Goal: Task Accomplishment & Management: Manage account settings

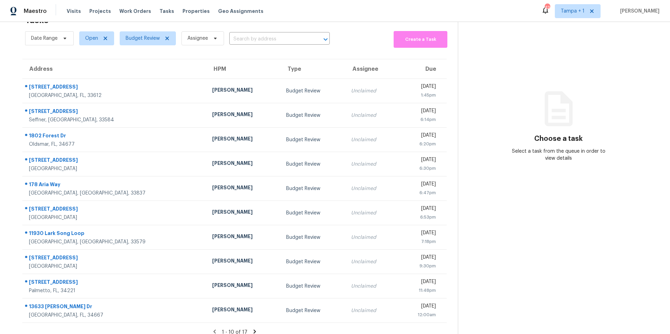
scroll to position [22, 0]
click at [141, 42] on span "Budget Review" at bounding box center [148, 38] width 56 height 14
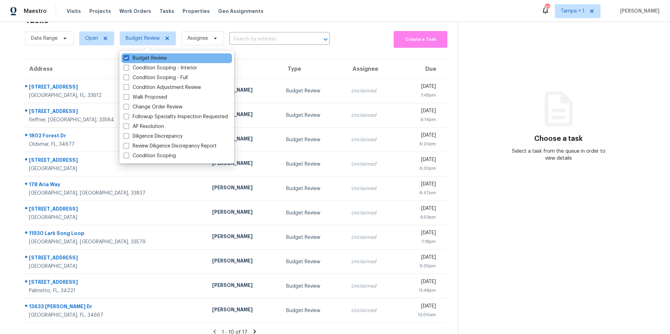
click at [141, 54] on div "Budget Review" at bounding box center [176, 58] width 111 height 10
click at [137, 55] on label "Budget Review" at bounding box center [144, 58] width 43 height 7
click at [128, 55] on input "Budget Review" at bounding box center [125, 57] width 5 height 5
checkbox input "false"
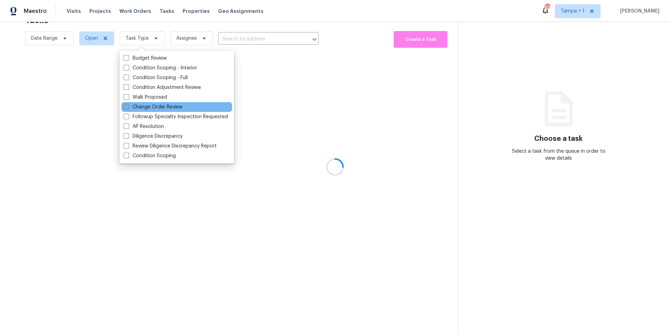
click at [138, 104] on label "Change Order Review" at bounding box center [152, 107] width 59 height 7
click at [128, 104] on input "Change Order Review" at bounding box center [125, 106] width 5 height 5
checkbox input "true"
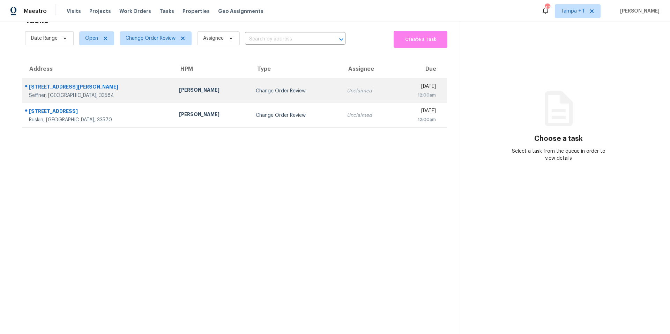
click at [275, 98] on td "Change Order Review" at bounding box center [295, 91] width 91 height 24
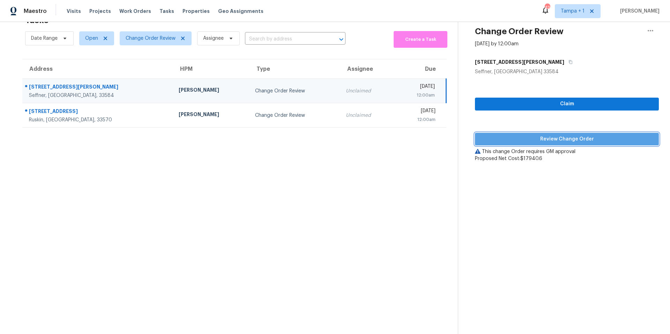
click at [532, 136] on span "Review Change Order" at bounding box center [566, 139] width 173 height 9
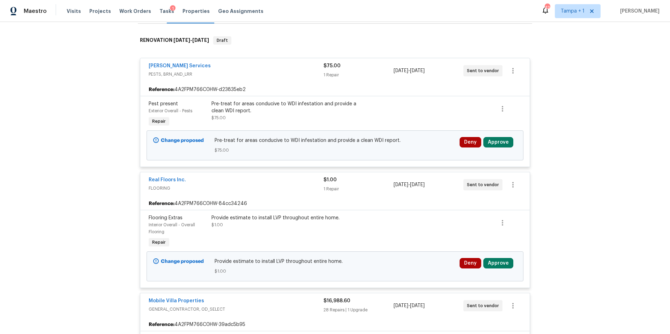
scroll to position [99, 0]
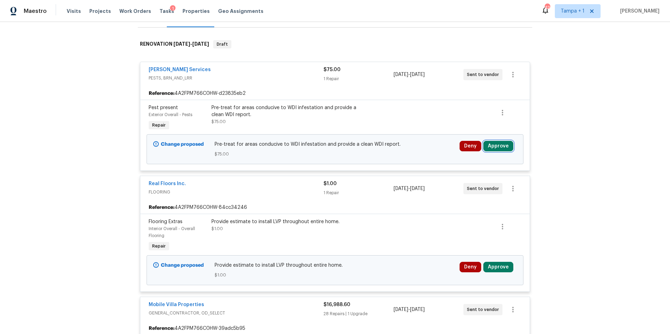
click at [502, 144] on button "Approve" at bounding box center [498, 146] width 30 height 10
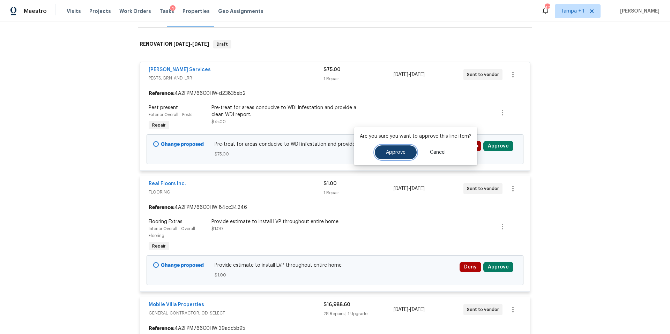
click at [394, 152] on span "Approve" at bounding box center [396, 152] width 20 height 5
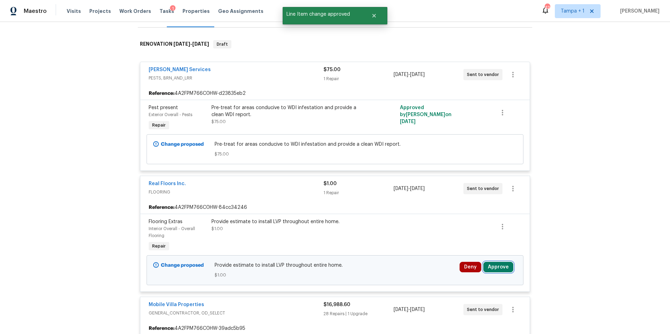
click at [503, 264] on button "Approve" at bounding box center [498, 267] width 30 height 10
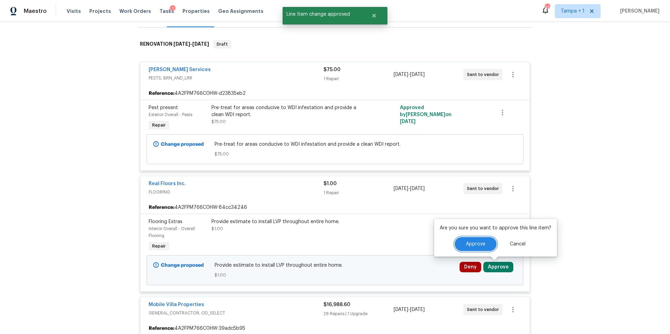
drag, startPoint x: 477, startPoint y: 243, endPoint x: 376, endPoint y: 227, distance: 102.0
click at [477, 243] on span "Approve" at bounding box center [476, 244] width 20 height 5
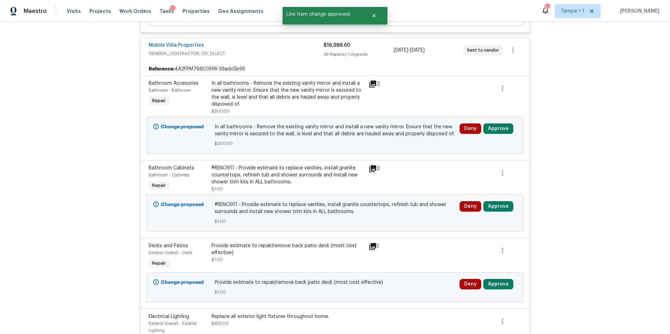
scroll to position [328, 0]
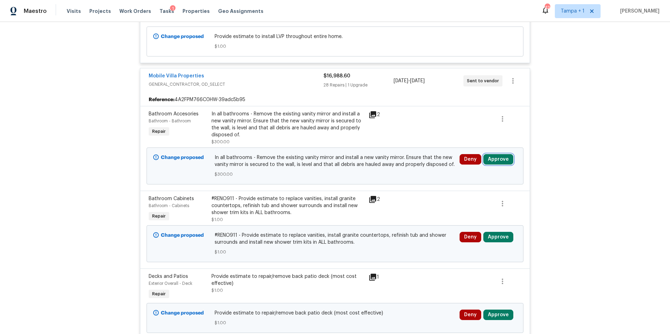
click at [491, 159] on button "Approve" at bounding box center [498, 159] width 30 height 10
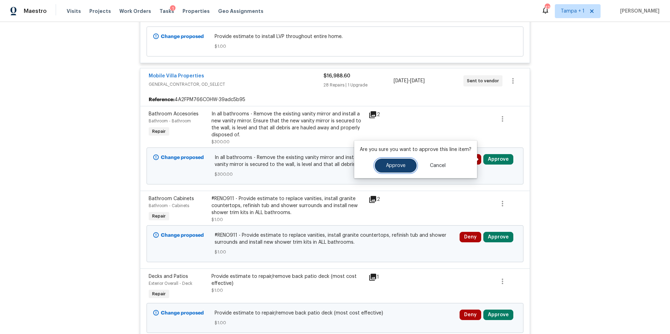
click at [400, 168] on span "Approve" at bounding box center [396, 165] width 20 height 5
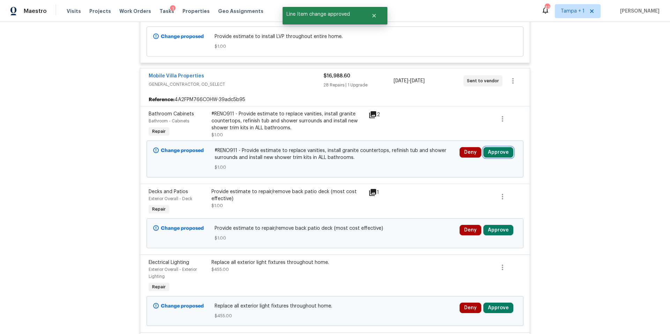
click at [501, 150] on button "Approve" at bounding box center [498, 152] width 30 height 10
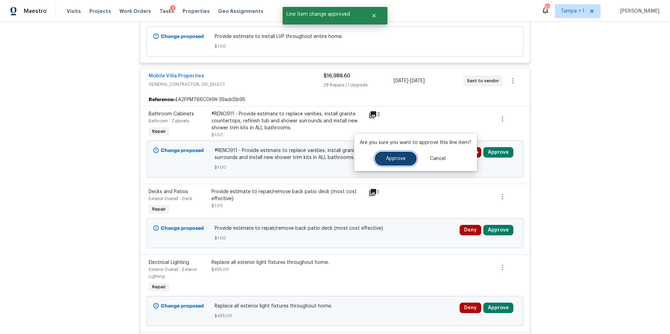
click at [392, 159] on span "Approve" at bounding box center [396, 158] width 20 height 5
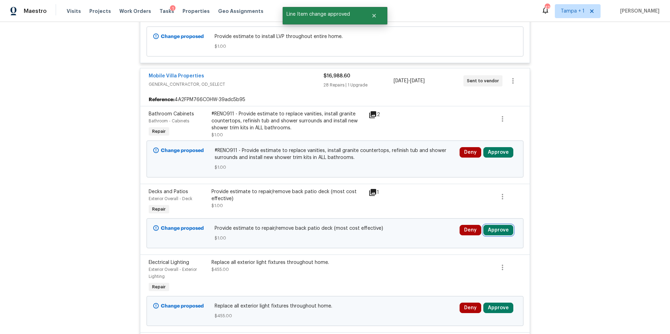
click at [497, 232] on button "Approve" at bounding box center [498, 230] width 30 height 10
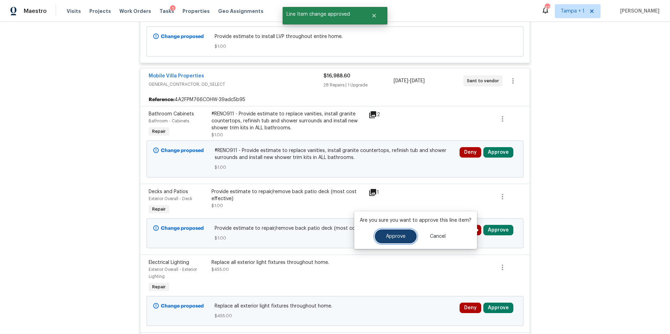
click at [386, 239] on span "Approve" at bounding box center [396, 236] width 20 height 5
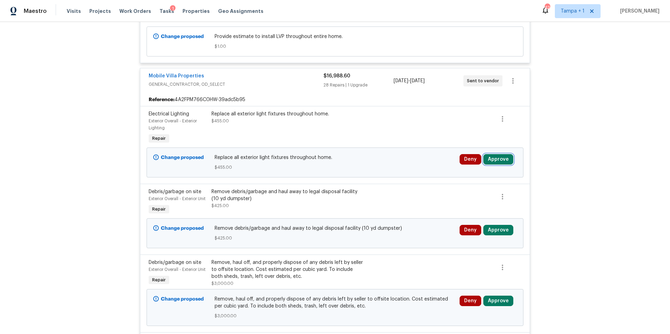
click at [496, 160] on button "Approve" at bounding box center [498, 159] width 30 height 10
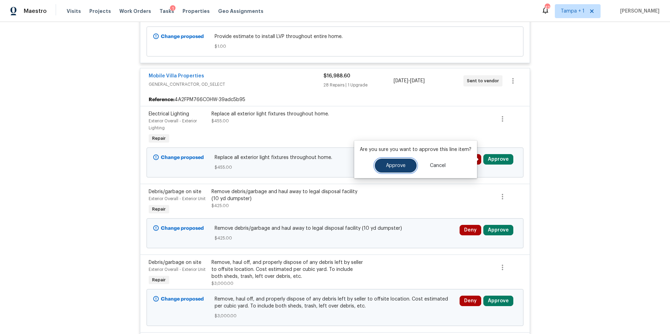
click at [396, 164] on span "Approve" at bounding box center [396, 165] width 20 height 5
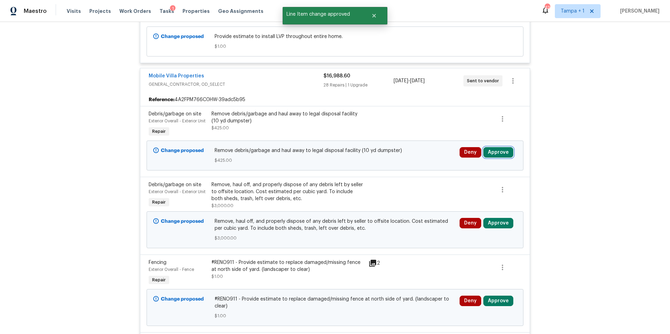
click at [506, 152] on button "Approve" at bounding box center [498, 152] width 30 height 10
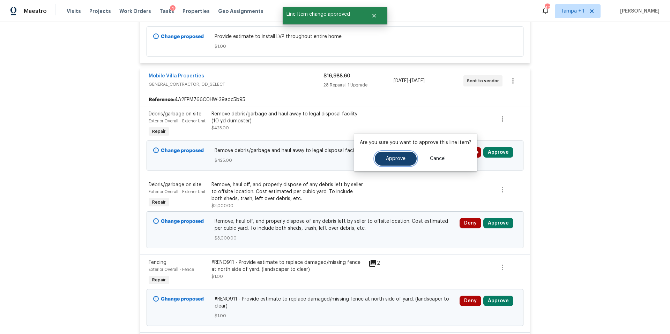
click at [396, 158] on span "Approve" at bounding box center [396, 158] width 20 height 5
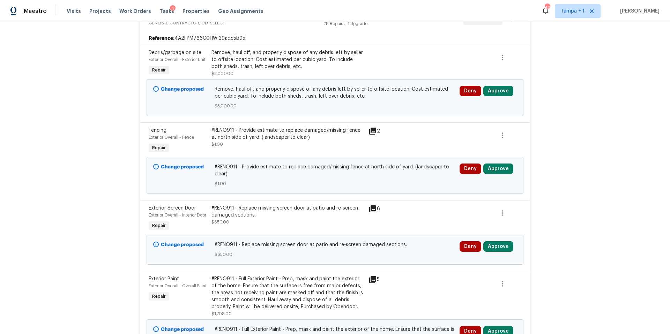
scroll to position [391, 0]
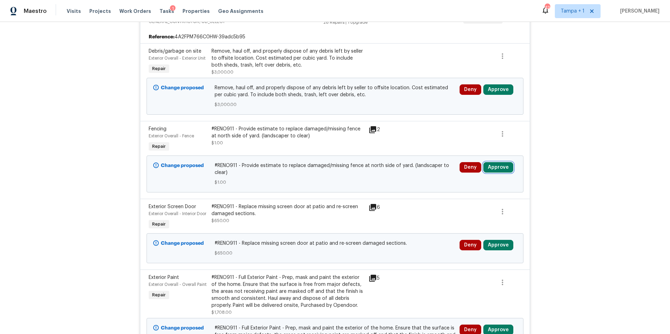
click at [497, 169] on button "Approve" at bounding box center [498, 167] width 30 height 10
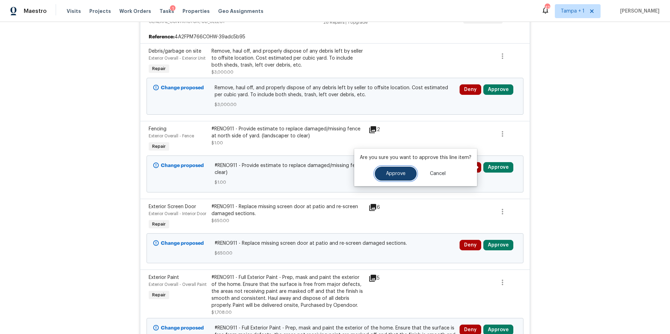
click at [393, 179] on button "Approve" at bounding box center [396, 174] width 42 height 14
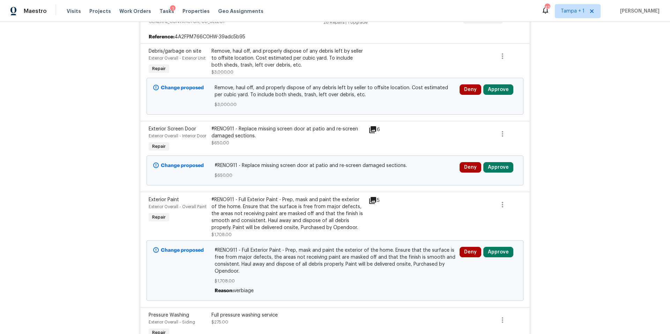
click at [511, 172] on div "Deny Approve" at bounding box center [487, 167] width 57 height 10
click at [504, 173] on button "Approve" at bounding box center [498, 167] width 30 height 10
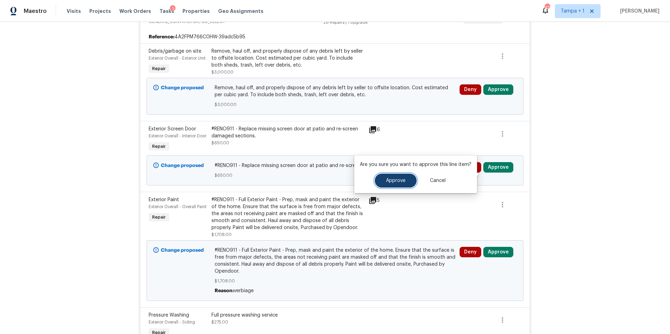
click at [394, 179] on span "Approve" at bounding box center [396, 180] width 20 height 5
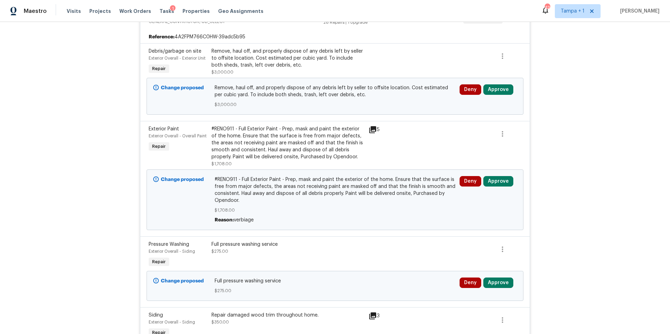
scroll to position [321, 0]
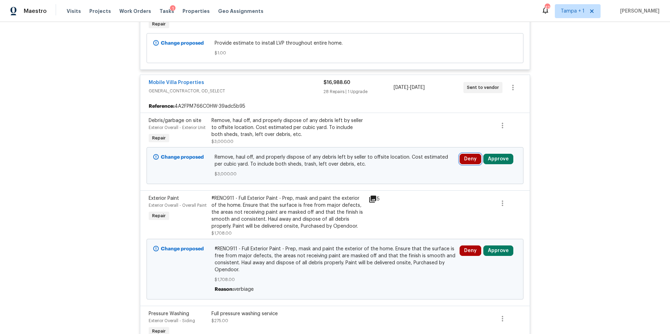
click at [461, 158] on button "Deny" at bounding box center [470, 159] width 22 height 10
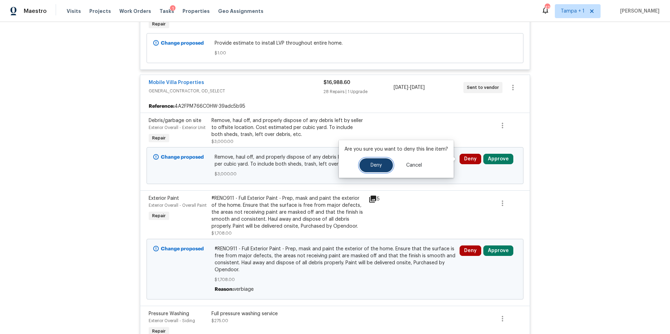
click at [382, 169] on button "Deny" at bounding box center [375, 165] width 33 height 14
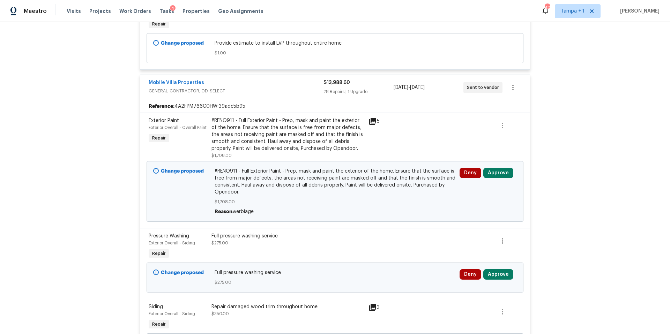
click at [203, 112] on div "Reference: 4A2FPM766C0HW-39adc5b95" at bounding box center [334, 106] width 389 height 13
click at [258, 133] on div "#RENO911 - Full Exterior Paint - Prep, mask and paint the exterior of the home.…" at bounding box center [287, 134] width 153 height 35
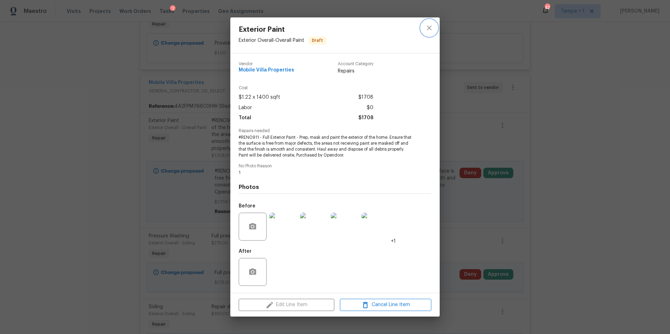
click at [431, 28] on icon "close" at bounding box center [429, 28] width 8 height 8
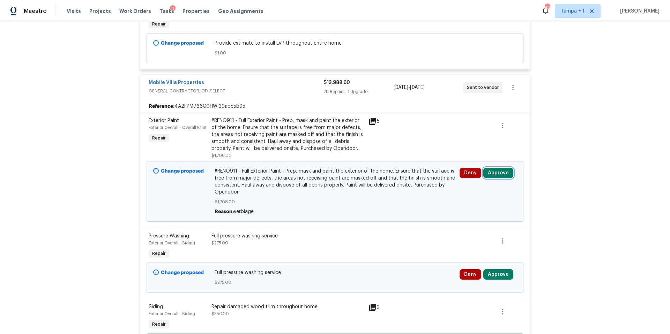
click at [494, 171] on button "Approve" at bounding box center [498, 173] width 30 height 10
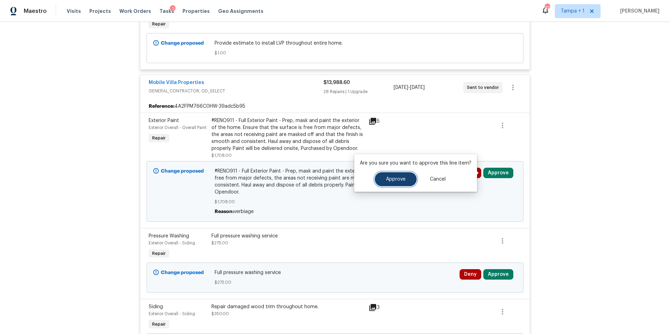
click at [383, 178] on button "Approve" at bounding box center [396, 179] width 42 height 14
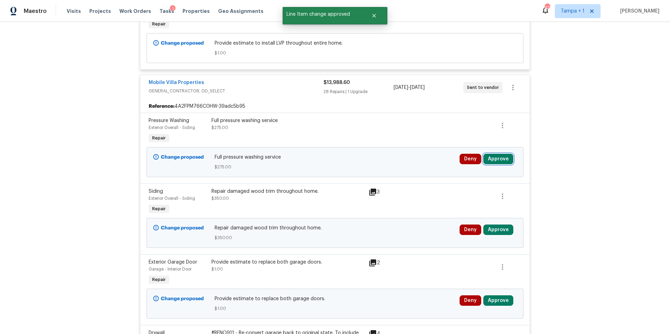
click at [501, 161] on button "Approve" at bounding box center [498, 159] width 30 height 10
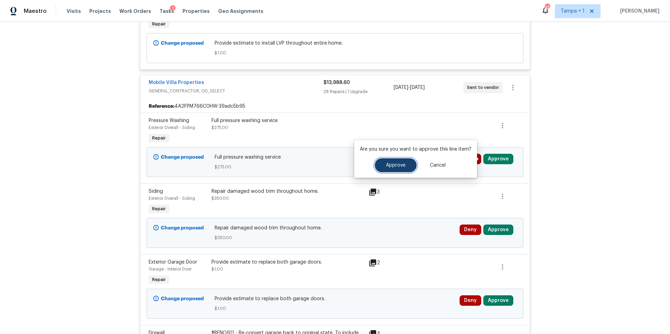
click at [405, 160] on button "Approve" at bounding box center [396, 165] width 42 height 14
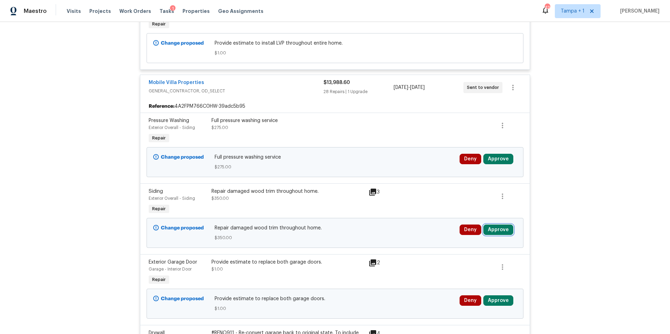
click at [497, 230] on button "Approve" at bounding box center [498, 230] width 30 height 10
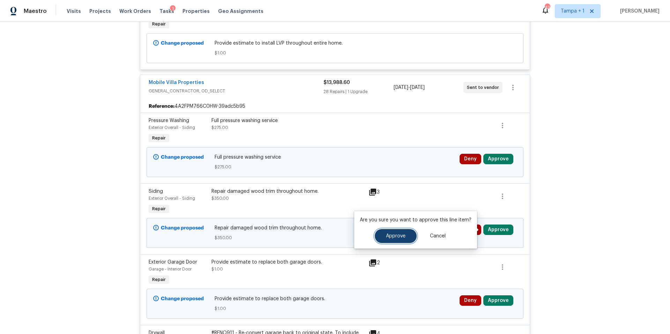
click at [383, 233] on button "Approve" at bounding box center [396, 236] width 42 height 14
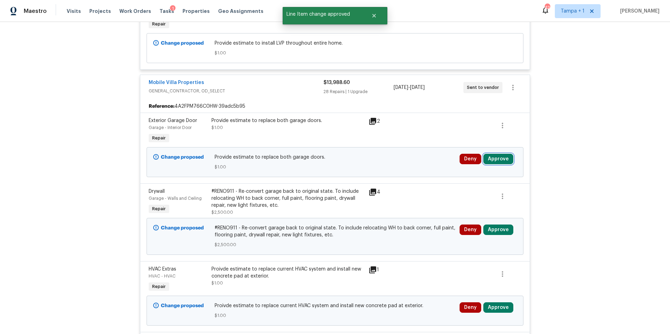
click at [497, 158] on button "Approve" at bounding box center [498, 159] width 30 height 10
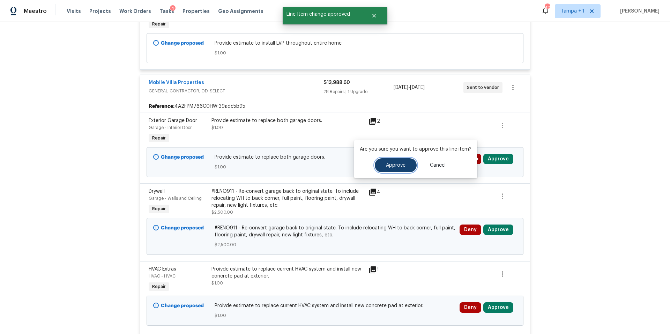
click at [395, 165] on span "Approve" at bounding box center [396, 165] width 20 height 5
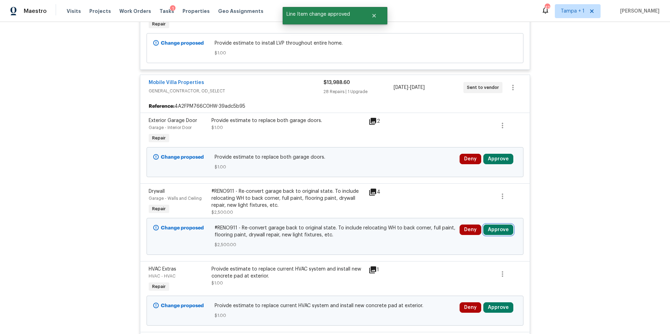
drag, startPoint x: 505, startPoint y: 231, endPoint x: 484, endPoint y: 235, distance: 21.6
click at [505, 231] on button "Approve" at bounding box center [498, 230] width 30 height 10
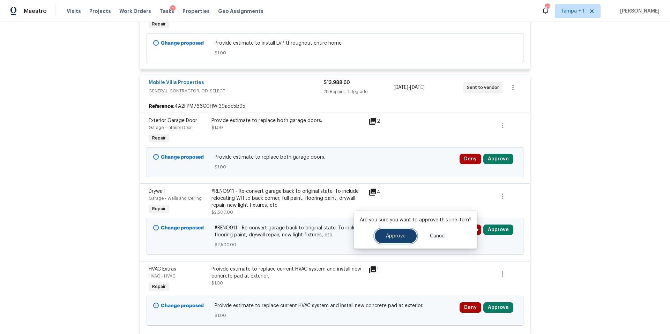
click at [394, 237] on span "Approve" at bounding box center [396, 236] width 20 height 5
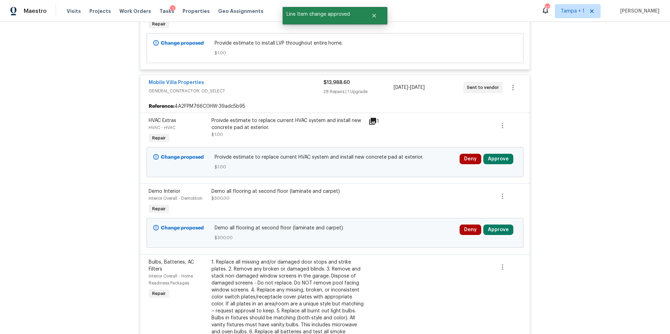
click at [495, 166] on div "Deny Approve" at bounding box center [487, 162] width 61 height 21
click at [503, 156] on button "Approve" at bounding box center [498, 159] width 30 height 10
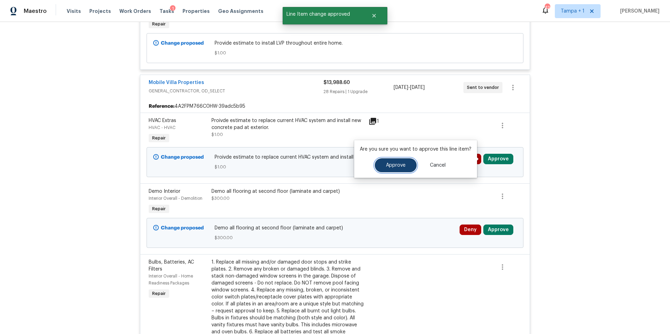
click at [399, 166] on span "Approve" at bounding box center [396, 165] width 20 height 5
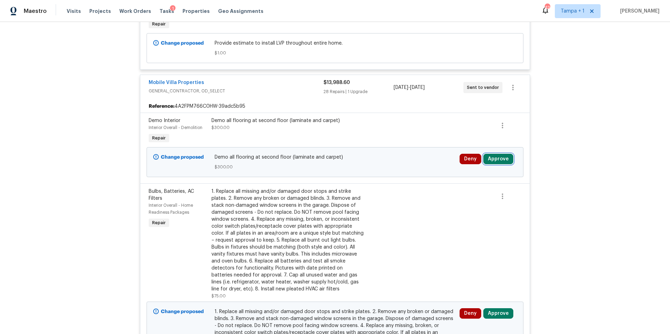
click at [502, 155] on button "Approve" at bounding box center [498, 159] width 30 height 10
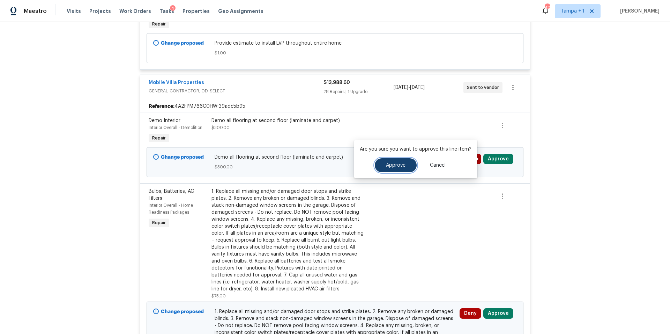
click at [387, 166] on span "Approve" at bounding box center [396, 165] width 20 height 5
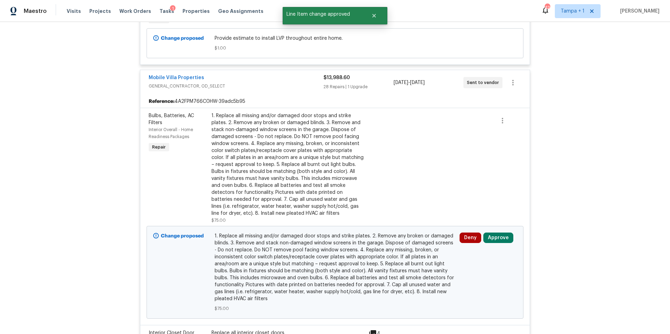
scroll to position [336, 0]
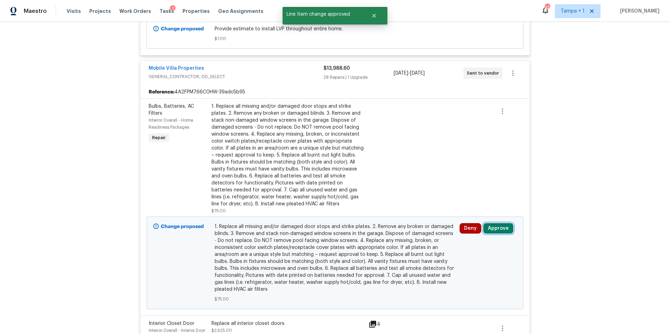
click at [501, 233] on button "Approve" at bounding box center [498, 228] width 30 height 10
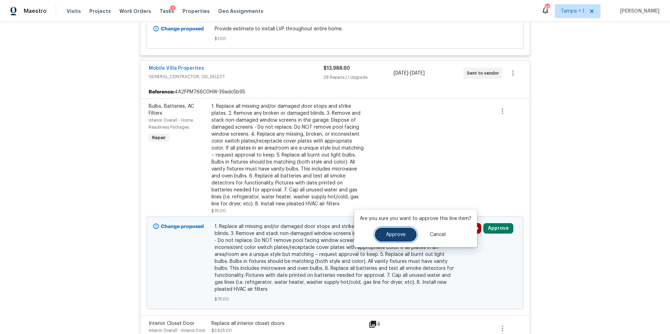
click at [389, 235] on span "Approve" at bounding box center [396, 234] width 20 height 5
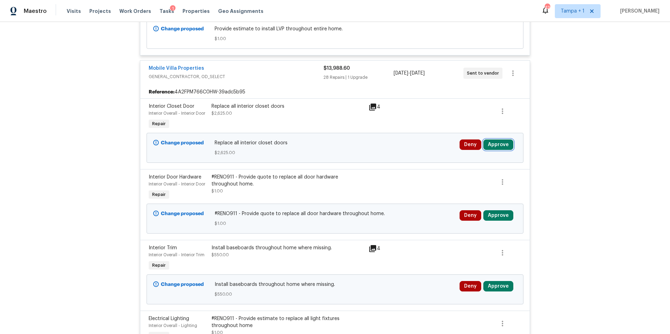
click at [492, 145] on button "Approve" at bounding box center [498, 145] width 30 height 10
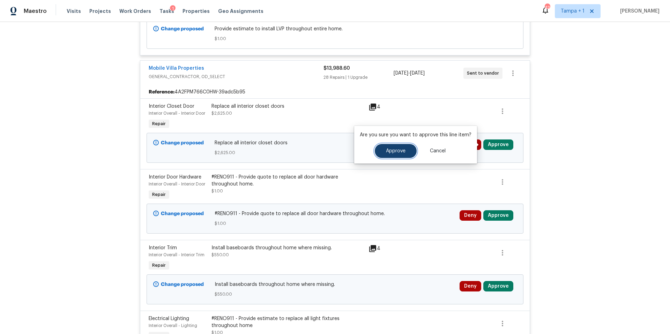
click at [386, 156] on button "Approve" at bounding box center [396, 151] width 42 height 14
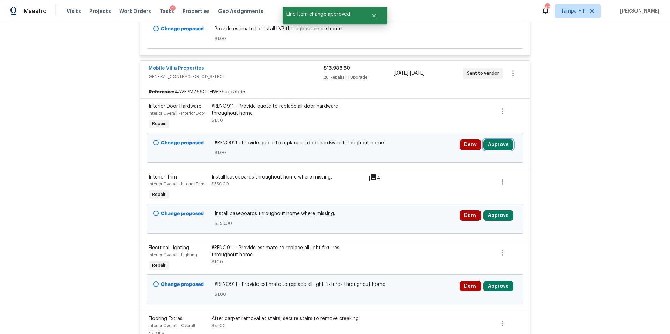
click at [502, 143] on button "Approve" at bounding box center [498, 145] width 30 height 10
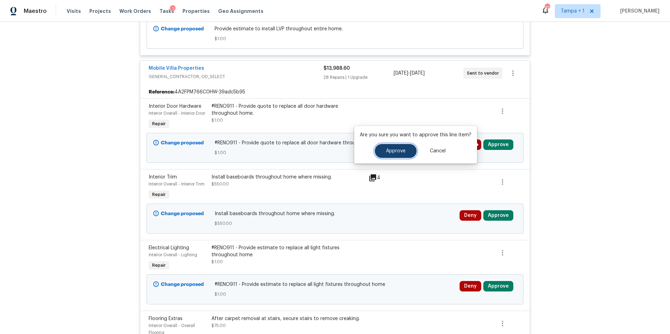
click at [395, 149] on span "Approve" at bounding box center [396, 151] width 20 height 5
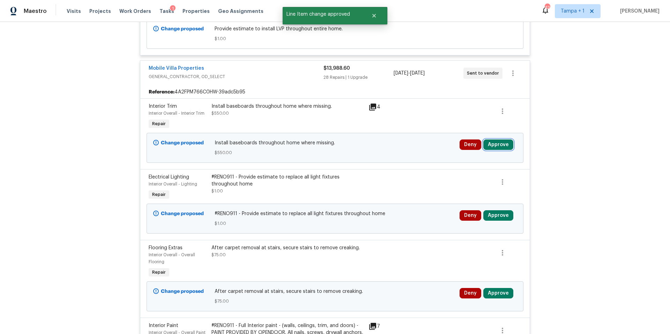
click at [494, 143] on button "Approve" at bounding box center [498, 145] width 30 height 10
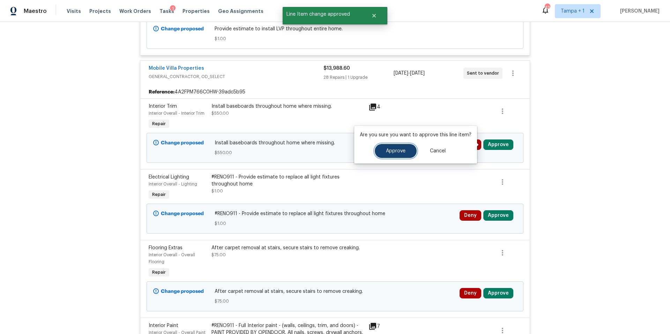
click at [398, 149] on span "Approve" at bounding box center [396, 151] width 20 height 5
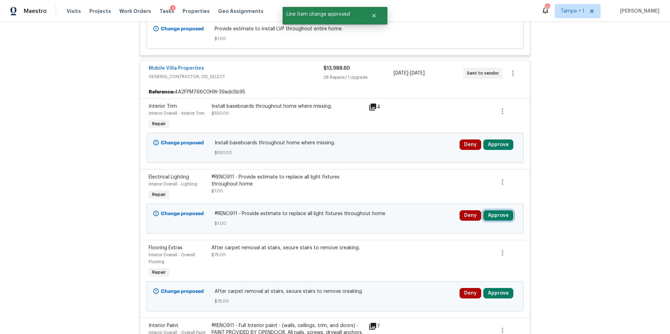
click at [502, 216] on button "Approve" at bounding box center [498, 215] width 30 height 10
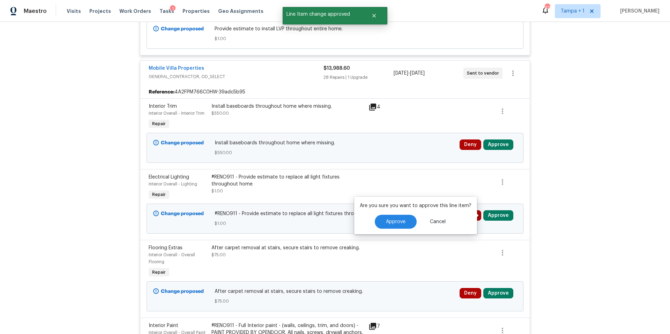
click at [392, 214] on div "Are you sure you want to approve this line item? Approve Cancel" at bounding box center [415, 216] width 123 height 38
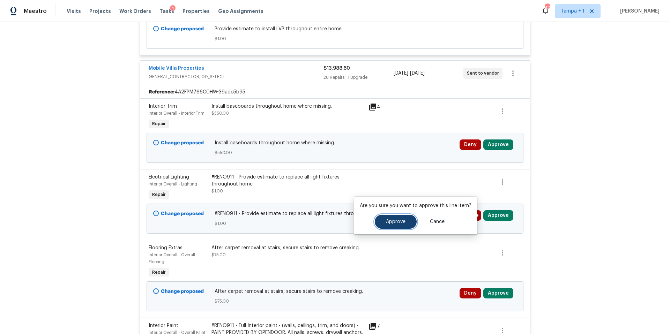
click at [391, 220] on span "Approve" at bounding box center [396, 221] width 20 height 5
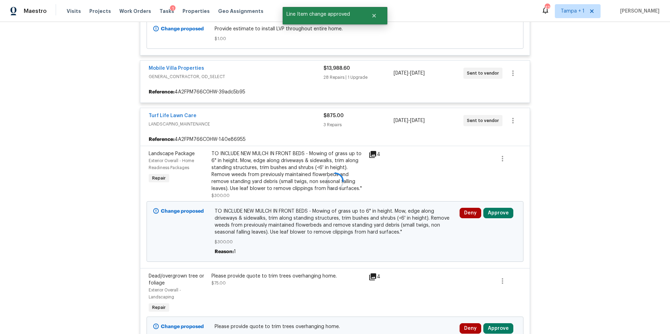
click at [516, 143] on div at bounding box center [335, 181] width 394 height 769
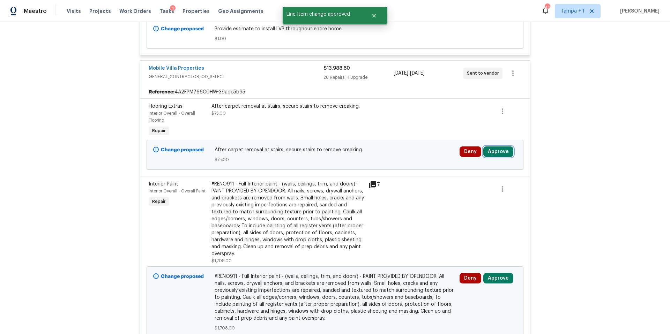
click at [500, 155] on button "Approve" at bounding box center [498, 152] width 30 height 10
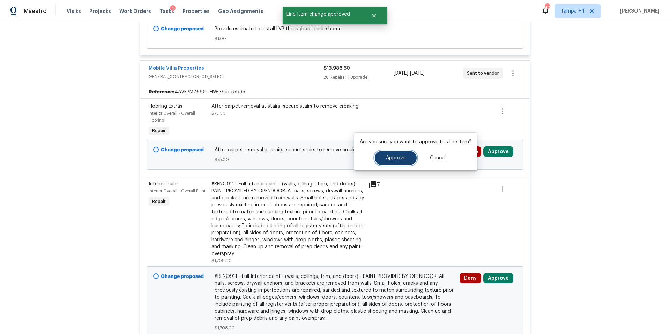
click at [396, 158] on span "Approve" at bounding box center [396, 158] width 20 height 5
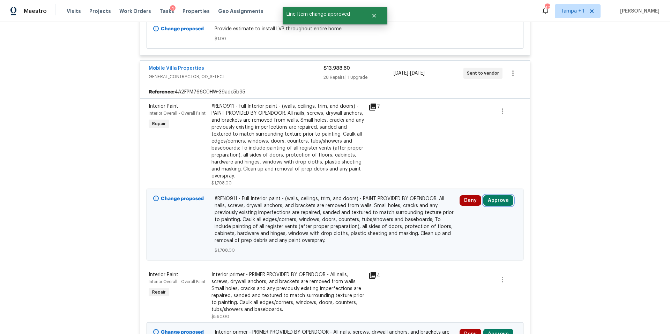
click at [508, 198] on button "Approve" at bounding box center [498, 200] width 30 height 10
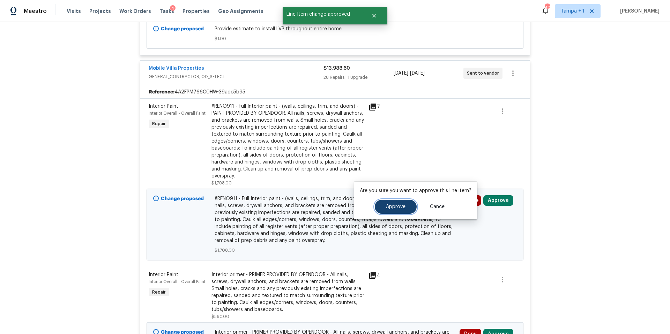
click at [386, 208] on span "Approve" at bounding box center [396, 206] width 20 height 5
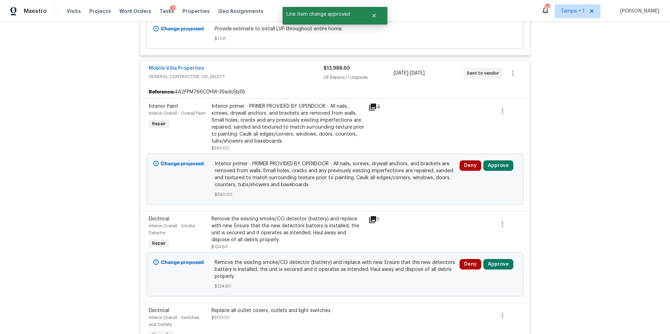
click at [256, 135] on div "Interior primer - PRIMER PROVIDED BY OPENDOOR - All nails, screws, drywall anch…" at bounding box center [287, 124] width 153 height 42
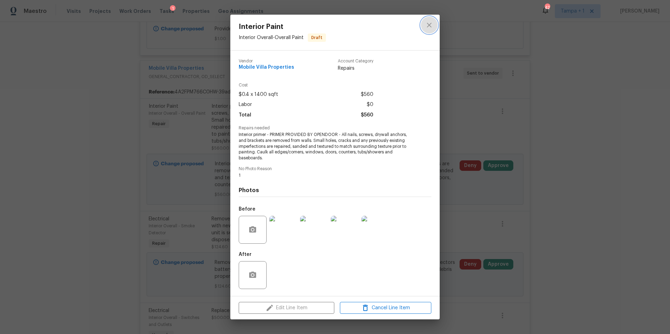
click at [437, 23] on button "close" at bounding box center [429, 25] width 17 height 17
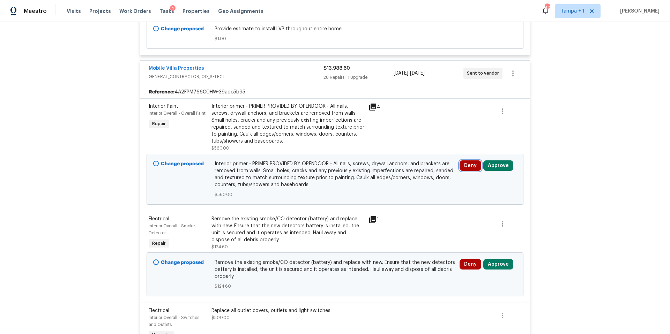
click at [460, 167] on button "Deny" at bounding box center [470, 165] width 22 height 10
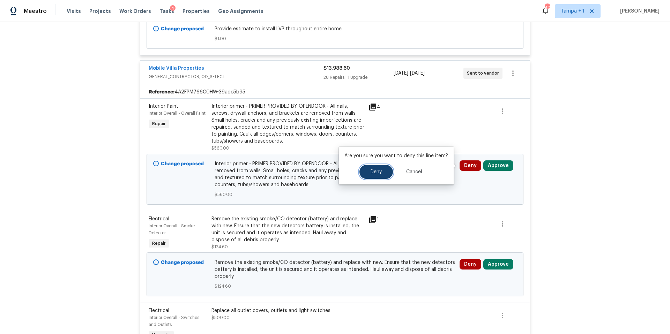
click at [365, 173] on button "Deny" at bounding box center [375, 172] width 33 height 14
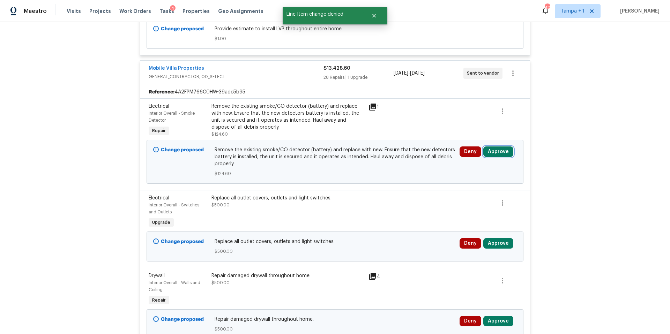
click at [496, 150] on button "Approve" at bounding box center [498, 152] width 30 height 10
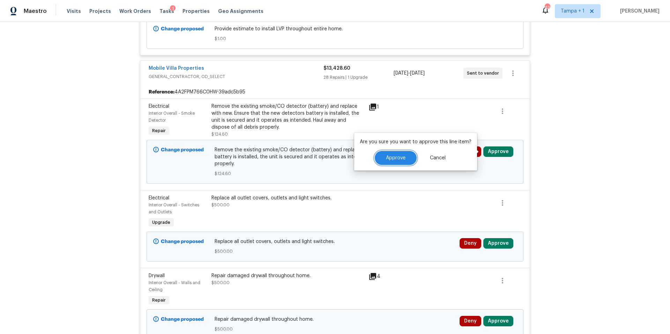
click at [400, 156] on span "Approve" at bounding box center [396, 158] width 20 height 5
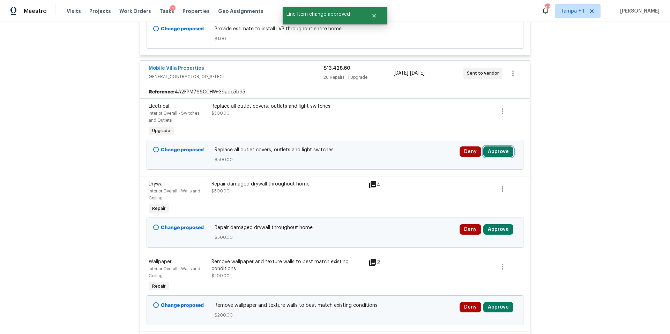
click at [492, 150] on button "Approve" at bounding box center [498, 152] width 30 height 10
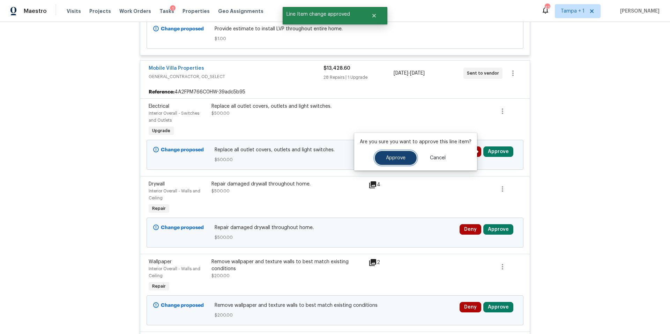
click at [397, 156] on span "Approve" at bounding box center [396, 158] width 20 height 5
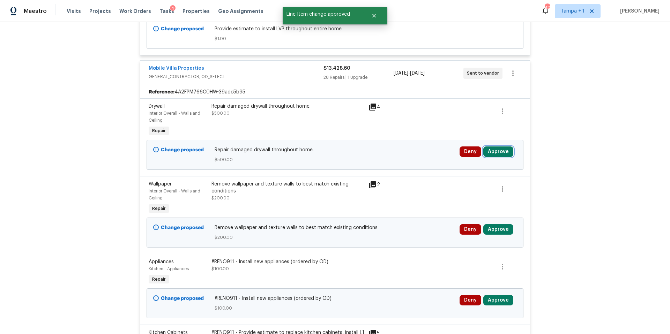
click at [506, 151] on button "Approve" at bounding box center [498, 152] width 30 height 10
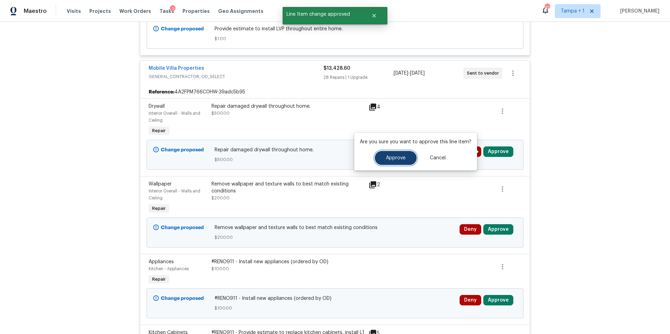
click at [410, 153] on button "Approve" at bounding box center [396, 158] width 42 height 14
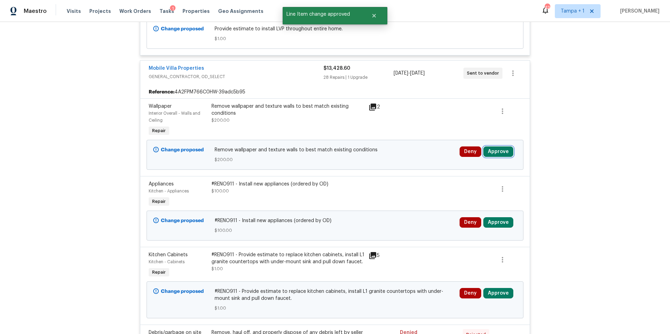
drag, startPoint x: 498, startPoint y: 150, endPoint x: 481, endPoint y: 162, distance: 21.1
click at [498, 150] on button "Approve" at bounding box center [498, 152] width 30 height 10
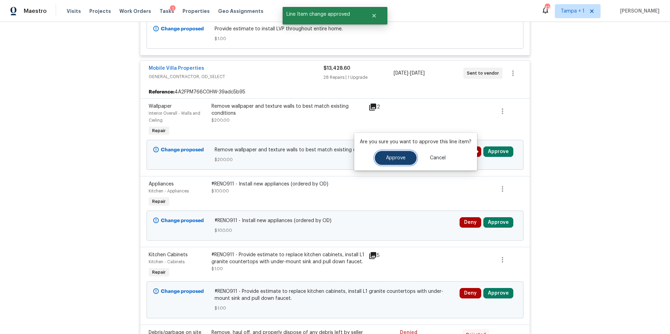
click at [393, 157] on span "Approve" at bounding box center [396, 158] width 20 height 5
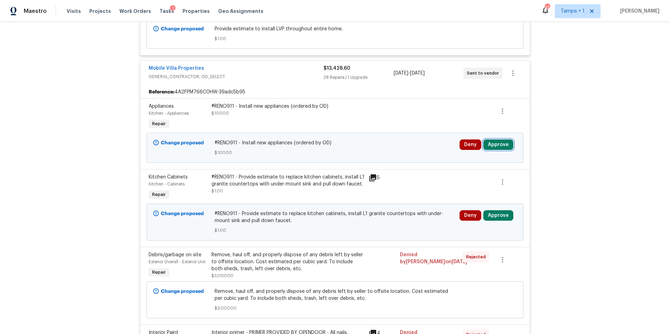
click at [494, 142] on button "Approve" at bounding box center [498, 145] width 30 height 10
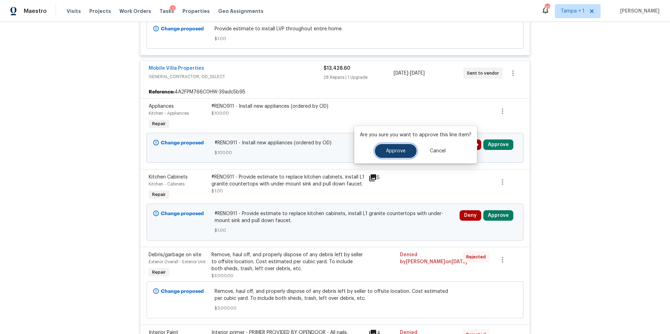
click at [381, 155] on button "Approve" at bounding box center [396, 151] width 42 height 14
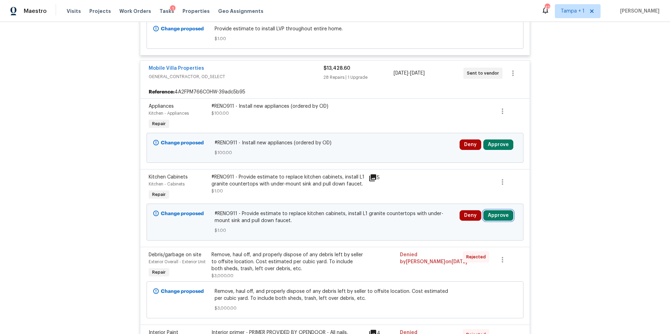
click at [499, 219] on button "Approve" at bounding box center [498, 215] width 30 height 10
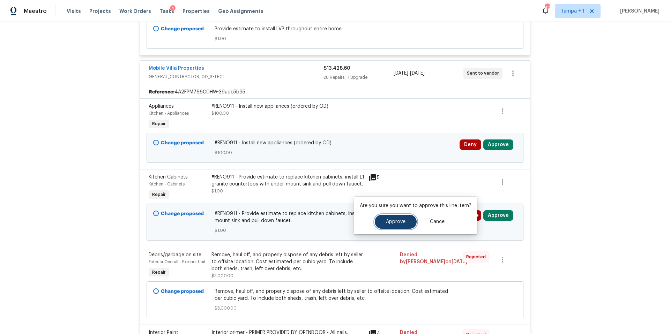
click at [394, 228] on button "Approve" at bounding box center [396, 222] width 42 height 14
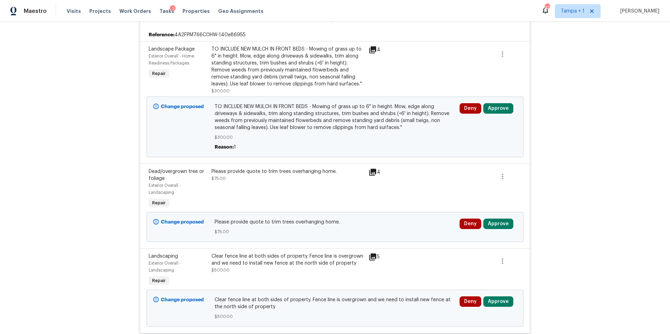
scroll to position [2871, 0]
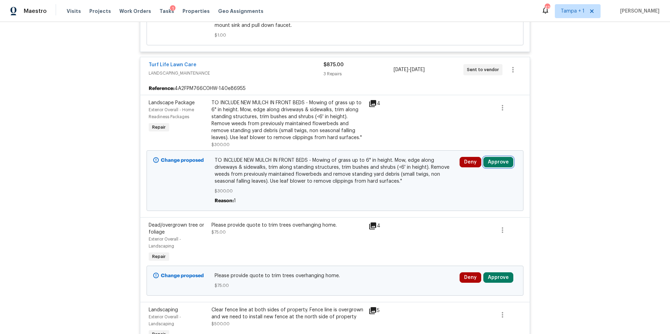
click at [501, 167] on button "Approve" at bounding box center [498, 162] width 30 height 10
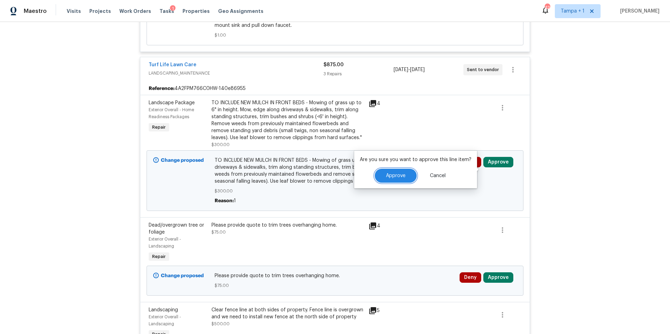
click at [388, 177] on span "Approve" at bounding box center [396, 175] width 20 height 5
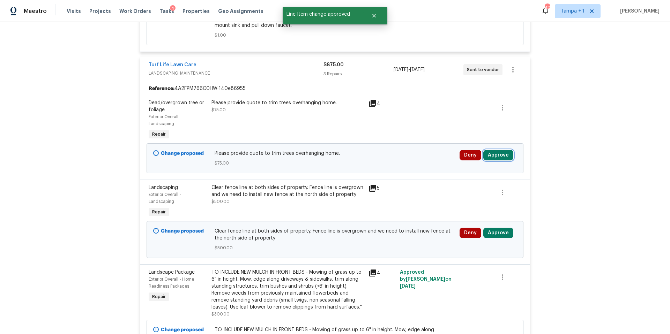
click at [498, 160] on button "Approve" at bounding box center [498, 155] width 30 height 10
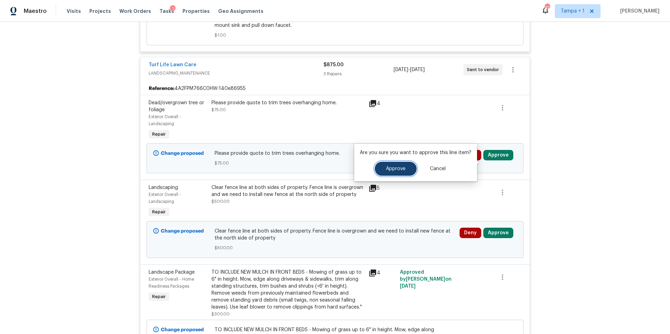
click at [399, 168] on span "Approve" at bounding box center [396, 168] width 20 height 5
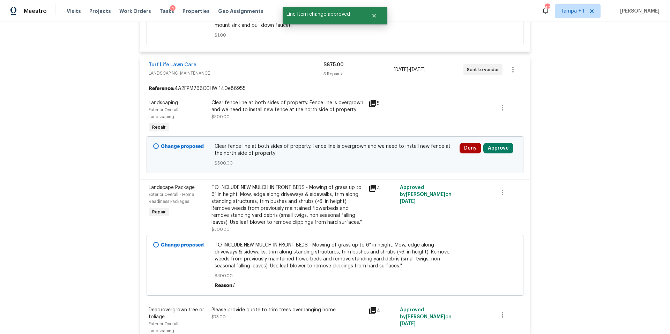
click at [306, 133] on div "Clear fence line at both sides of property. Fence line is overgrown and we need…" at bounding box center [287, 116] width 157 height 39
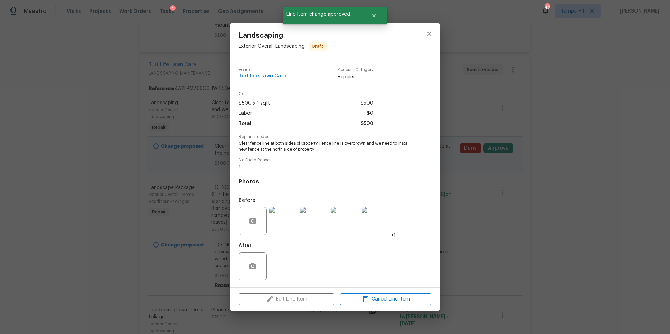
click at [294, 227] on img at bounding box center [283, 221] width 28 height 28
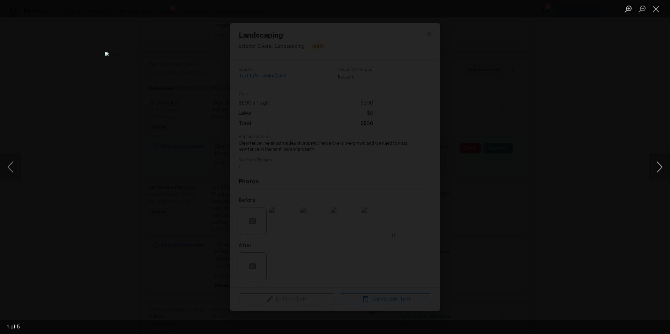
click at [661, 173] on button "Next image" at bounding box center [659, 167] width 21 height 28
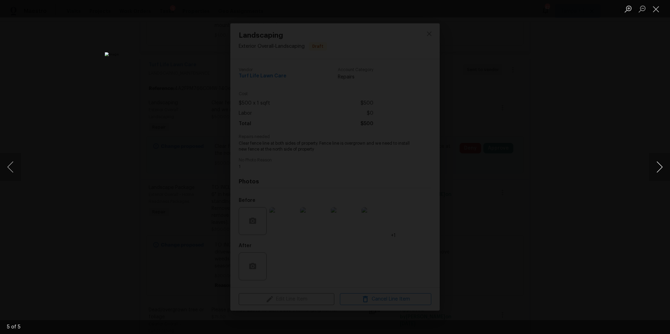
click at [661, 173] on button "Next image" at bounding box center [659, 167] width 21 height 28
click at [653, 11] on button "Close lightbox" at bounding box center [656, 9] width 14 height 12
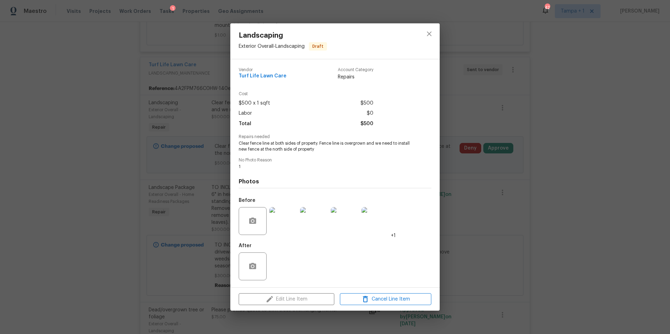
click at [212, 154] on div "Landscaping Exterior Overall - Landscaping Draft Vendor Turf Life Lawn Care Acc…" at bounding box center [335, 167] width 670 height 334
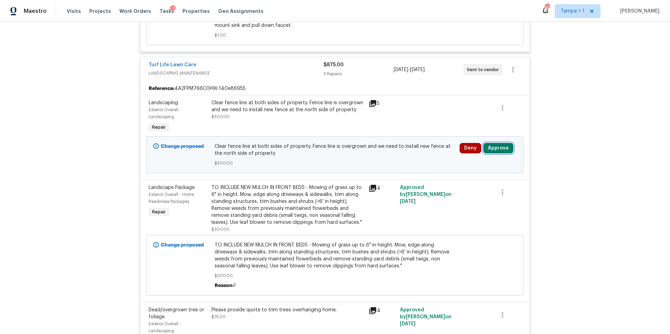
click at [487, 153] on button "Approve" at bounding box center [498, 148] width 30 height 10
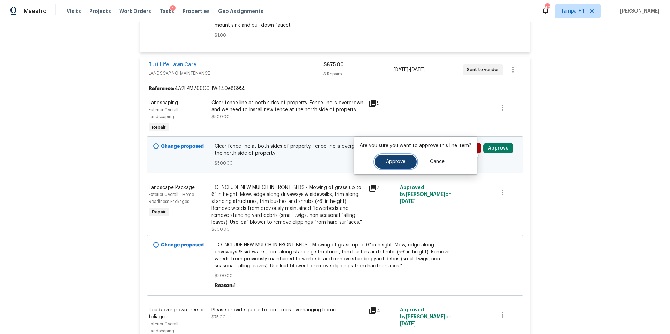
click at [389, 162] on span "Approve" at bounding box center [396, 161] width 20 height 5
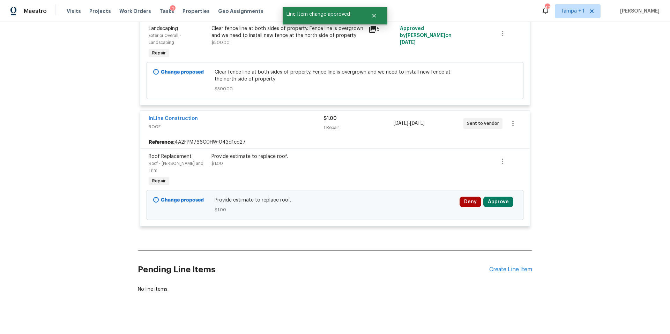
scroll to position [3165, 0]
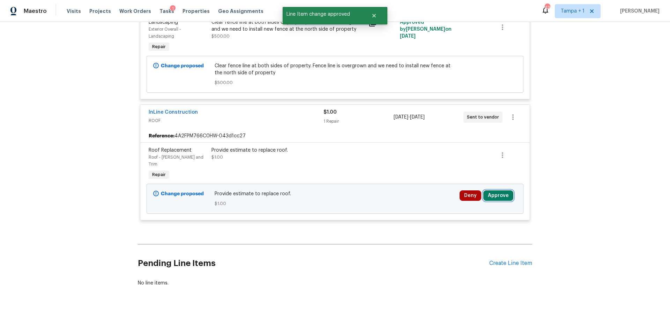
click at [495, 190] on button "Approve" at bounding box center [498, 195] width 30 height 10
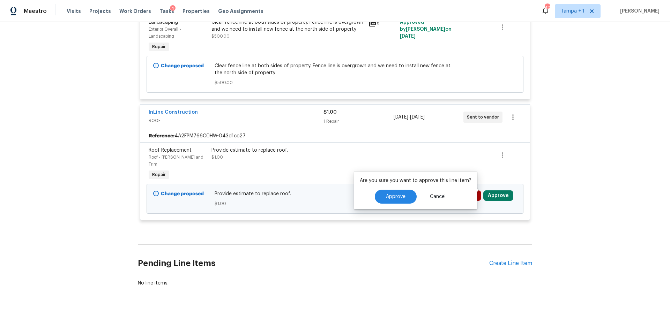
click at [384, 189] on div "Are you sure you want to approve this line item? Approve Cancel" at bounding box center [415, 191] width 123 height 38
click at [385, 193] on button "Approve" at bounding box center [396, 197] width 42 height 14
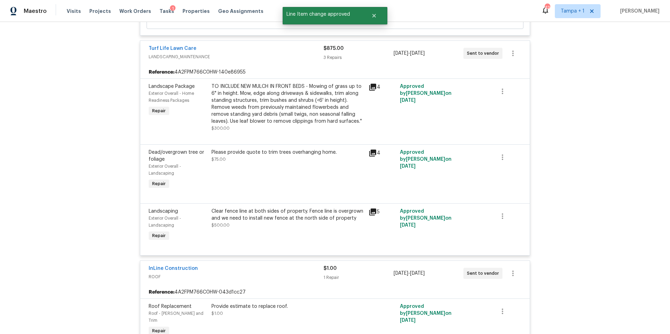
scroll to position [2866, 0]
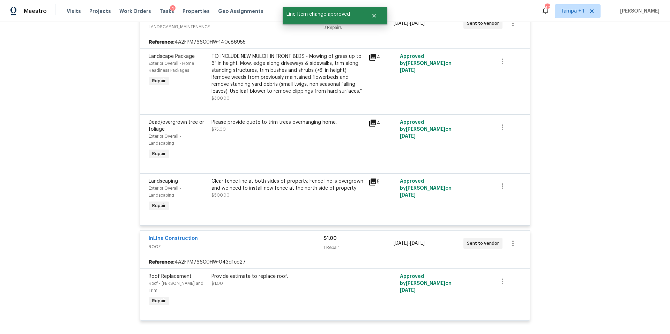
click at [268, 192] on div "Clear fence line at both sides of property. Fence line is overgrown and we need…" at bounding box center [287, 185] width 153 height 14
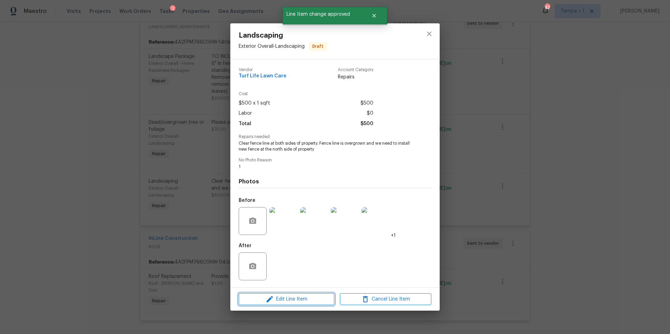
click at [278, 302] on span "Edit Line Item" at bounding box center [286, 299] width 91 height 9
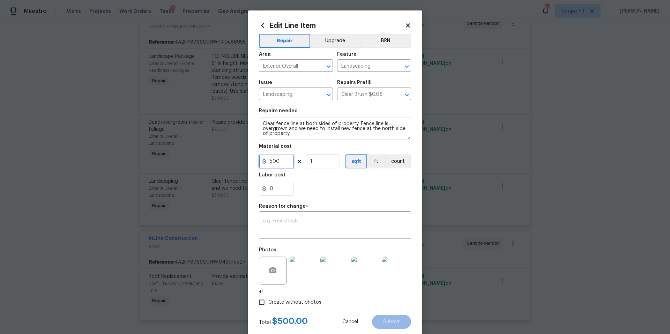
click at [269, 163] on input "500" at bounding box center [276, 162] width 35 height 14
type input "200"
click at [310, 223] on textarea at bounding box center [335, 226] width 144 height 15
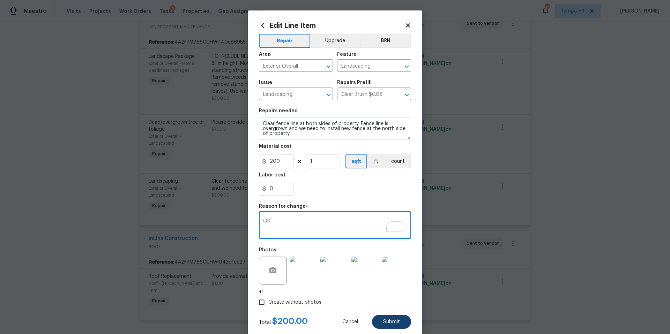
type textarea "OD"
click at [383, 318] on button "Submit" at bounding box center [391, 322] width 39 height 14
type input "500"
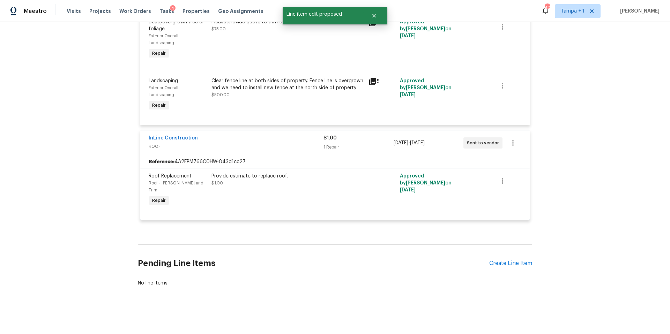
scroll to position [1905, 0]
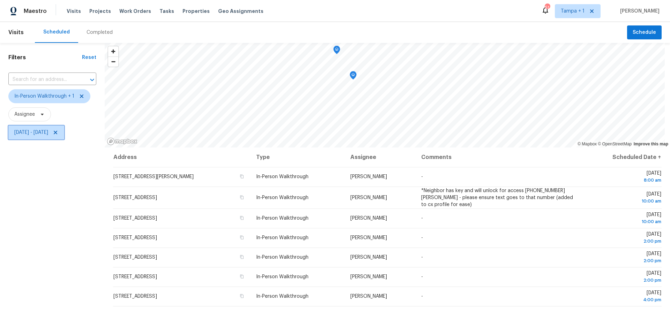
click at [50, 136] on span "Mon, Aug 11 - Mon, Aug 11" at bounding box center [36, 133] width 56 height 14
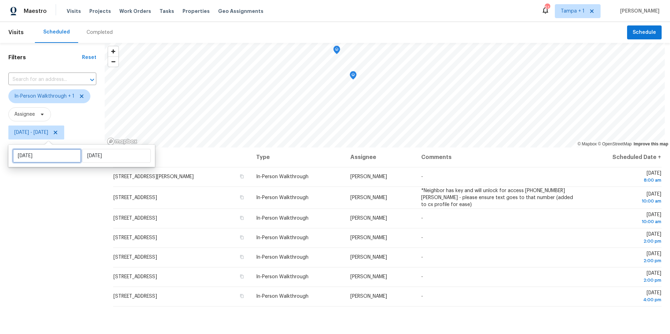
select select "7"
select select "2025"
select select "8"
select select "2025"
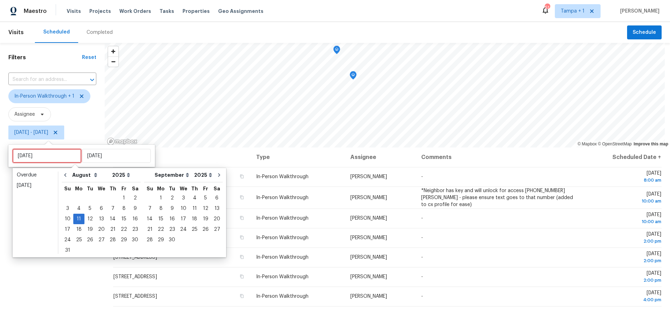
click at [53, 152] on input "Mon, Aug 11" at bounding box center [47, 156] width 69 height 14
type input "Mon, Aug 04"
click at [87, 220] on div "12" at bounding box center [89, 219] width 11 height 10
type input "Tue, Aug 12"
type input "Mon, Aug 11"
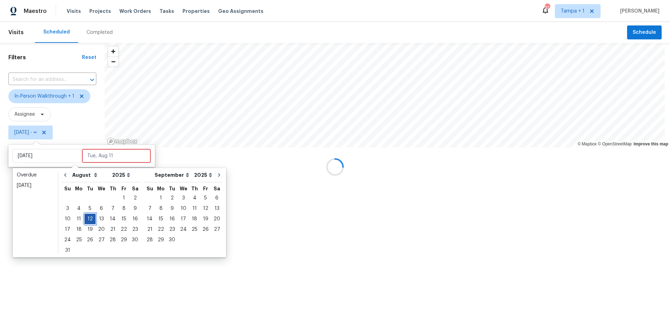
click at [87, 220] on div "12" at bounding box center [89, 219] width 11 height 10
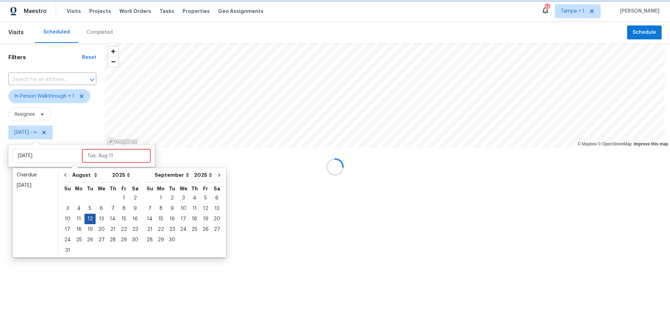
type input "Tue, Aug 12"
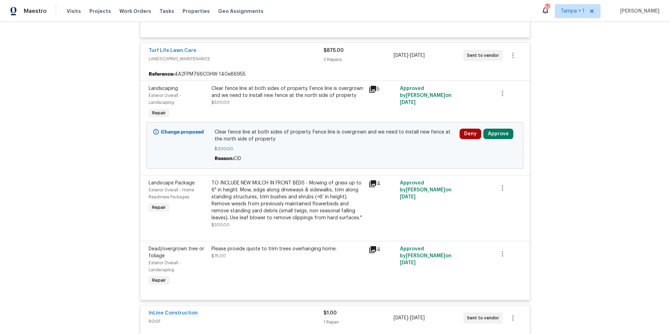
scroll to position [1797, 0]
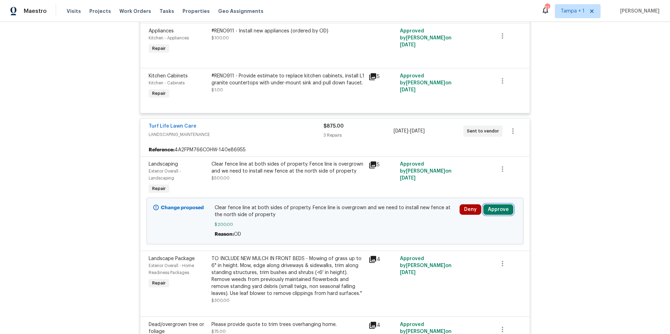
click at [490, 215] on button "Approve" at bounding box center [498, 209] width 30 height 10
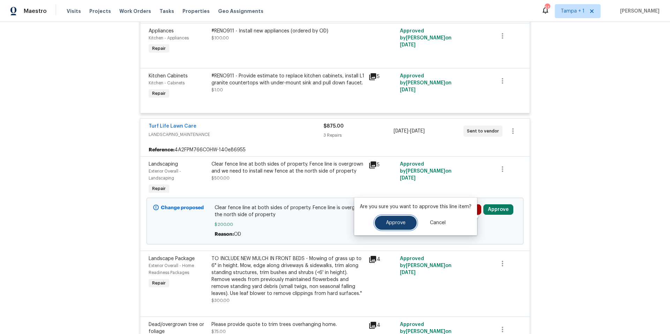
click at [394, 225] on button "Approve" at bounding box center [396, 223] width 42 height 14
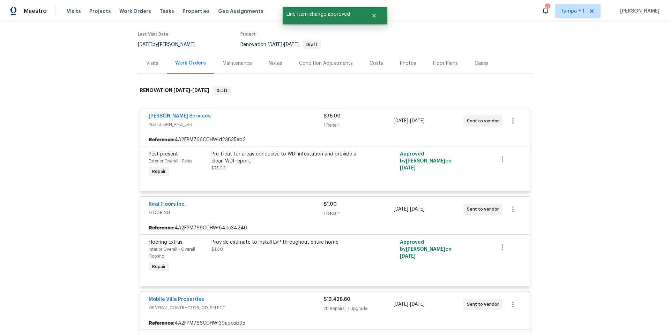
scroll to position [0, 0]
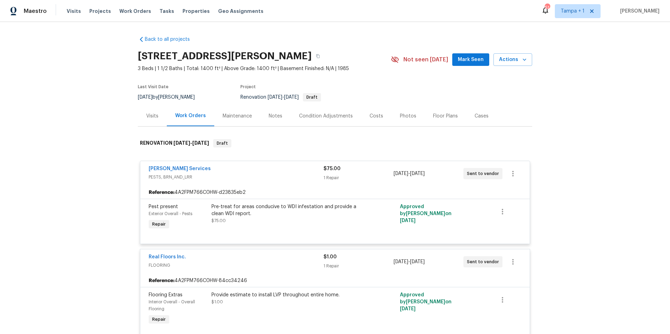
click at [374, 110] on div "Costs" at bounding box center [376, 116] width 30 height 21
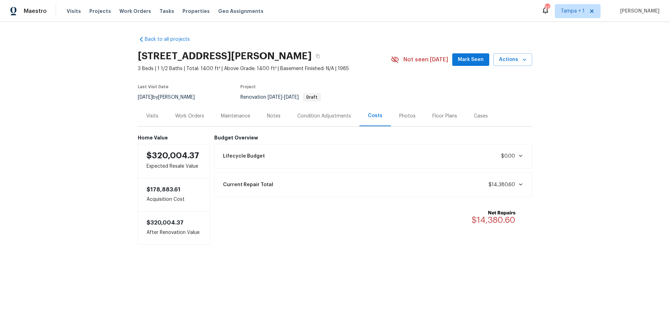
click at [372, 159] on div "Lifecycle Budget $0.00" at bounding box center [373, 156] width 309 height 15
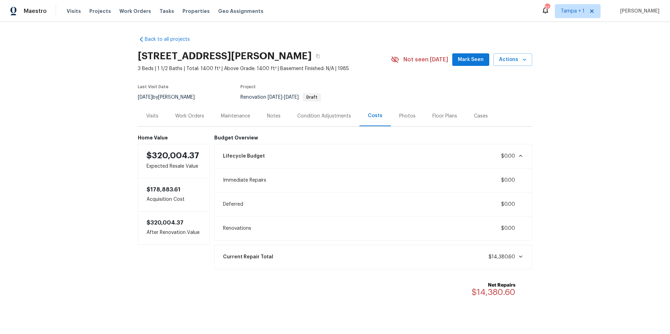
click at [372, 159] on div "Lifecycle Budget $0.00" at bounding box center [373, 156] width 309 height 15
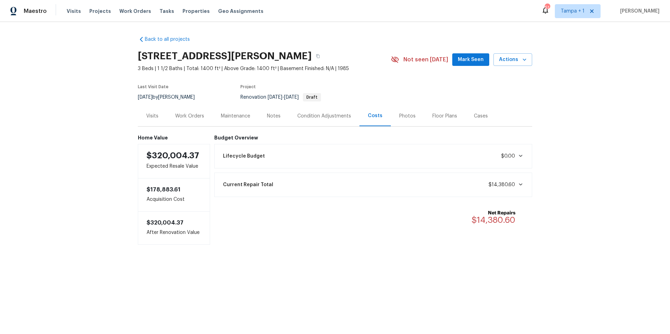
click at [308, 120] on div "Condition Adjustments" at bounding box center [324, 116] width 70 height 21
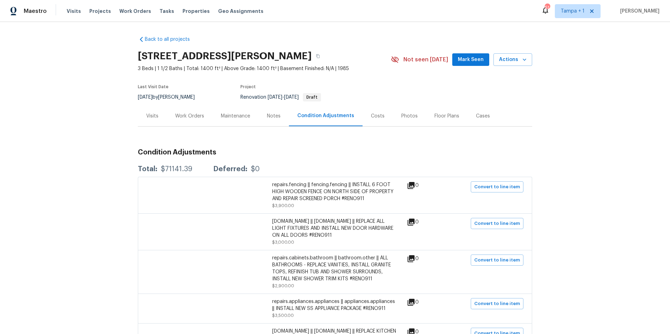
drag, startPoint x: 170, startPoint y: 119, endPoint x: 131, endPoint y: 145, distance: 46.5
click at [170, 119] on div "Work Orders" at bounding box center [190, 116] width 46 height 21
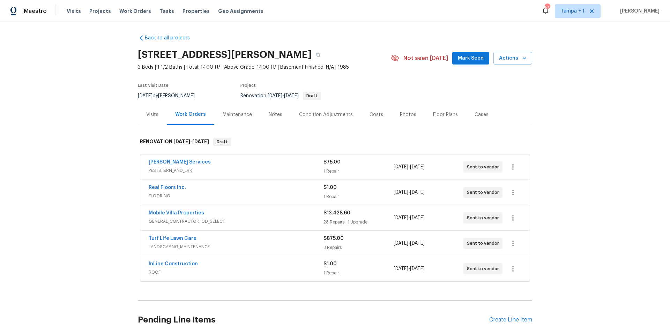
scroll to position [3, 0]
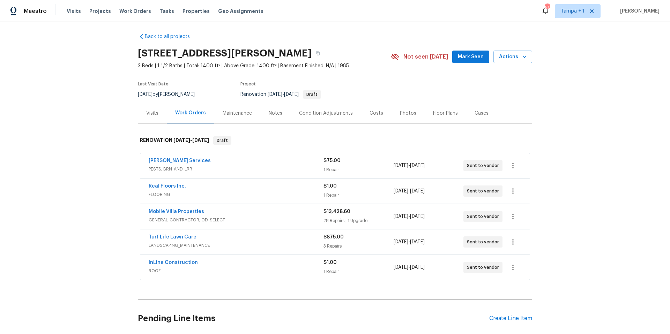
click at [296, 213] on div "Mobile Villa Properties" at bounding box center [236, 212] width 175 height 8
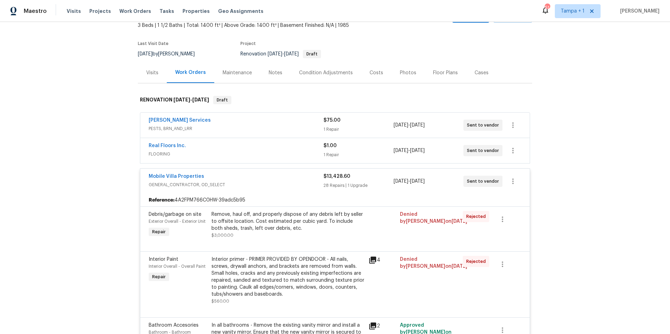
scroll to position [0, 0]
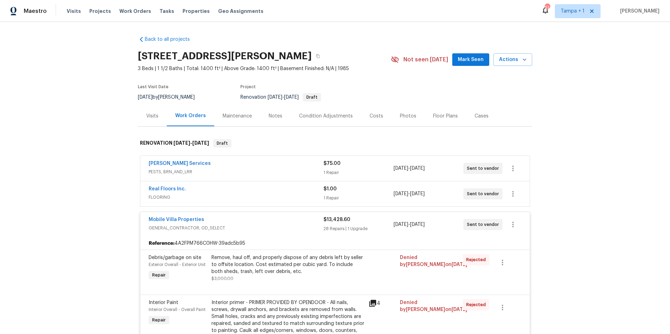
click at [267, 194] on span "FLOORING" at bounding box center [236, 197] width 175 height 7
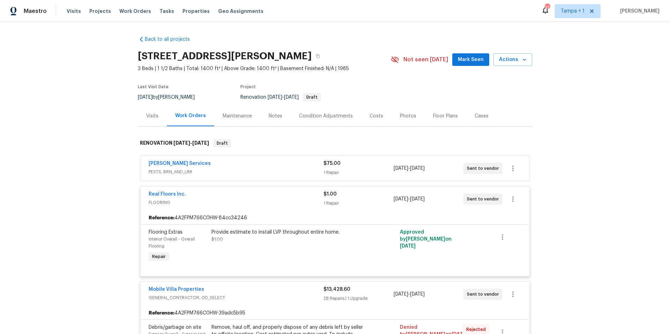
drag, startPoint x: 360, startPoint y: 116, endPoint x: 357, endPoint y: 118, distance: 3.8
click at [361, 117] on div "Costs" at bounding box center [376, 116] width 30 height 21
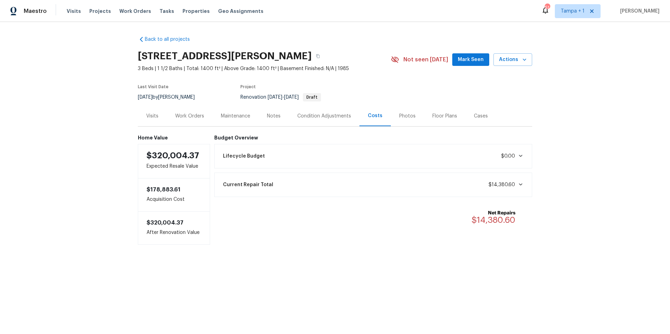
click at [151, 111] on div "Visits" at bounding box center [152, 116] width 29 height 21
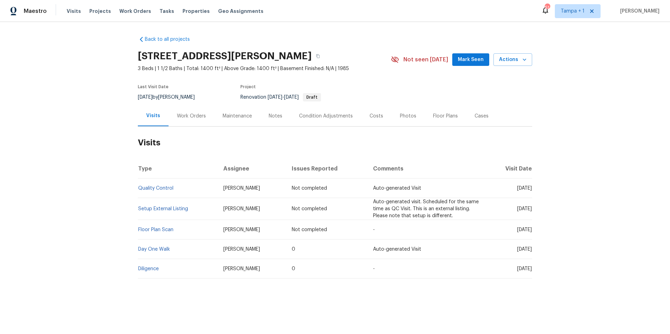
click at [159, 14] on div "Tasks" at bounding box center [166, 11] width 15 height 7
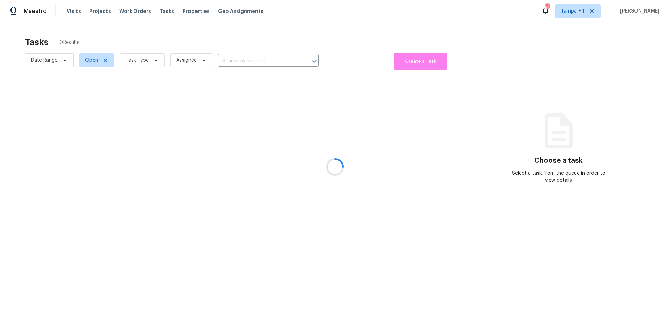
drag, startPoint x: 159, startPoint y: 14, endPoint x: 159, endPoint y: 10, distance: 4.5
click at [159, 9] on div at bounding box center [335, 167] width 670 height 334
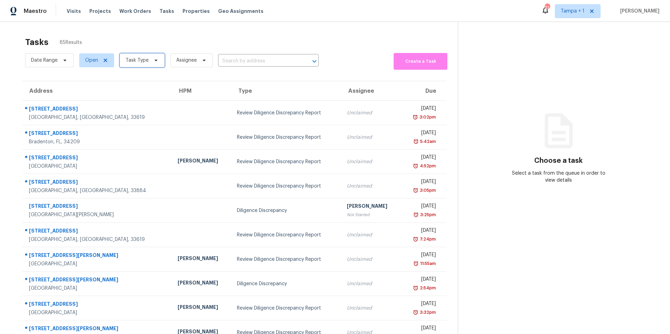
click at [139, 66] on span "Task Type" at bounding box center [142, 60] width 45 height 14
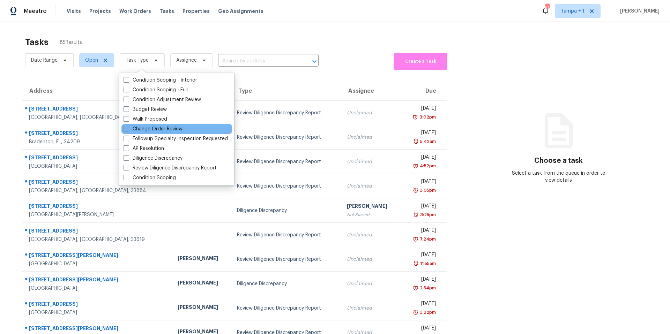
click at [141, 131] on label "Change Order Review" at bounding box center [152, 129] width 59 height 7
click at [128, 130] on input "Change Order Review" at bounding box center [125, 128] width 5 height 5
checkbox input "true"
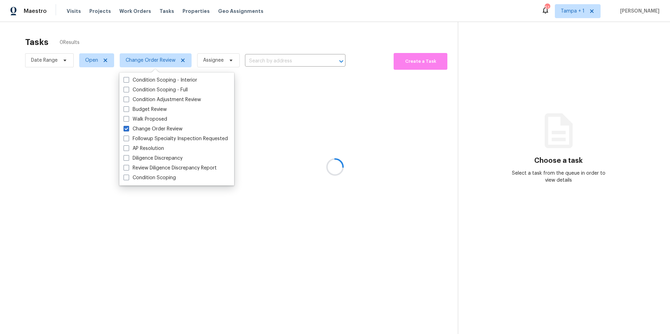
click at [280, 14] on div at bounding box center [335, 167] width 670 height 334
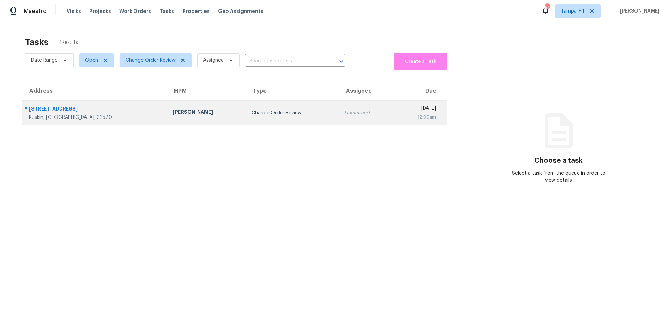
click at [246, 117] on td "Change Order Review" at bounding box center [292, 113] width 93 height 24
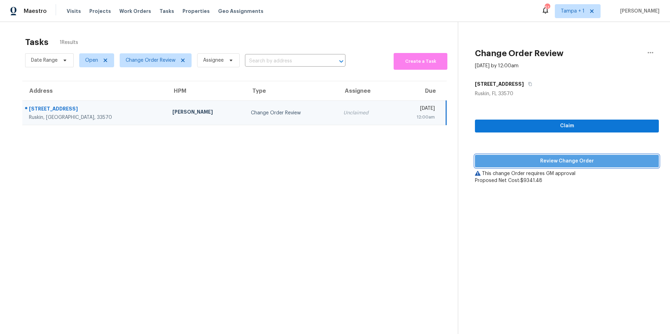
click at [543, 163] on span "Review Change Order" at bounding box center [566, 161] width 173 height 9
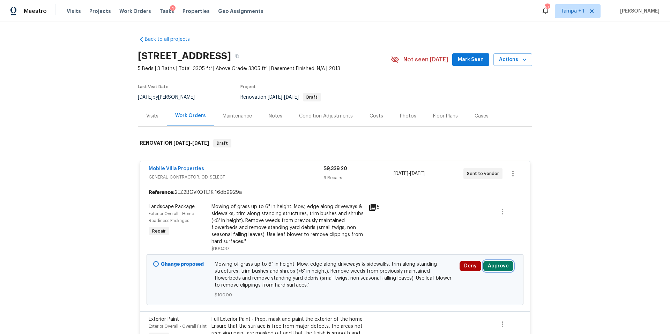
click at [498, 263] on button "Approve" at bounding box center [498, 266] width 30 height 10
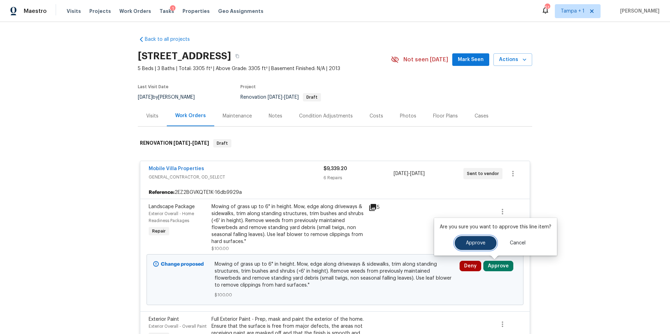
click at [474, 245] on span "Approve" at bounding box center [476, 243] width 20 height 5
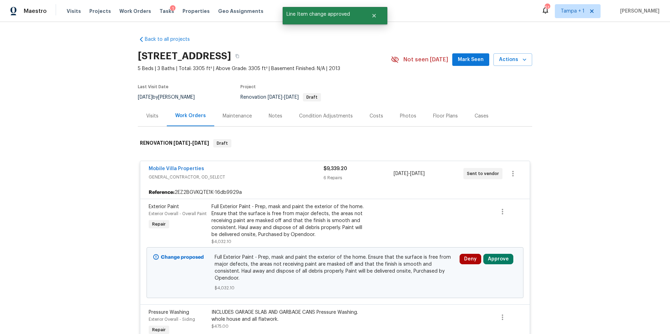
click at [286, 211] on div "Full Exterior Paint - Prep, mask and paint the exterior of the home. Ensure tha…" at bounding box center [287, 220] width 153 height 35
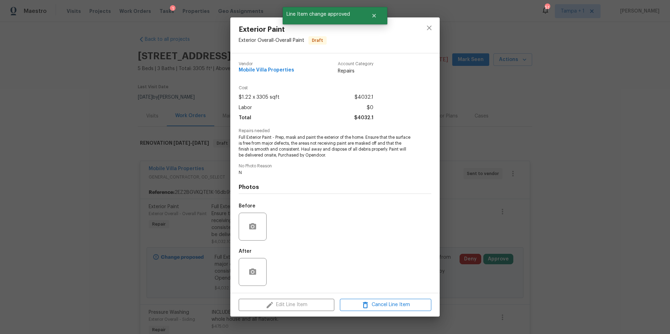
click at [478, 225] on div "Exterior Paint Exterior Overall - Overall Paint Draft Vendor Mobile Villa Prope…" at bounding box center [335, 167] width 670 height 334
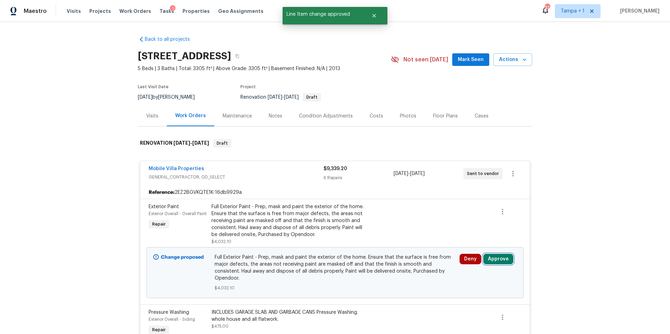
click at [494, 257] on button "Approve" at bounding box center [498, 259] width 30 height 10
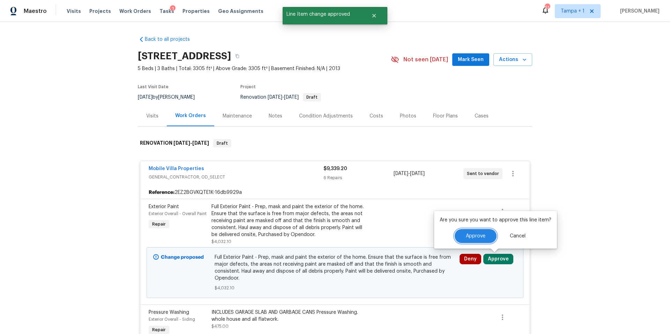
drag, startPoint x: 466, startPoint y: 240, endPoint x: 455, endPoint y: 233, distance: 13.5
click at [466, 240] on button "Approve" at bounding box center [476, 236] width 42 height 14
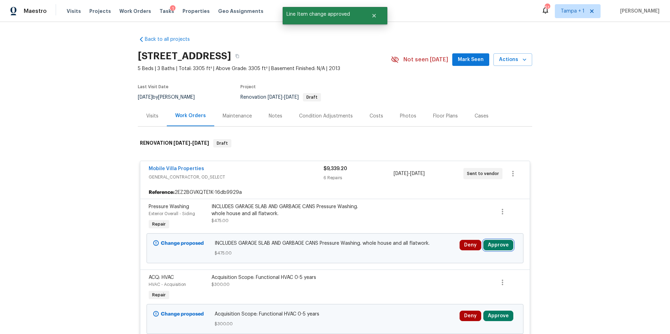
click at [497, 250] on button "Approve" at bounding box center [498, 245] width 30 height 10
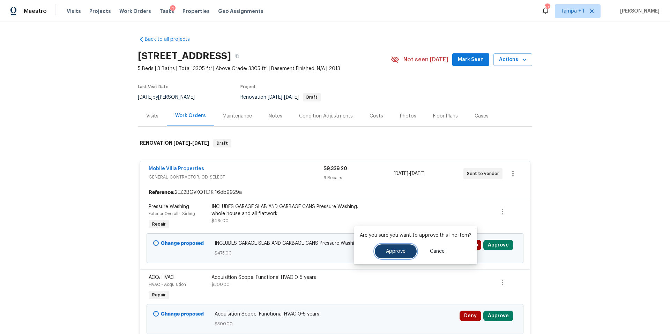
click at [386, 252] on span "Approve" at bounding box center [396, 251] width 20 height 5
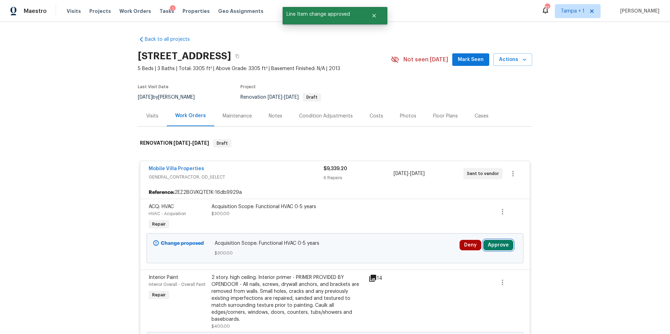
click at [488, 246] on button "Approve" at bounding box center [498, 245] width 30 height 10
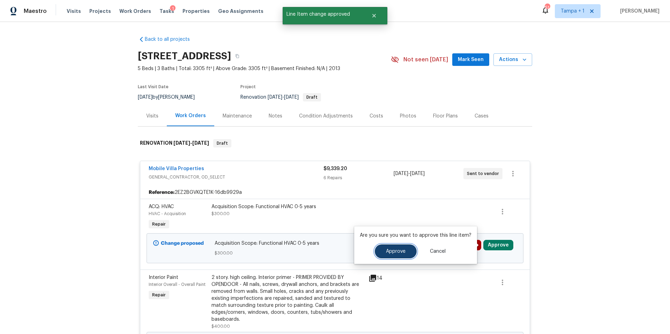
click at [406, 248] on button "Approve" at bounding box center [396, 252] width 42 height 14
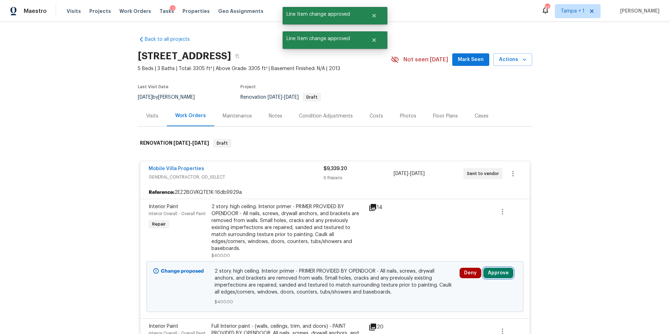
click at [492, 270] on button "Approve" at bounding box center [498, 273] width 30 height 10
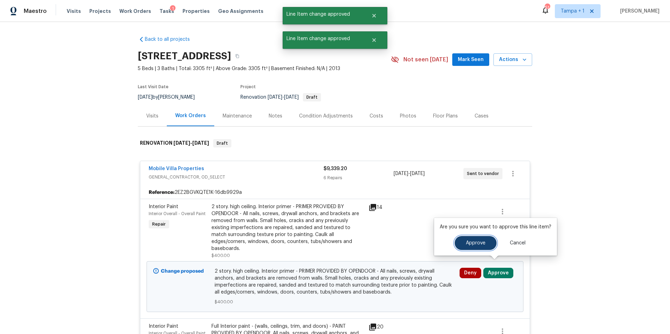
click at [485, 243] on button "Approve" at bounding box center [476, 243] width 42 height 14
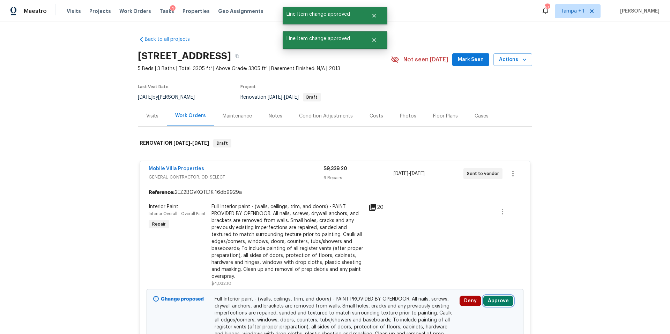
click at [489, 300] on button "Approve" at bounding box center [498, 301] width 30 height 10
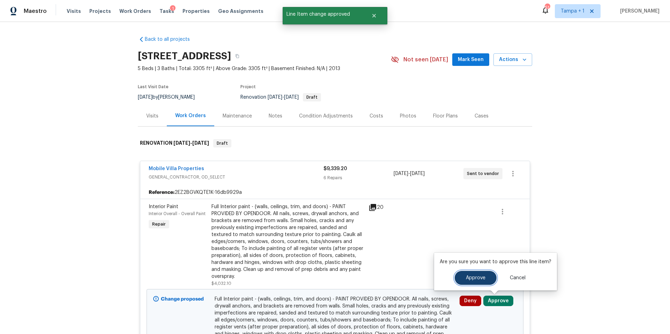
click at [473, 277] on span "Approve" at bounding box center [476, 278] width 20 height 5
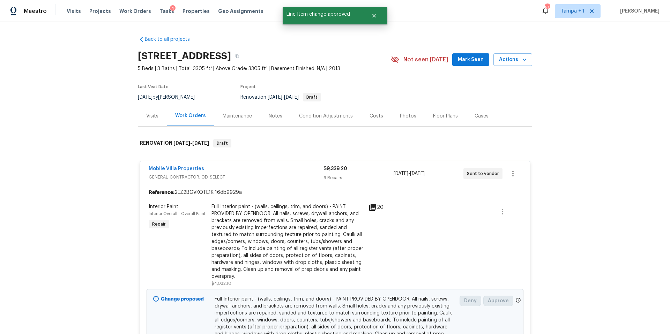
click at [326, 240] on div "Full Interior paint - (walls, ceilings, trim, and doors) - PAINT PROVIDED BY OP…" at bounding box center [287, 241] width 153 height 77
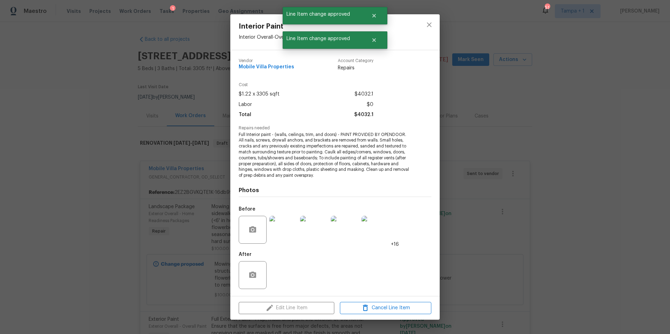
drag, startPoint x: 490, startPoint y: 253, endPoint x: 474, endPoint y: 250, distance: 15.6
click at [490, 253] on div "Interior Paint Interior Overall - Overall Paint Draft Vendor Mobile Villa Prope…" at bounding box center [335, 167] width 670 height 334
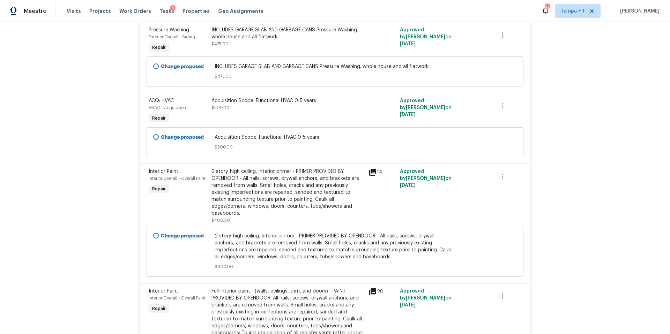
scroll to position [397, 0]
click at [263, 186] on div "2 story. high ceiling. Interior primer - PRIMER PROVIDED BY OPENDOOR - All nail…" at bounding box center [287, 191] width 153 height 49
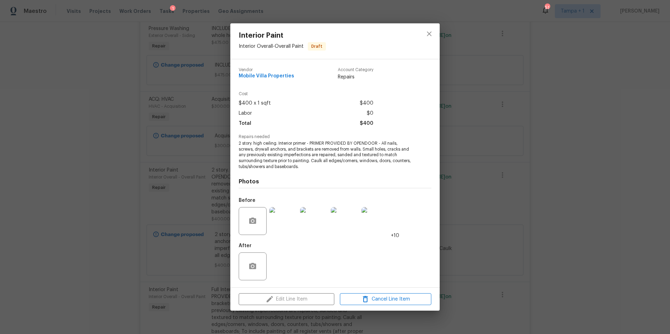
click at [517, 159] on div "Interior Paint Interior Overall - Overall Paint Draft Vendor Mobile Villa Prope…" at bounding box center [335, 167] width 670 height 334
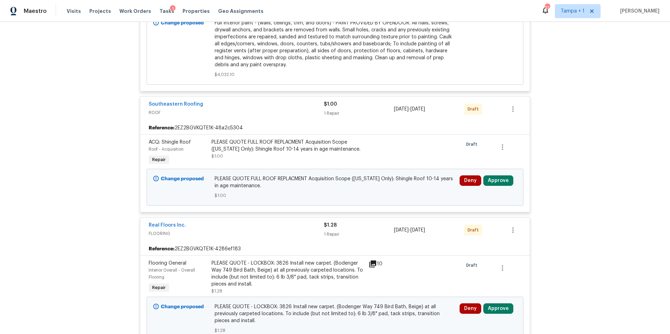
scroll to position [754, 0]
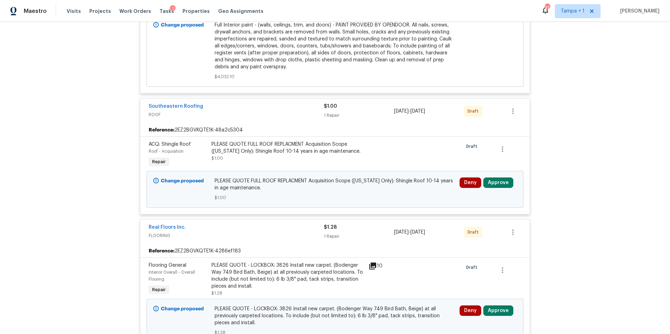
click at [496, 175] on div "Deny Approve" at bounding box center [487, 189] width 61 height 28
click at [498, 178] on button "Approve" at bounding box center [498, 183] width 30 height 10
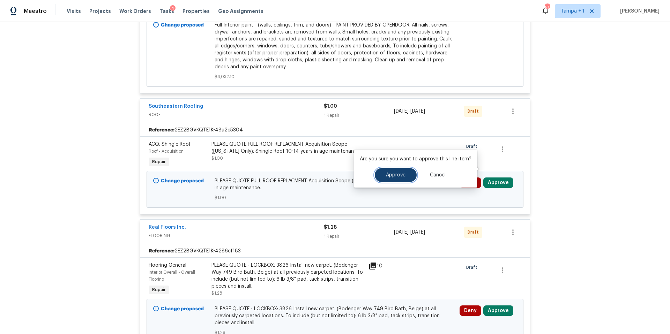
click at [400, 180] on button "Approve" at bounding box center [396, 175] width 42 height 14
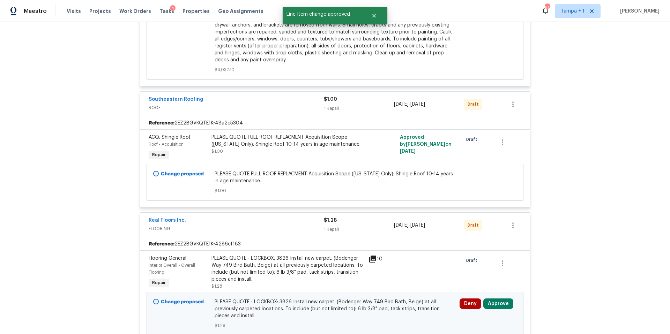
scroll to position [764, 0]
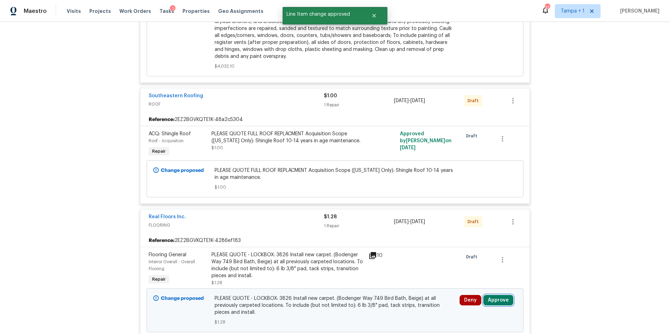
click at [499, 295] on button "Approve" at bounding box center [498, 300] width 30 height 10
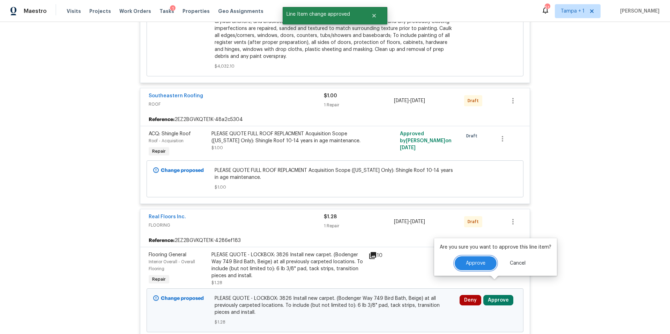
drag, startPoint x: 458, startPoint y: 265, endPoint x: 431, endPoint y: 266, distance: 26.5
click at [457, 266] on button "Approve" at bounding box center [476, 263] width 42 height 14
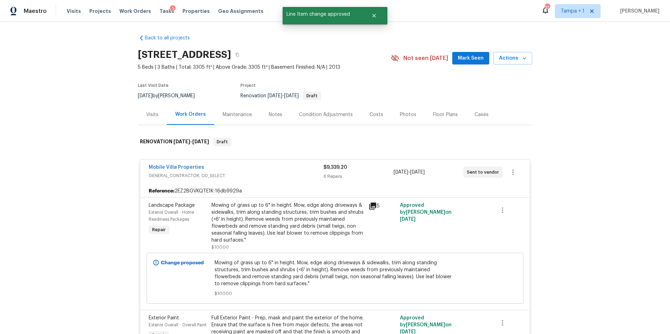
scroll to position [0, 0]
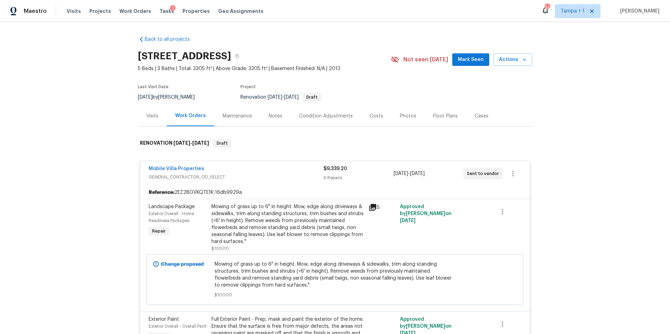
click at [379, 114] on div "Costs" at bounding box center [376, 116] width 30 height 21
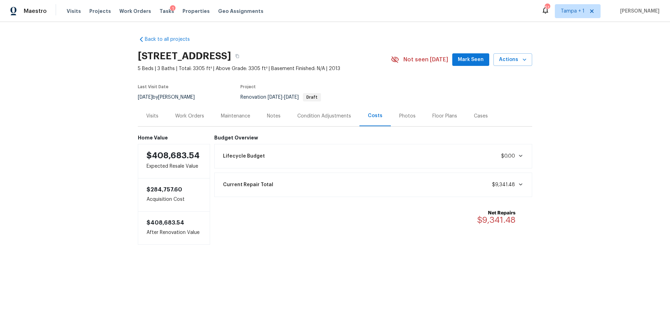
click at [190, 120] on div "Work Orders" at bounding box center [190, 116] width 46 height 21
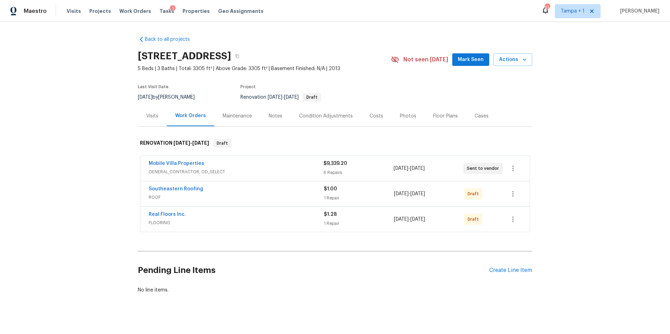
click at [315, 118] on div "Condition Adjustments" at bounding box center [326, 116] width 54 height 7
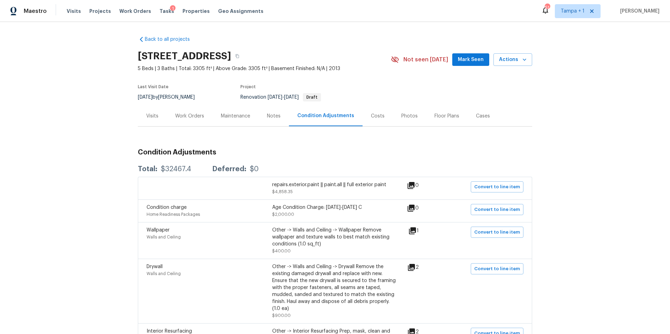
click at [186, 115] on div "Work Orders" at bounding box center [189, 116] width 29 height 7
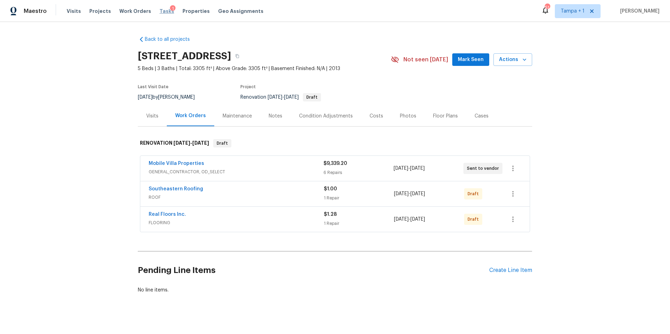
click at [159, 11] on span "Tasks" at bounding box center [166, 11] width 15 height 5
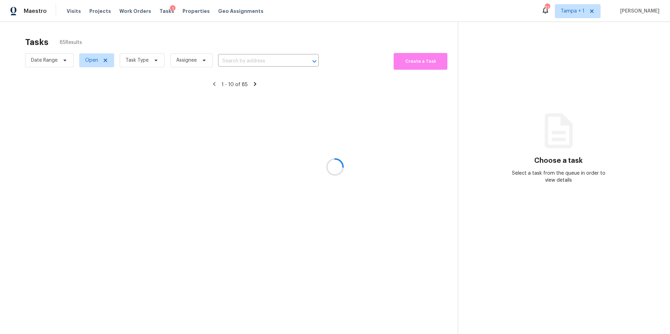
click at [144, 59] on div at bounding box center [335, 167] width 670 height 334
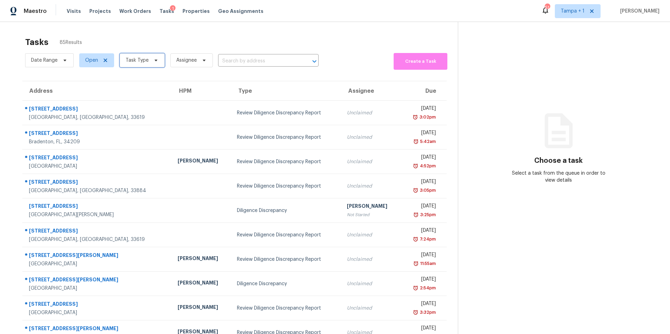
drag, startPoint x: 144, startPoint y: 59, endPoint x: 145, endPoint y: 64, distance: 5.0
click at [144, 59] on span "Task Type" at bounding box center [137, 60] width 23 height 7
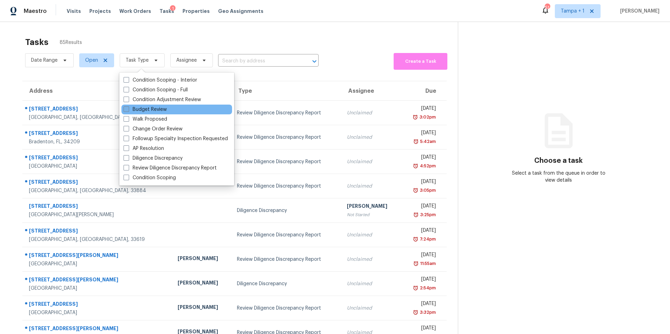
click at [152, 111] on label "Budget Review" at bounding box center [144, 109] width 43 height 7
click at [128, 111] on input "Budget Review" at bounding box center [125, 108] width 5 height 5
checkbox input "true"
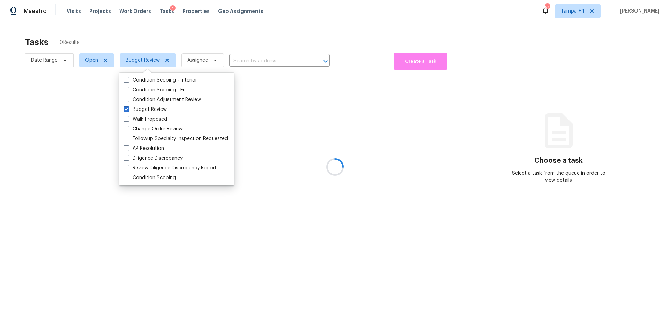
click at [276, 18] on div at bounding box center [335, 167] width 670 height 334
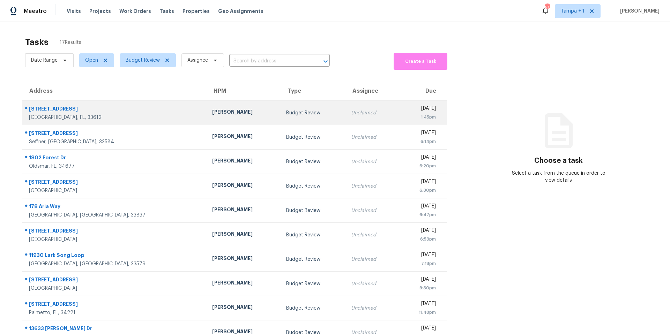
click at [212, 109] on div "[PERSON_NAME]" at bounding box center [243, 112] width 63 height 9
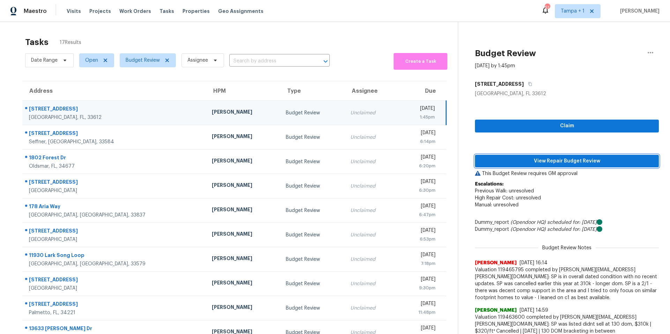
click at [541, 160] on span "View Repair Budget Review" at bounding box center [566, 161] width 173 height 9
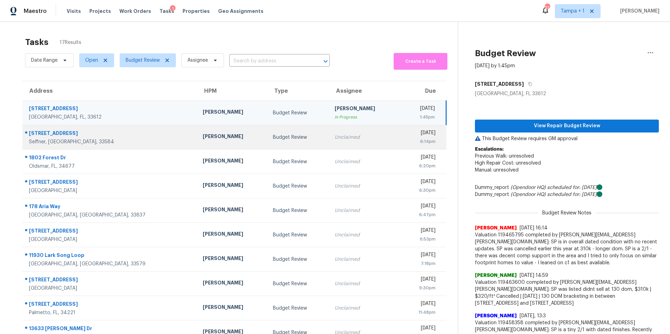
click at [197, 145] on td "[PERSON_NAME]" at bounding box center [232, 137] width 70 height 24
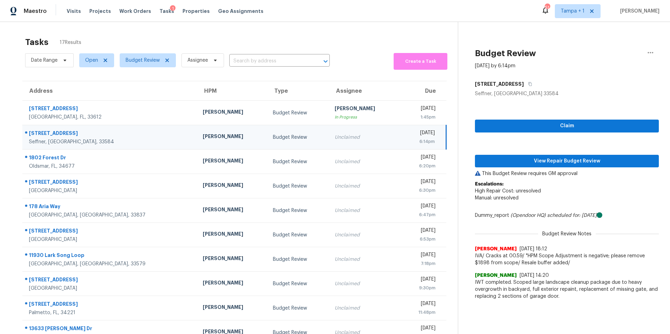
click at [197, 144] on td "[PERSON_NAME]" at bounding box center [232, 137] width 70 height 24
click at [533, 164] on span "View Repair Budget Review" at bounding box center [566, 161] width 173 height 9
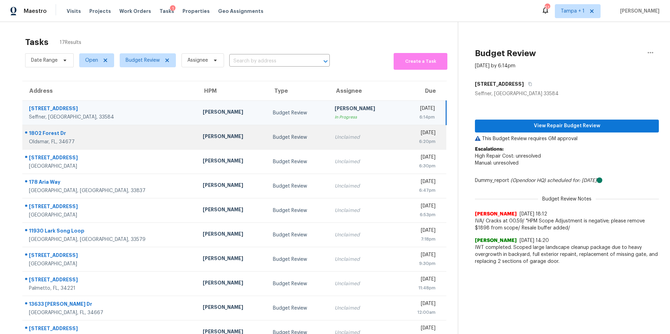
click at [203, 135] on div "[PERSON_NAME]" at bounding box center [232, 137] width 59 height 9
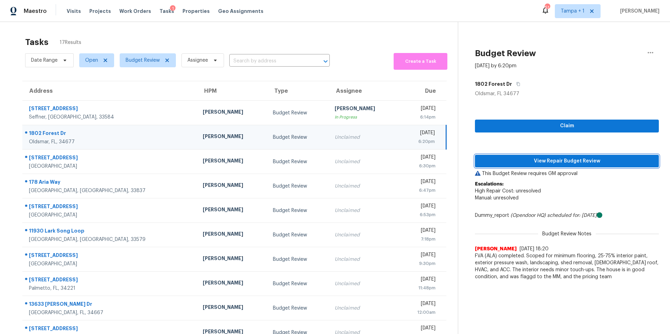
click at [529, 159] on span "View Repair Budget Review" at bounding box center [566, 161] width 173 height 9
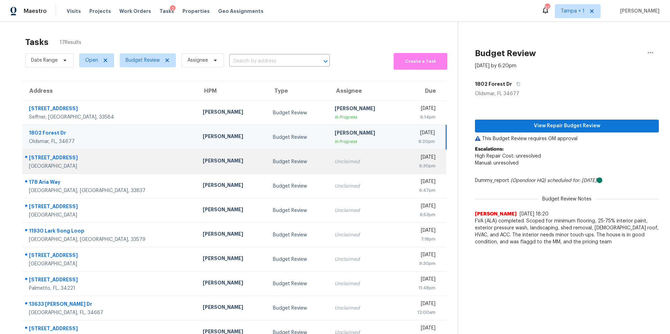
click at [203, 165] on div "[PERSON_NAME]" at bounding box center [232, 161] width 59 height 9
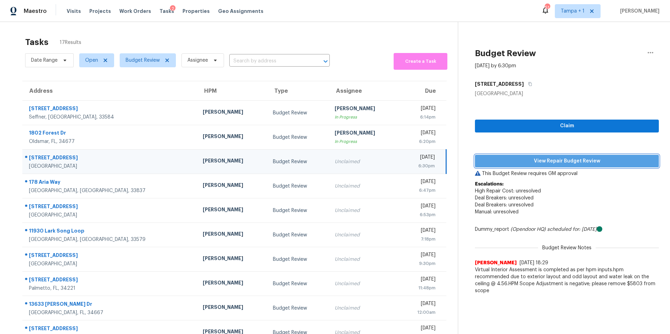
click at [512, 162] on span "View Repair Budget Review" at bounding box center [566, 161] width 173 height 9
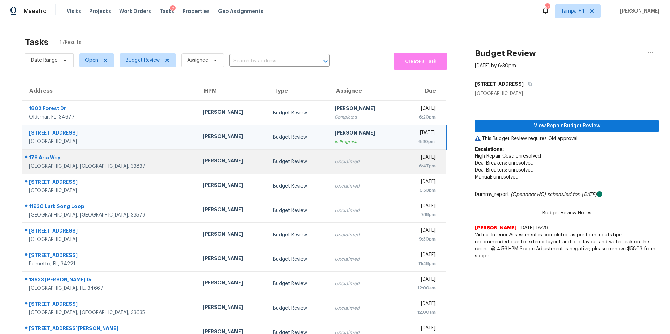
click at [203, 164] on div "[PERSON_NAME]" at bounding box center [232, 161] width 59 height 9
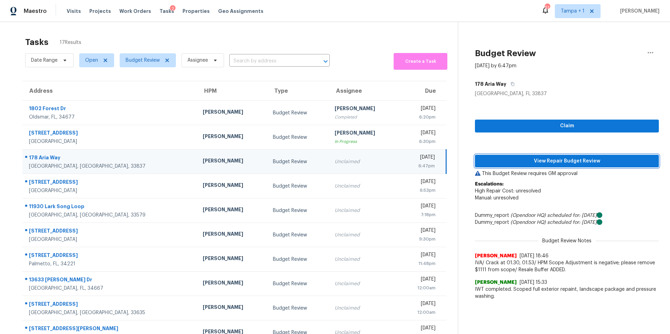
click at [569, 157] on span "View Repair Budget Review" at bounding box center [566, 161] width 173 height 9
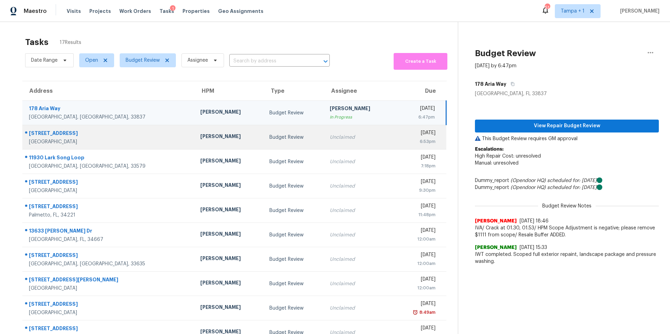
click at [200, 138] on div "[PERSON_NAME]" at bounding box center [229, 137] width 58 height 9
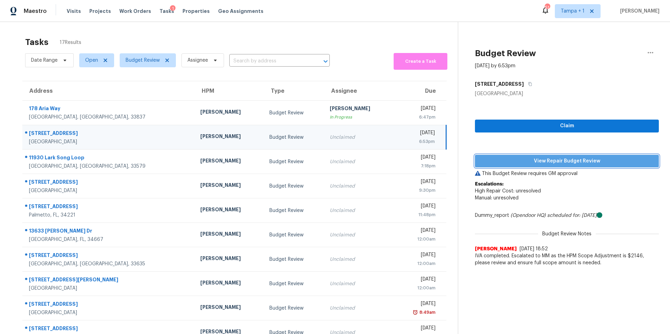
click at [526, 164] on span "View Repair Budget Review" at bounding box center [566, 161] width 173 height 9
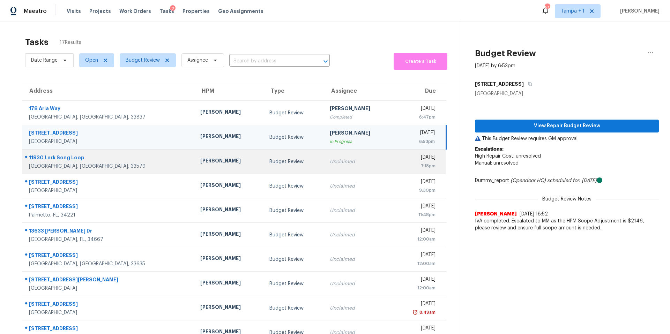
click at [195, 168] on td "[PERSON_NAME]" at bounding box center [229, 162] width 69 height 24
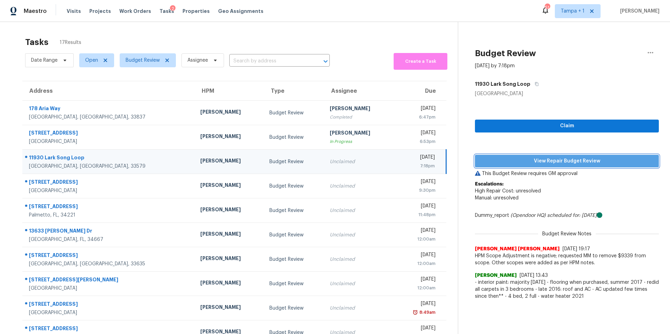
click at [524, 164] on span "View Repair Budget Review" at bounding box center [566, 161] width 173 height 9
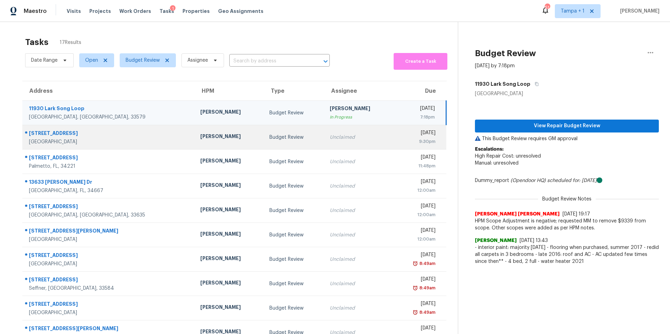
click at [200, 136] on div "[PERSON_NAME]" at bounding box center [229, 137] width 58 height 9
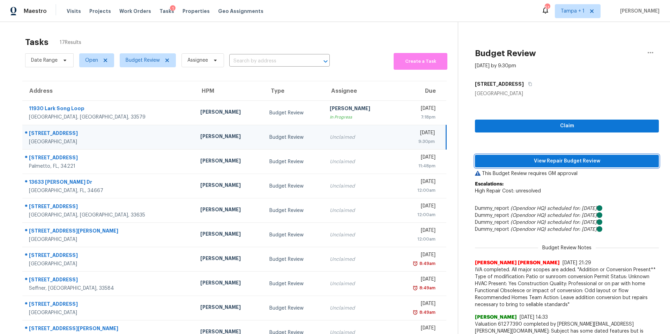
click at [510, 157] on span "View Repair Budget Review" at bounding box center [566, 161] width 173 height 9
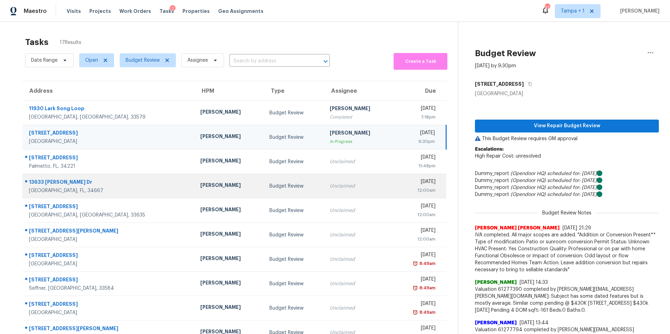
click at [195, 177] on td "Mat Smith" at bounding box center [229, 186] width 69 height 24
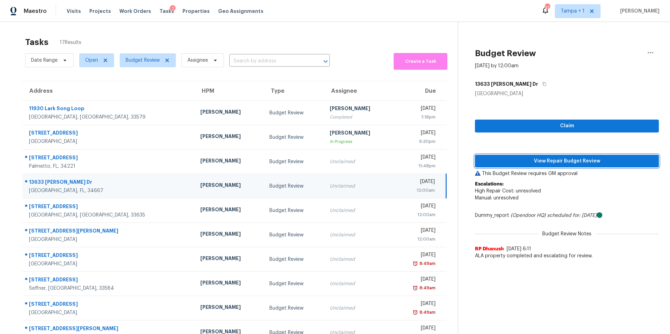
click at [510, 158] on span "View Repair Budget Review" at bounding box center [566, 161] width 173 height 9
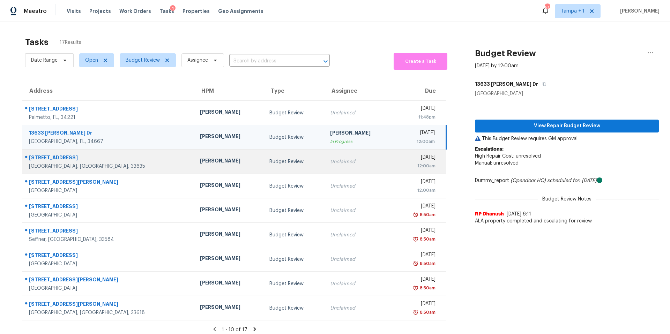
click at [200, 160] on div "[PERSON_NAME]" at bounding box center [229, 161] width 58 height 9
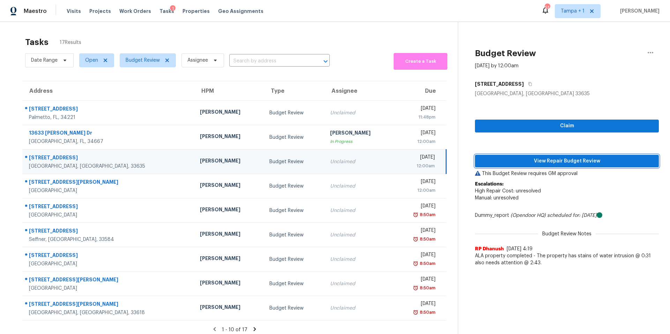
click at [507, 158] on span "View Repair Budget Review" at bounding box center [566, 161] width 173 height 9
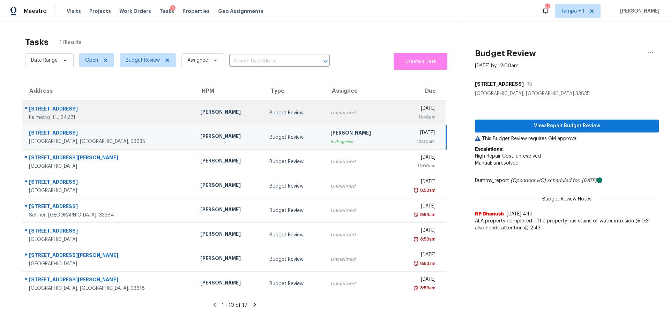
click at [200, 114] on div "Naomi Ferreira" at bounding box center [229, 112] width 58 height 9
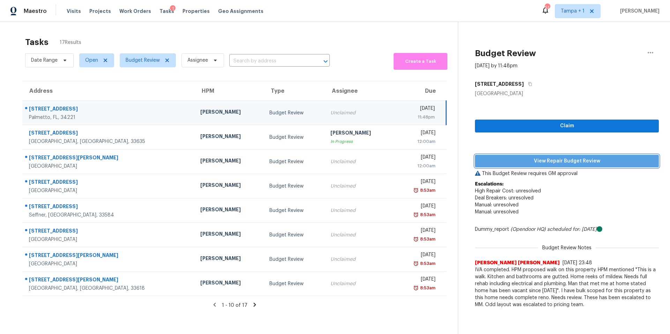
click at [521, 159] on span "View Repair Budget Review" at bounding box center [566, 161] width 173 height 9
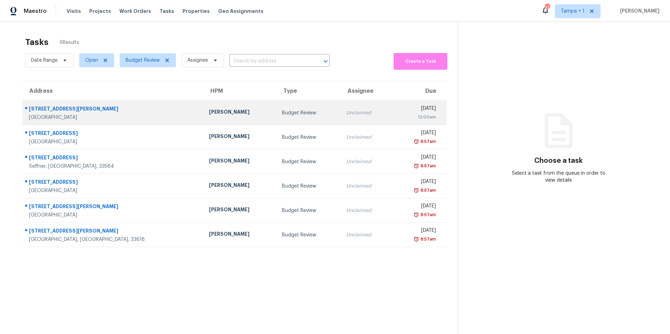
click at [209, 110] on div "[PERSON_NAME]" at bounding box center [240, 112] width 62 height 9
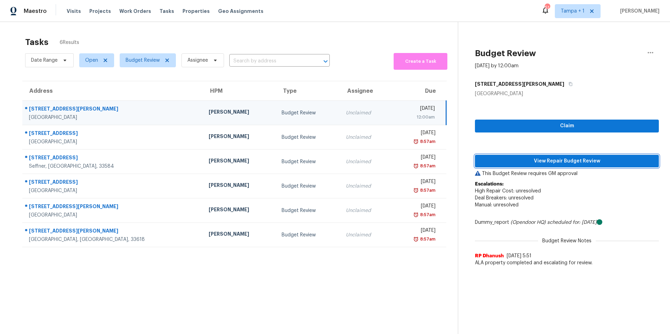
click at [508, 161] on span "View Repair Budget Review" at bounding box center [566, 161] width 173 height 9
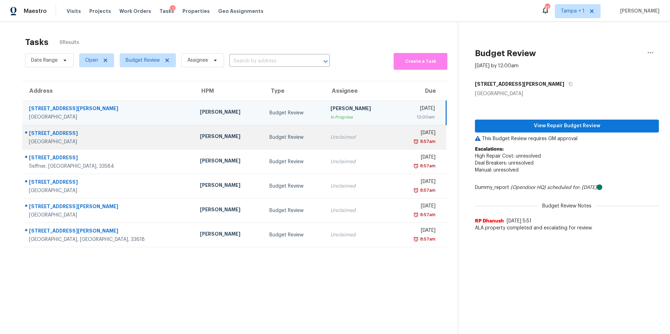
click at [200, 136] on div "[PERSON_NAME]" at bounding box center [229, 137] width 58 height 9
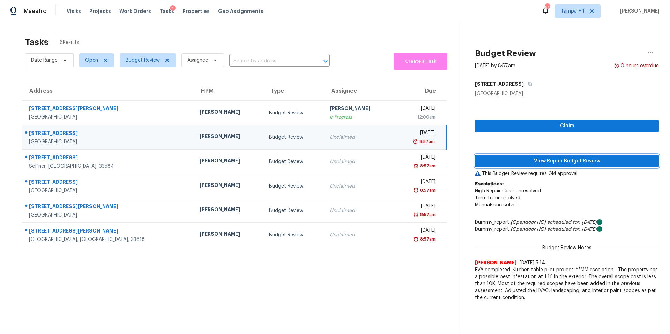
click at [550, 166] on button "View Repair Budget Review" at bounding box center [567, 161] width 184 height 13
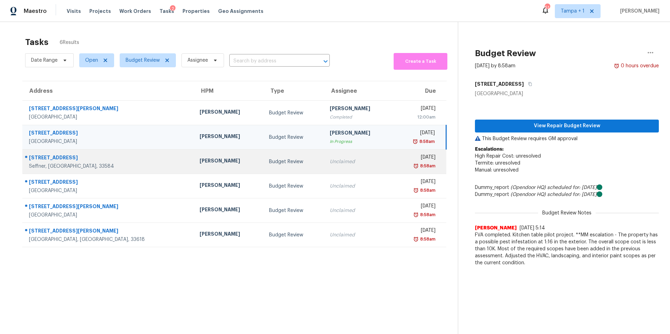
click at [200, 159] on div "[PERSON_NAME]" at bounding box center [229, 161] width 58 height 9
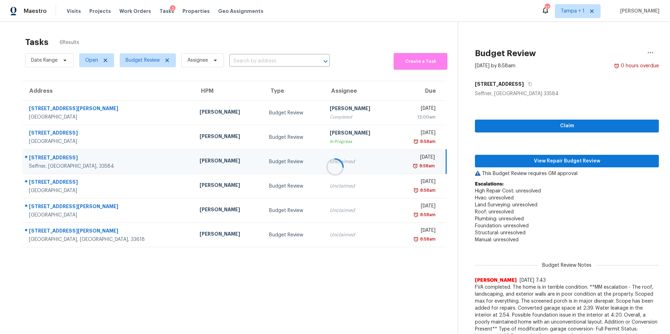
click at [547, 159] on div at bounding box center [335, 167] width 670 height 334
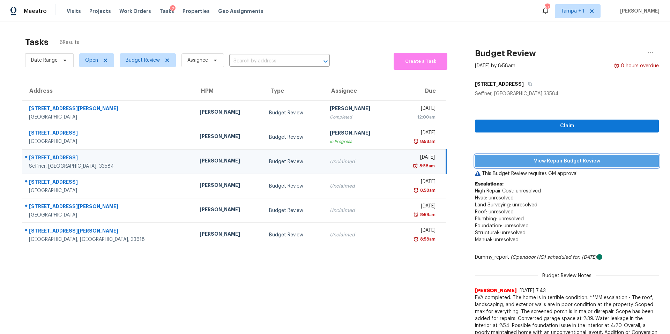
click at [540, 163] on span "View Repair Budget Review" at bounding box center [566, 161] width 173 height 9
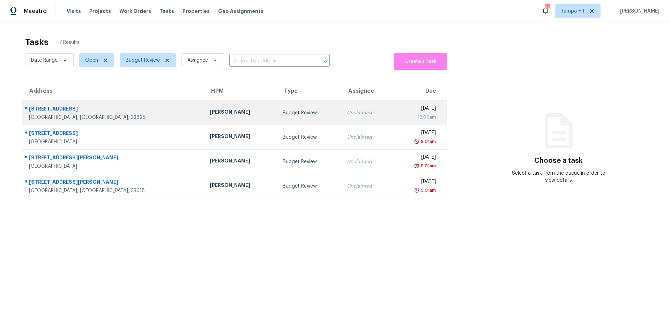
click at [204, 119] on td "[PERSON_NAME]" at bounding box center [240, 113] width 73 height 24
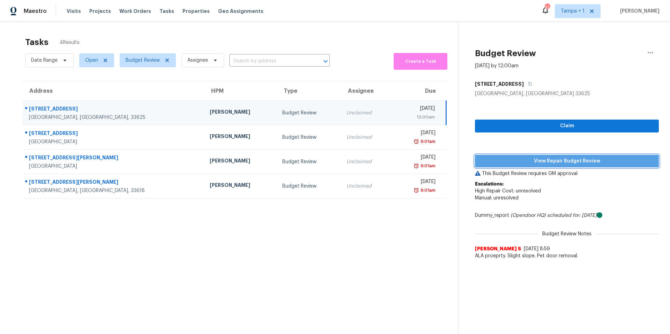
click at [504, 158] on span "View Repair Budget Review" at bounding box center [566, 161] width 173 height 9
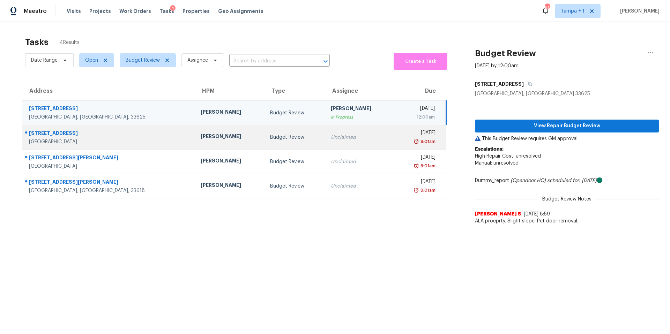
click at [195, 145] on td "[PERSON_NAME]" at bounding box center [229, 137] width 69 height 24
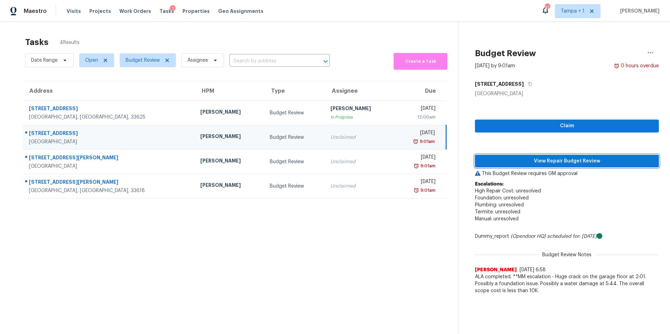
click at [511, 167] on button "View Repair Budget Review" at bounding box center [567, 161] width 184 height 13
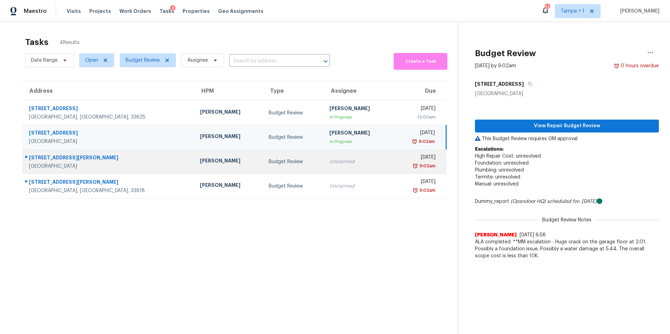
click at [200, 165] on div "[PERSON_NAME]" at bounding box center [229, 161] width 58 height 9
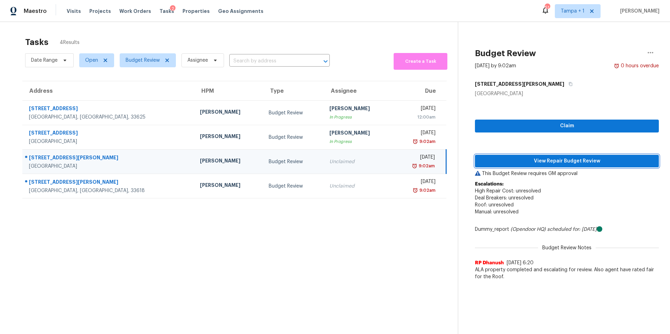
click at [551, 160] on span "View Repair Budget Review" at bounding box center [566, 161] width 173 height 9
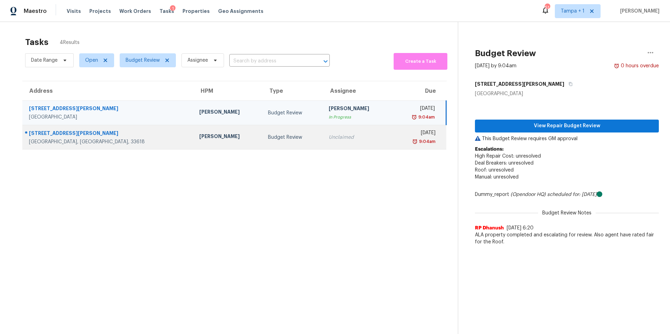
click at [262, 133] on td "Budget Review" at bounding box center [292, 137] width 61 height 24
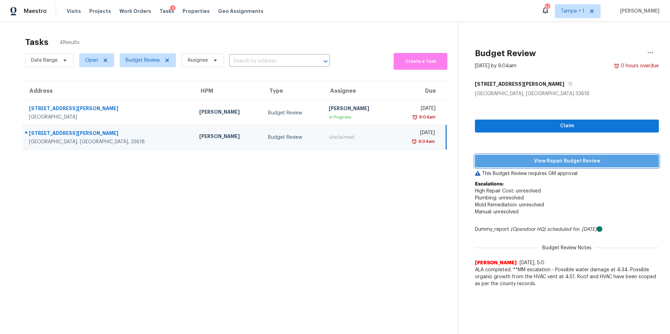
drag, startPoint x: 545, startPoint y: 159, endPoint x: 516, endPoint y: 163, distance: 29.6
click at [546, 159] on span "View Repair Budget Review" at bounding box center [566, 161] width 173 height 9
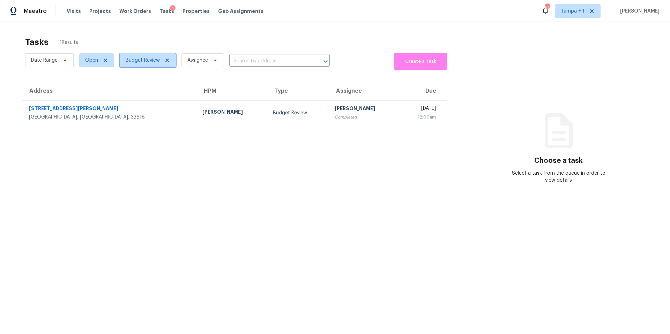
click at [138, 58] on span "Budget Review" at bounding box center [143, 60] width 34 height 7
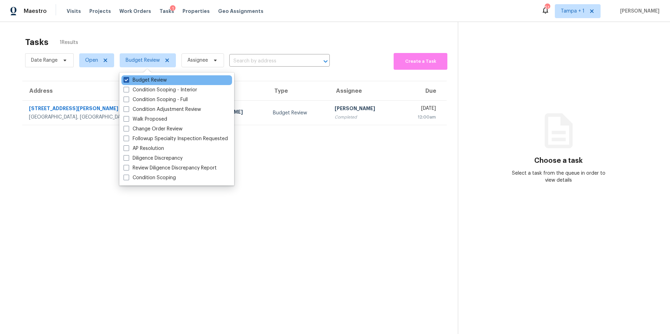
click at [135, 82] on label "Budget Review" at bounding box center [144, 80] width 43 height 7
click at [128, 81] on input "Budget Review" at bounding box center [125, 79] width 5 height 5
checkbox input "false"
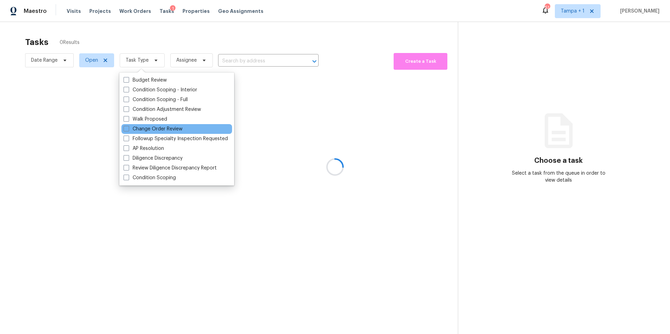
click at [136, 125] on div "Change Order Review" at bounding box center [176, 129] width 111 height 10
click at [130, 129] on label "Change Order Review" at bounding box center [152, 129] width 59 height 7
click at [128, 129] on input "Change Order Review" at bounding box center [125, 128] width 5 height 5
checkbox input "true"
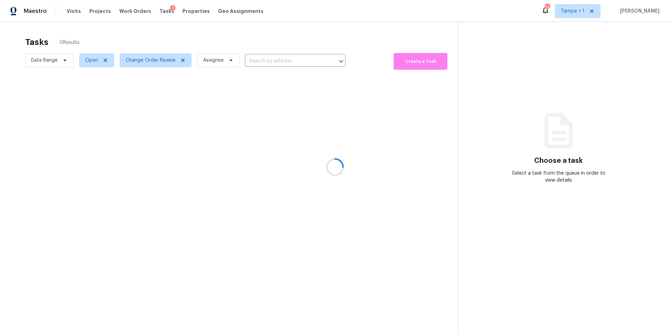
click at [173, 32] on div at bounding box center [335, 167] width 670 height 334
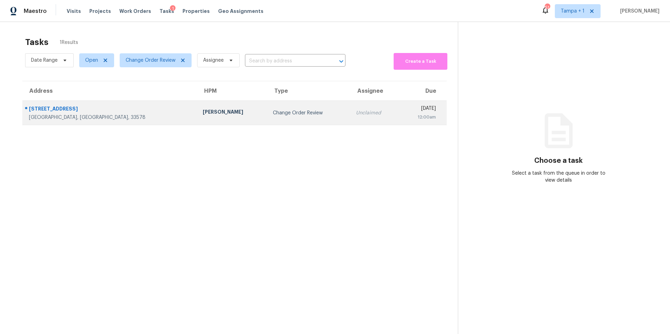
click at [203, 115] on div "[PERSON_NAME]" at bounding box center [232, 112] width 59 height 9
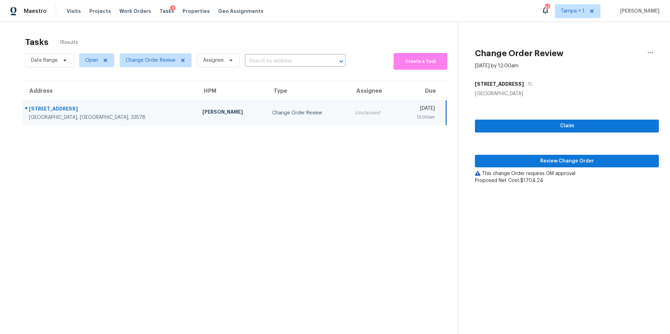
drag, startPoint x: 553, startPoint y: 168, endPoint x: 553, endPoint y: 160, distance: 8.4
click at [553, 168] on div "Claim Review Change Order This change Order requires GM approval Proposed Net C…" at bounding box center [567, 140] width 184 height 87
click at [552, 159] on span "Review Change Order" at bounding box center [566, 161] width 173 height 9
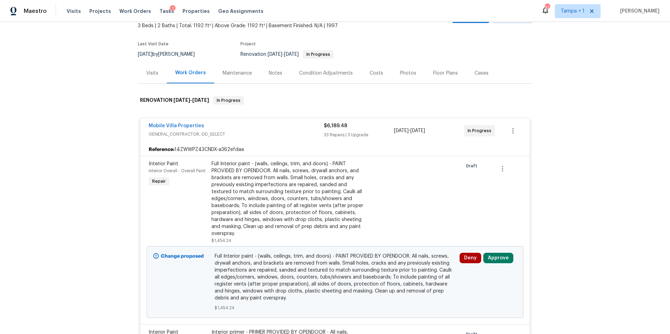
scroll to position [47, 0]
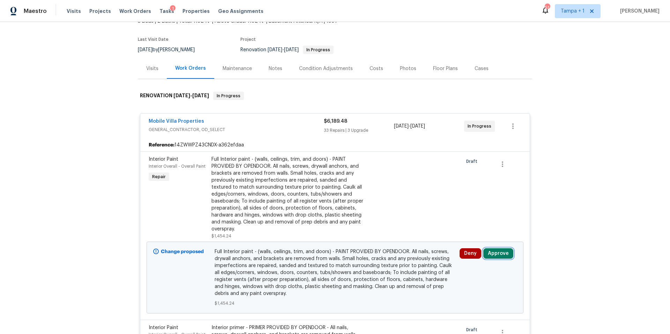
click at [503, 253] on button "Approve" at bounding box center [498, 253] width 30 height 10
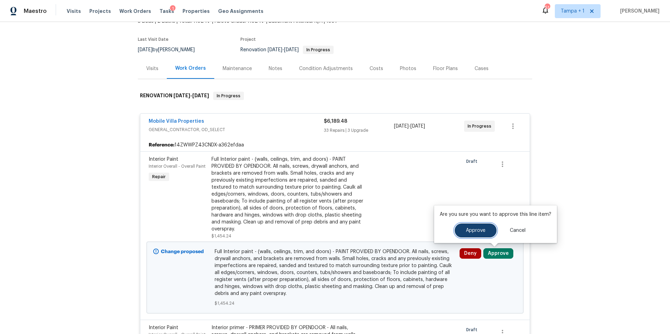
click at [476, 234] on button "Approve" at bounding box center [476, 231] width 42 height 14
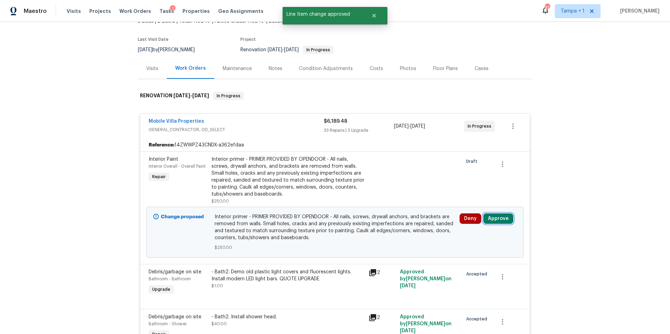
click at [505, 217] on button "Approve" at bounding box center [498, 218] width 30 height 10
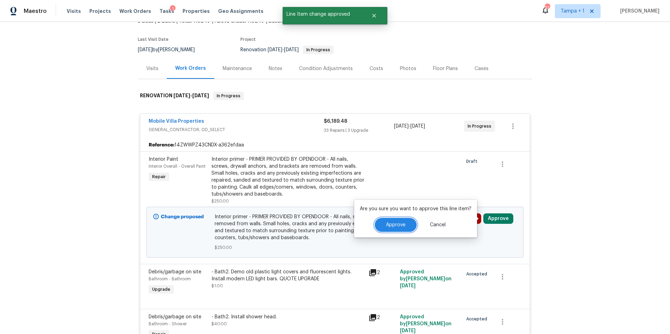
drag, startPoint x: 403, startPoint y: 227, endPoint x: 375, endPoint y: 227, distance: 27.9
click at [403, 227] on span "Approve" at bounding box center [396, 225] width 20 height 5
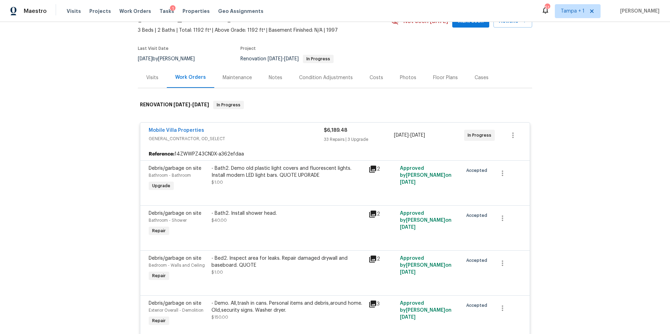
scroll to position [43, 0]
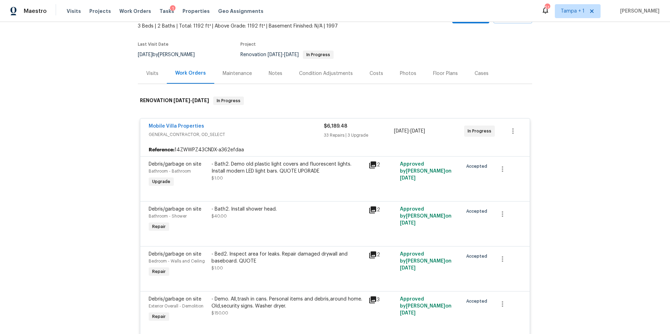
click at [369, 73] on div "Costs" at bounding box center [376, 73] width 14 height 7
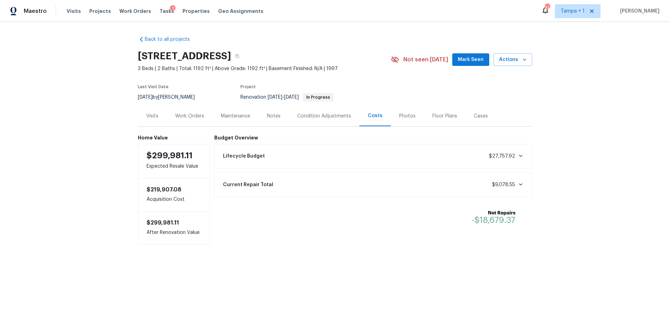
click at [189, 114] on div "Work Orders" at bounding box center [189, 116] width 29 height 7
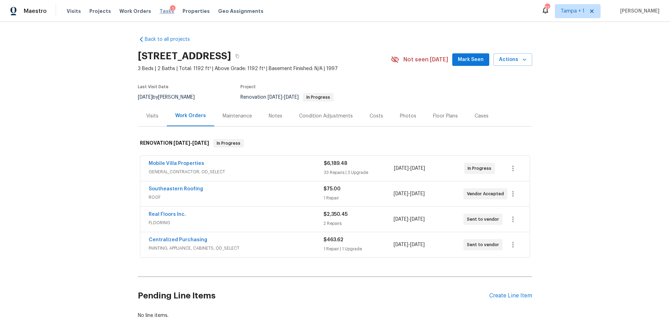
click at [159, 10] on span "Tasks" at bounding box center [166, 11] width 15 height 5
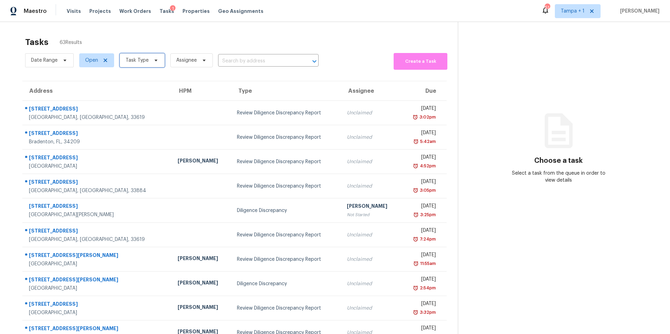
click at [136, 63] on span "Task Type" at bounding box center [137, 60] width 23 height 7
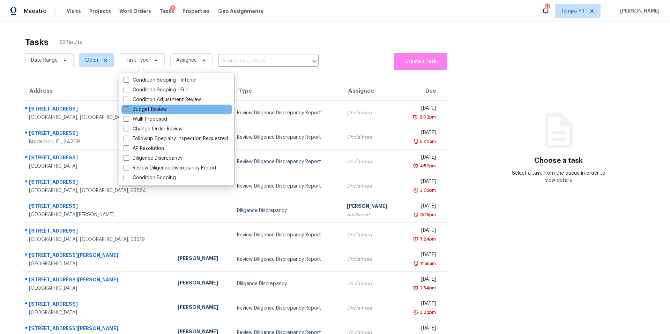
click at [144, 105] on div "Budget Review" at bounding box center [176, 110] width 111 height 10
click at [140, 111] on label "Budget Review" at bounding box center [144, 109] width 43 height 7
click at [128, 111] on input "Budget Review" at bounding box center [125, 108] width 5 height 5
checkbox input "true"
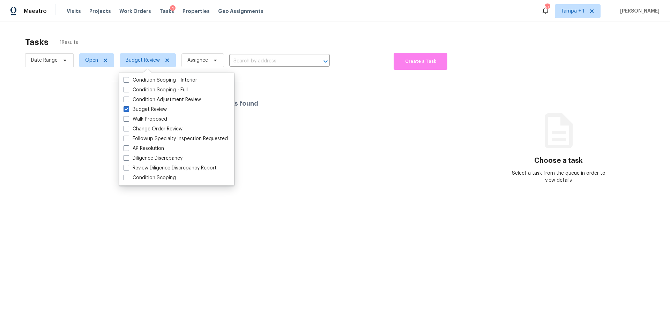
drag, startPoint x: 175, startPoint y: 40, endPoint x: 158, endPoint y: 37, distance: 17.8
click at [175, 39] on div "Tasks 1 Results" at bounding box center [241, 42] width 433 height 18
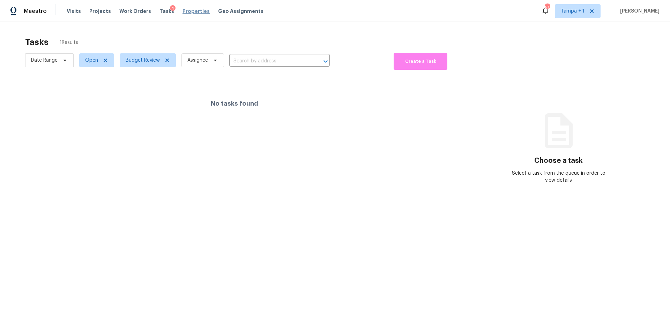
click at [182, 10] on span "Properties" at bounding box center [195, 11] width 27 height 7
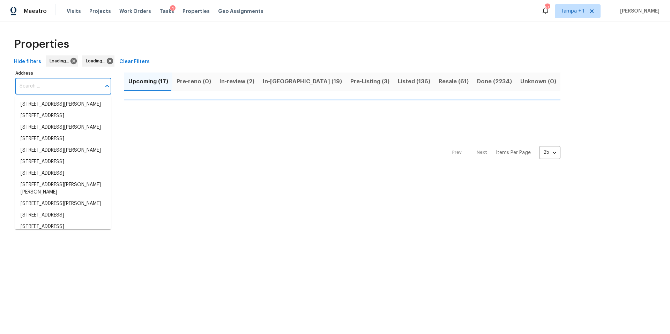
click at [30, 84] on input "Address" at bounding box center [57, 86] width 85 height 16
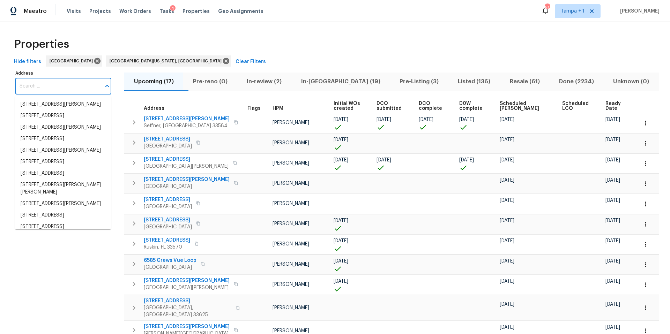
click at [24, 87] on input "Address" at bounding box center [57, 86] width 85 height 16
paste input "2715 Golf Heights"
type input "2715 Golf Heights"
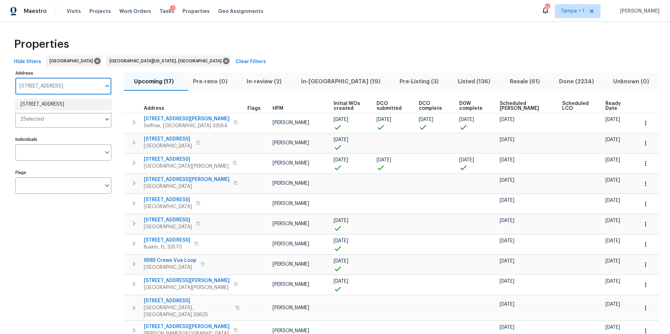
click at [50, 110] on li "2715 Golf Heights Cir Valrico FL 33596" at bounding box center [63, 105] width 96 height 12
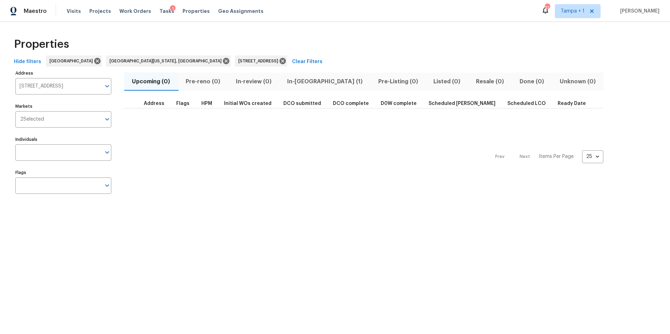
click at [302, 79] on span "In-reno (1)" at bounding box center [324, 82] width 83 height 10
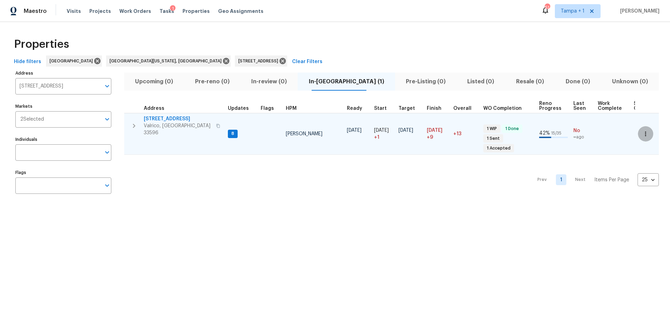
click at [642, 130] on icon "button" at bounding box center [645, 133] width 7 height 7
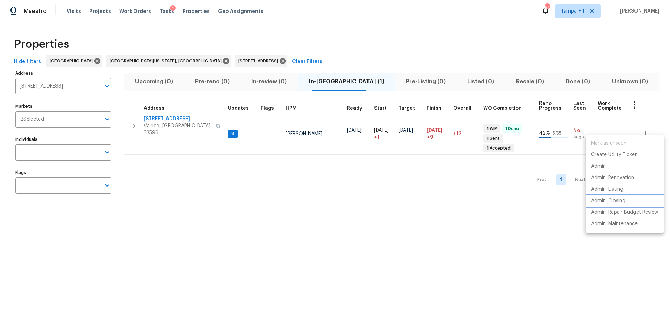
click at [596, 201] on p "Admin: Closing" at bounding box center [608, 200] width 34 height 7
drag, startPoint x: 76, startPoint y: 2, endPoint x: 68, endPoint y: 17, distance: 16.7
click at [76, 3] on div at bounding box center [335, 167] width 670 height 334
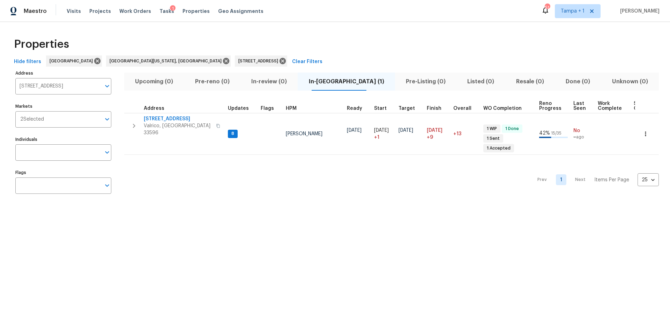
click at [68, 17] on div "Mark as unseen Create Utility Ticket Admin Admin: Renovation Admin: Listing Adm…" at bounding box center [335, 167] width 670 height 334
click at [70, 13] on span "Visits" at bounding box center [74, 11] width 14 height 7
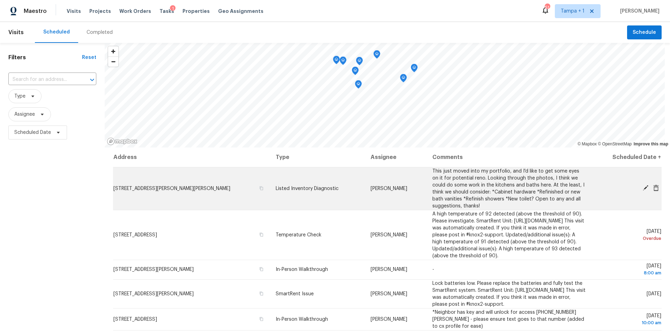
click at [643, 189] on icon at bounding box center [646, 188] width 6 height 6
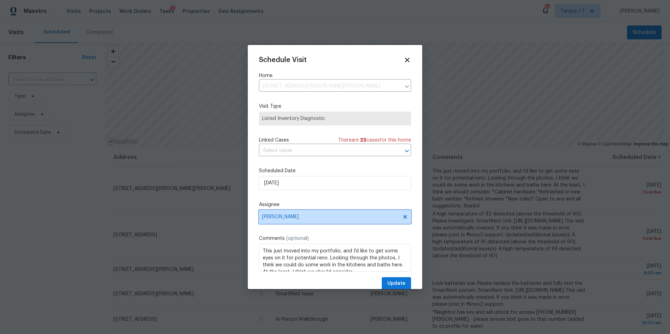
click at [298, 212] on span "[PERSON_NAME]" at bounding box center [335, 217] width 152 height 14
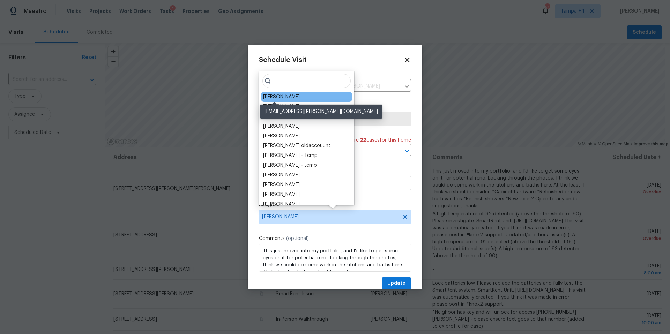
click at [277, 95] on div "[PERSON_NAME]" at bounding box center [281, 96] width 37 height 7
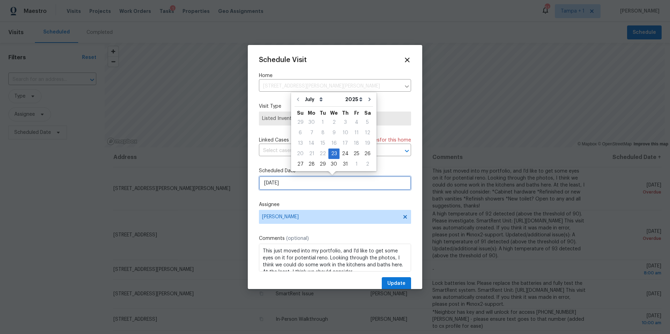
click at [275, 177] on input "7/23/2025" at bounding box center [335, 183] width 152 height 14
click at [367, 101] on icon "Go to next month" at bounding box center [370, 100] width 6 height 6
type input "8/23/2025"
select select "7"
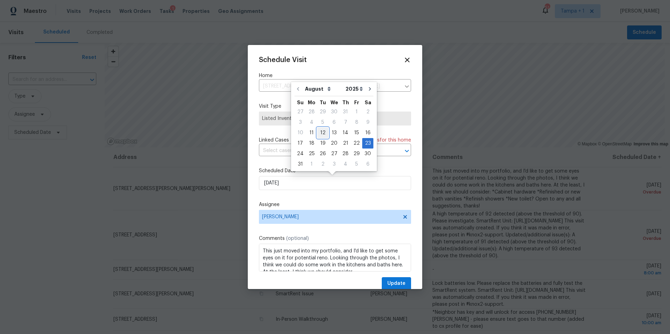
click at [317, 133] on div "12" at bounding box center [322, 133] width 11 height 10
type input "8/12/2025"
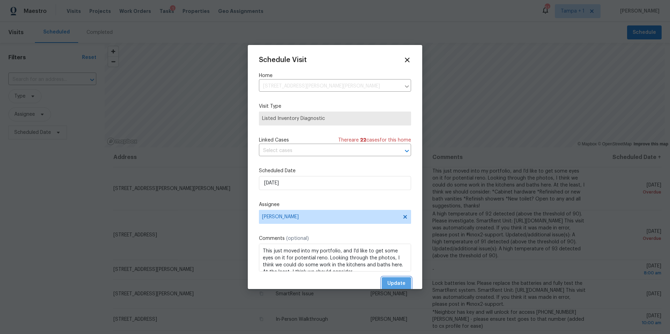
click at [393, 286] on span "Update" at bounding box center [396, 283] width 18 height 9
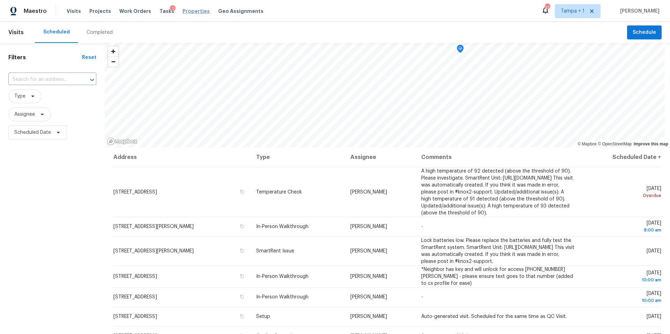
click at [186, 12] on span "Properties" at bounding box center [195, 11] width 27 height 7
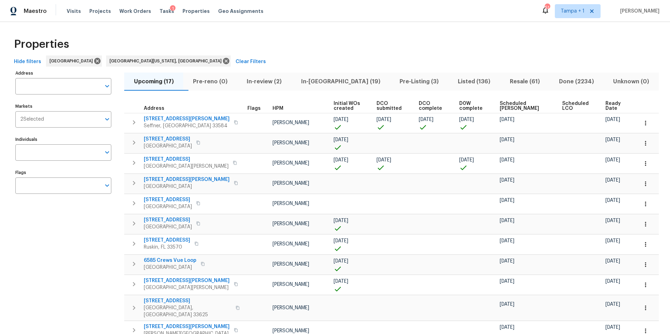
click at [605, 106] on span "Ready Date" at bounding box center [615, 106] width 21 height 10
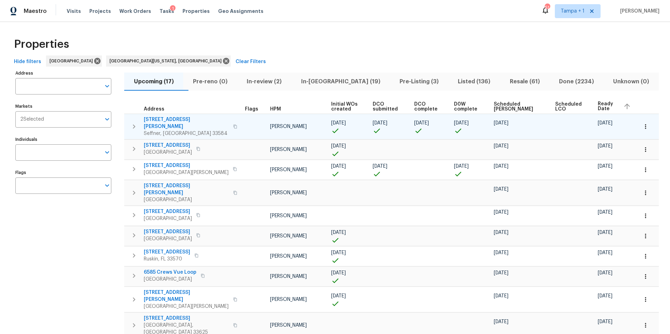
click at [642, 124] on icon "button" at bounding box center [645, 126] width 7 height 7
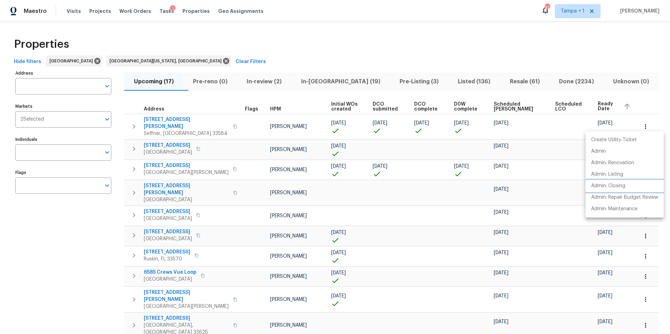
click at [607, 188] on p "Admin: Closing" at bounding box center [608, 185] width 34 height 7
click at [50, 232] on div at bounding box center [335, 167] width 670 height 334
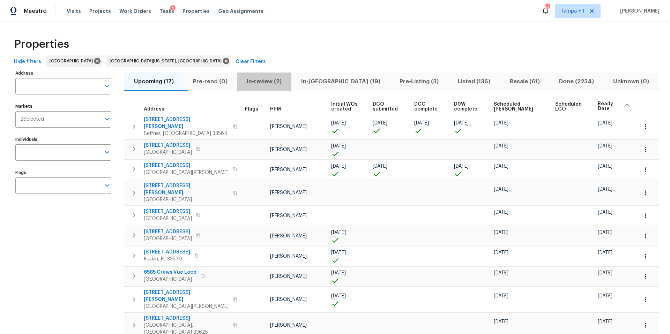
click at [280, 77] on span "In-review (2)" at bounding box center [264, 82] width 46 height 10
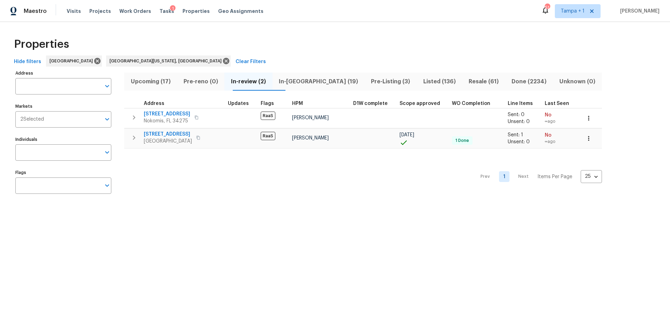
click at [315, 79] on span "In-reno (19)" at bounding box center [319, 82] width 84 height 10
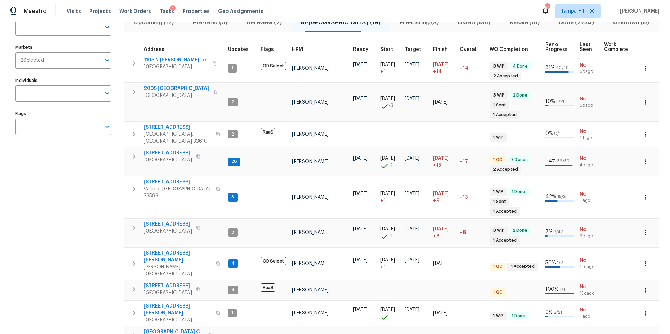
scroll to position [70, 0]
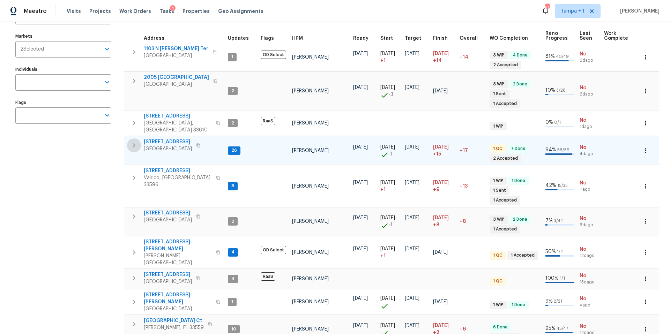
click at [133, 141] on icon "button" at bounding box center [134, 145] width 8 height 8
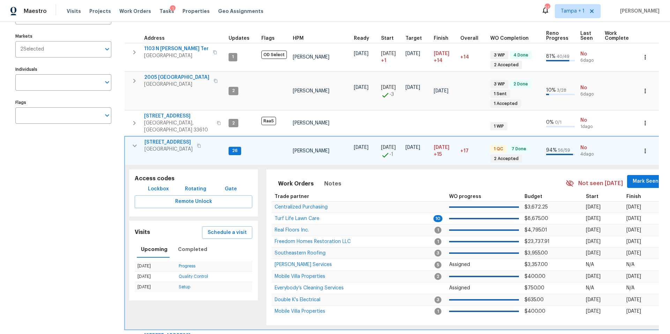
click at [133, 142] on icon "button" at bounding box center [134, 146] width 8 height 8
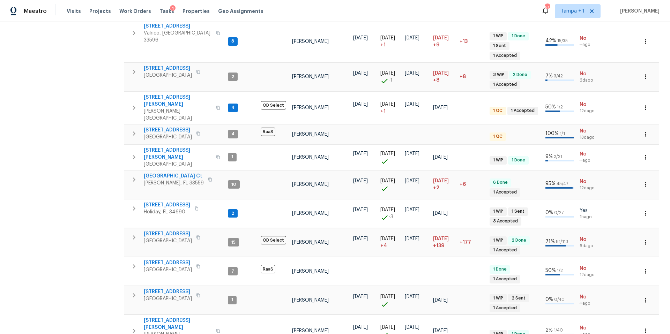
scroll to position [216, 0]
click at [135, 230] on button "button" at bounding box center [134, 237] width 14 height 14
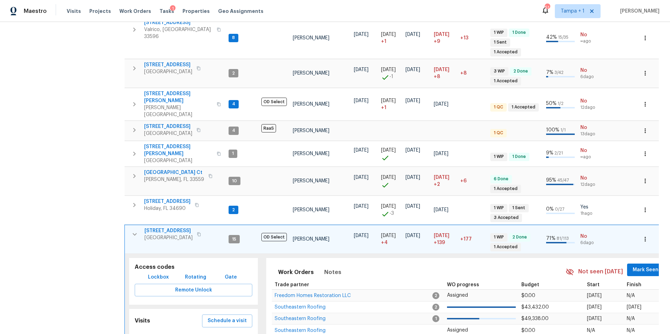
scroll to position [220, 0]
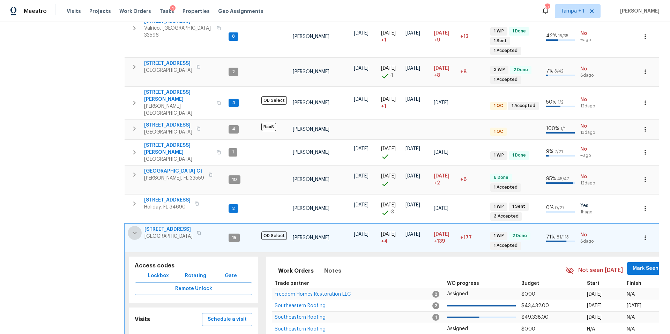
click at [135, 229] on icon "button" at bounding box center [134, 233] width 8 height 8
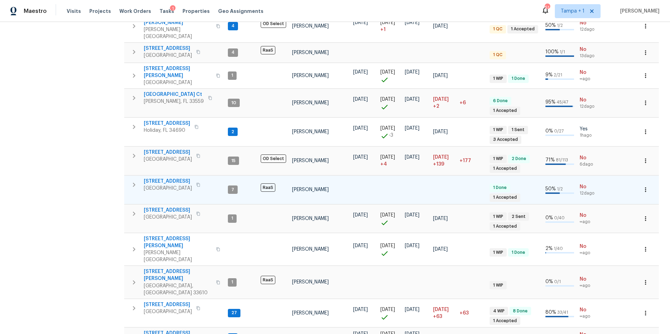
scroll to position [297, 0]
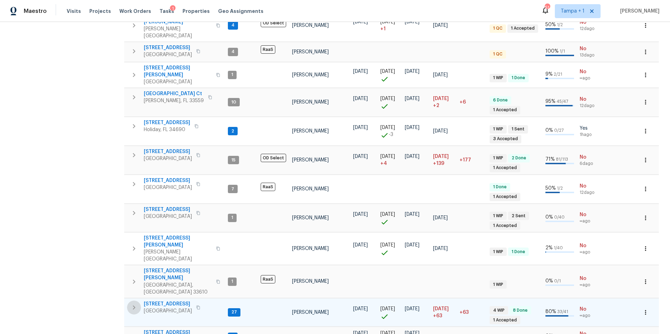
click at [137, 303] on icon "button" at bounding box center [134, 307] width 8 height 8
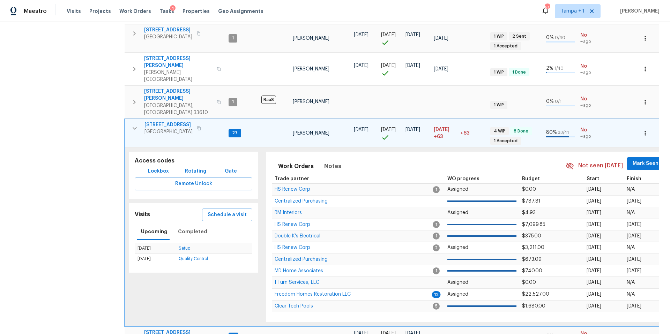
scroll to position [0, 0]
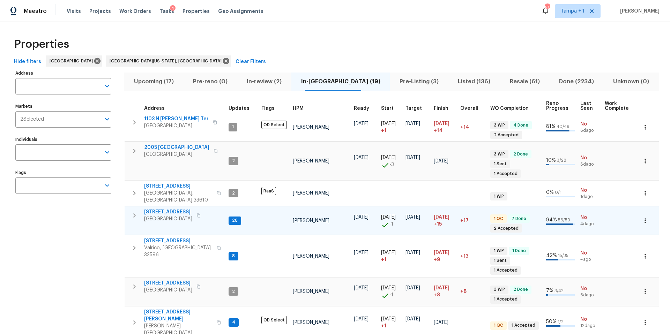
click at [154, 7] on div "Visits Projects Work Orders Tasks 1 Properties Geo Assignments" at bounding box center [169, 11] width 205 height 14
click at [159, 12] on span "Tasks" at bounding box center [166, 11] width 15 height 5
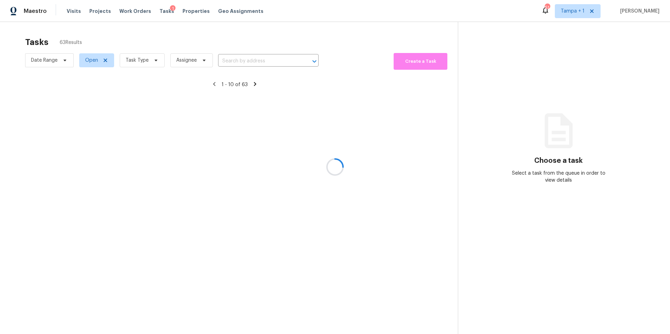
click at [143, 63] on div at bounding box center [335, 167] width 670 height 334
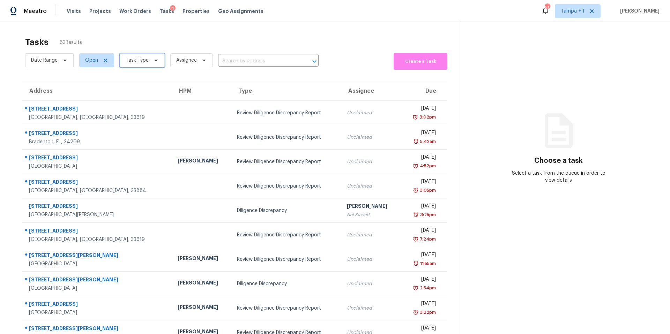
click at [143, 63] on span "Task Type" at bounding box center [137, 60] width 23 height 7
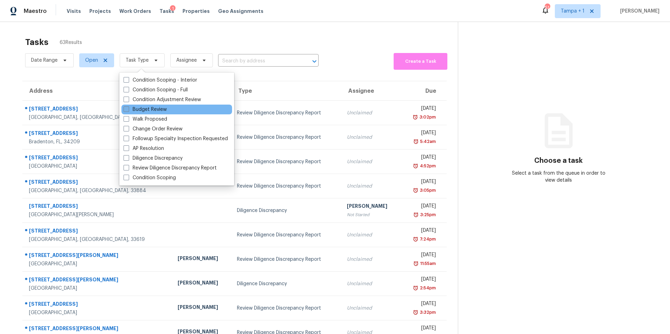
click at [137, 111] on label "Budget Review" at bounding box center [144, 109] width 43 height 7
click at [128, 111] on input "Budget Review" at bounding box center [125, 108] width 5 height 5
checkbox input "true"
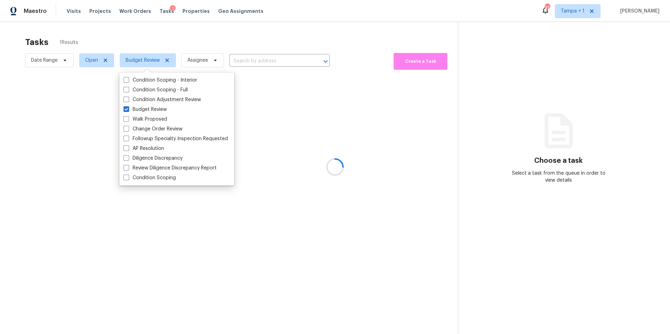
click at [235, 37] on div at bounding box center [335, 167] width 670 height 334
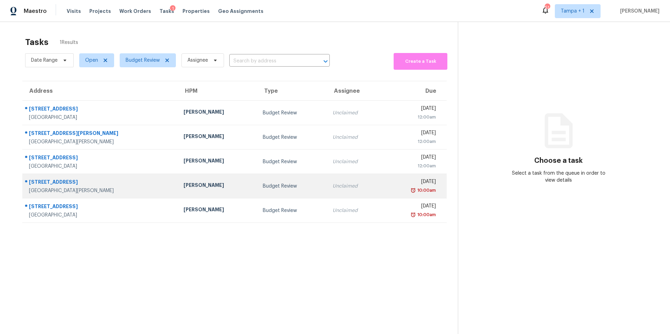
click at [114, 186] on div "607 Walnut Dr" at bounding box center [100, 183] width 143 height 9
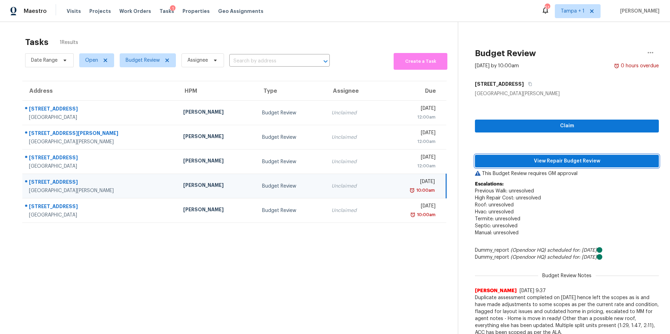
click at [543, 164] on span "View Repair Budget Review" at bounding box center [566, 161] width 173 height 9
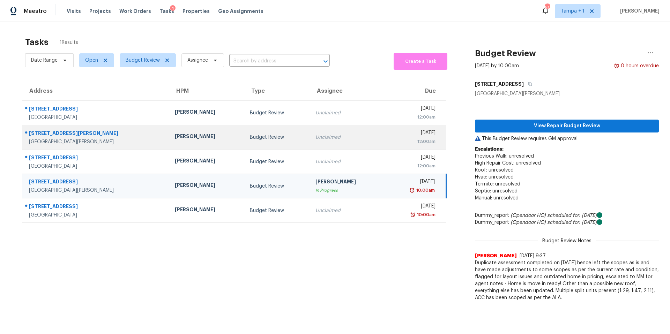
click at [204, 148] on td "[PERSON_NAME]" at bounding box center [206, 137] width 75 height 24
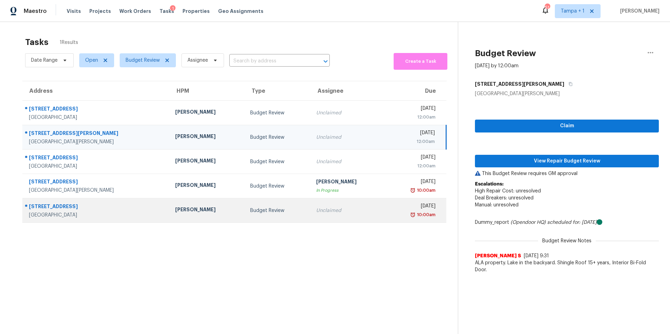
click at [250, 207] on div "Budget Review" at bounding box center [277, 210] width 55 height 7
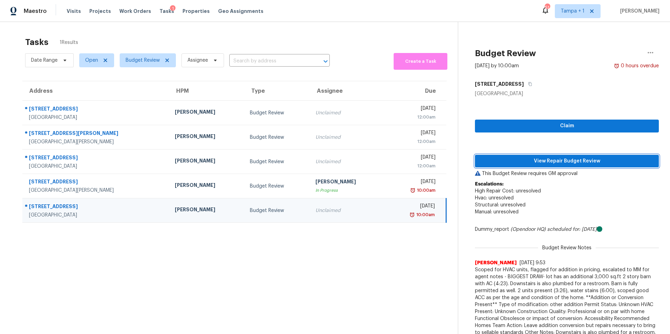
click at [545, 163] on span "View Repair Budget Review" at bounding box center [566, 161] width 173 height 9
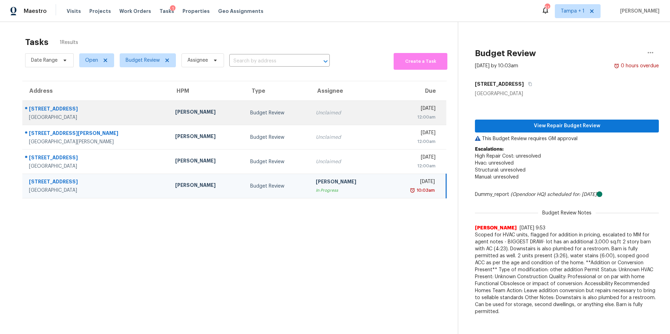
click at [250, 110] on div "Budget Review" at bounding box center [277, 113] width 55 height 7
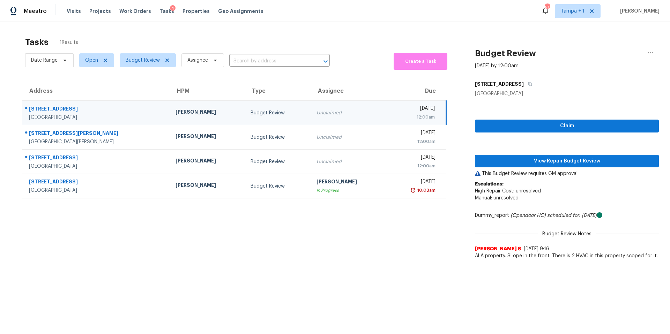
click at [500, 151] on div "Claim View Repair Budget Review This Budget Review requires GM approval Escalat…" at bounding box center [567, 180] width 184 height 166
click at [498, 159] on span "View Repair Budget Review" at bounding box center [566, 161] width 173 height 9
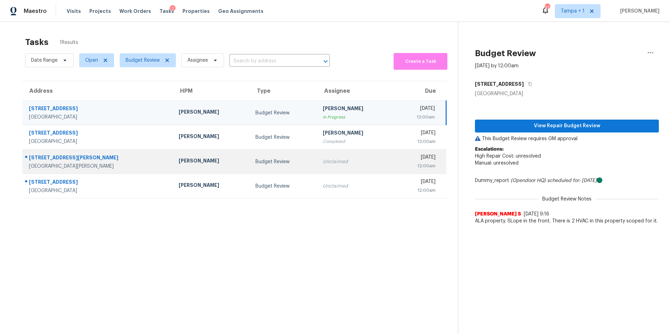
click at [255, 165] on div "Budget Review" at bounding box center [283, 161] width 56 height 7
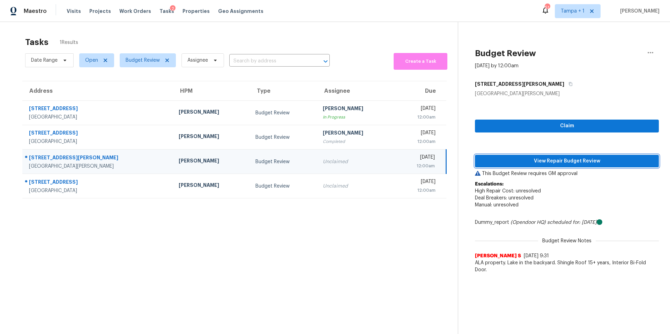
click at [572, 157] on span "View Repair Budget Review" at bounding box center [566, 161] width 173 height 9
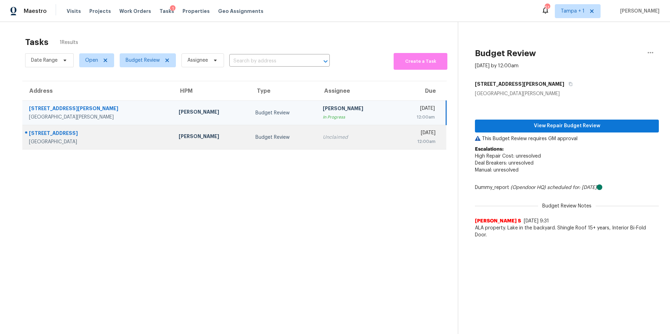
click at [250, 131] on td "Budget Review" at bounding box center [283, 137] width 67 height 24
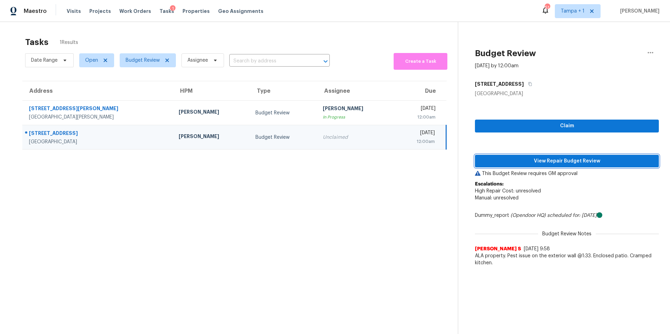
click at [497, 159] on span "View Repair Budget Review" at bounding box center [566, 161] width 173 height 9
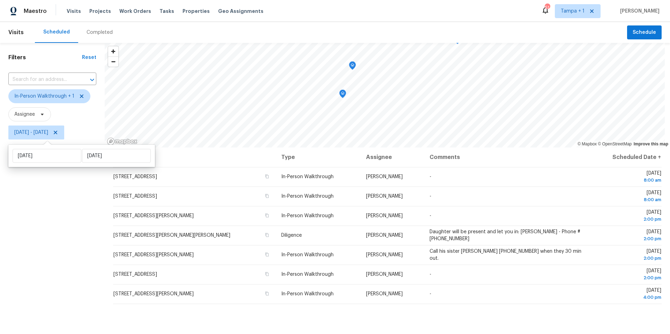
click at [48, 148] on div "[DATE] [DATE]" at bounding box center [81, 156] width 147 height 22
click at [53, 163] on div "[DATE] [DATE]" at bounding box center [81, 156] width 147 height 22
click at [56, 158] on input "[DATE]" at bounding box center [47, 156] width 69 height 14
select select "7"
select select "2025"
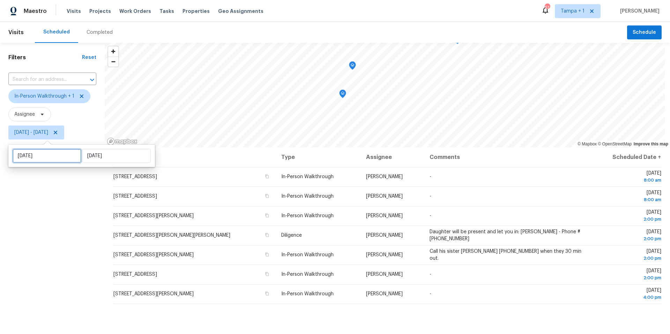
select select "8"
select select "2025"
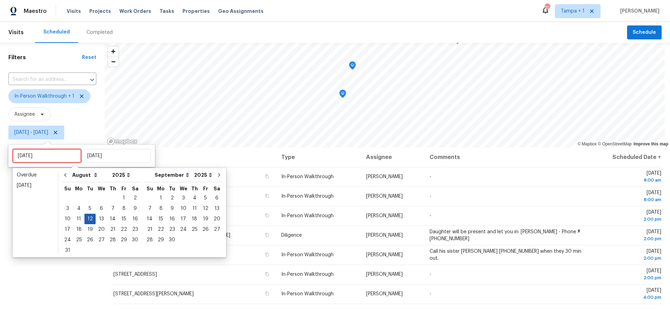
type input "[DATE]"
click at [97, 217] on div "13" at bounding box center [102, 219] width 12 height 10
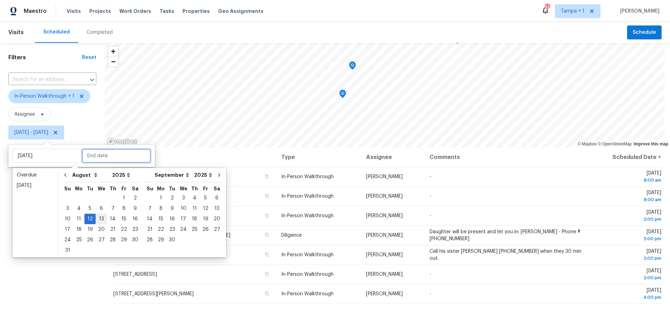
type input "[DATE]"
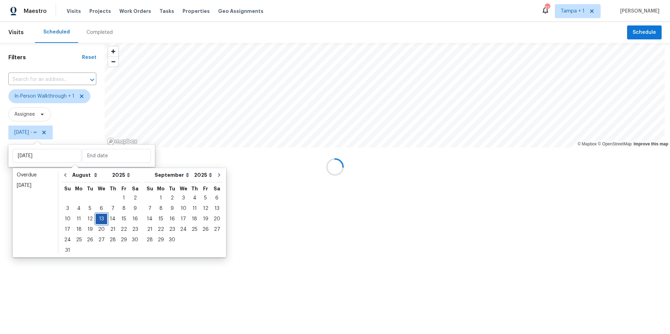
click at [97, 217] on div "13" at bounding box center [102, 219] width 12 height 10
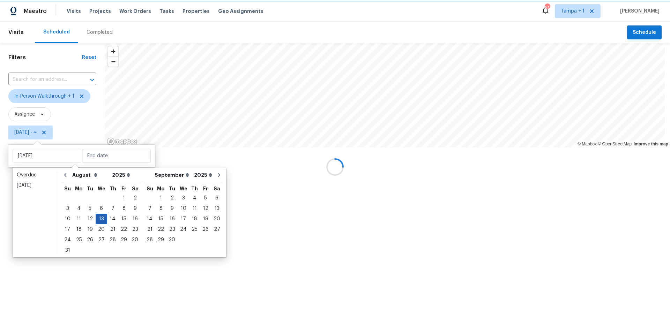
type input "[DATE]"
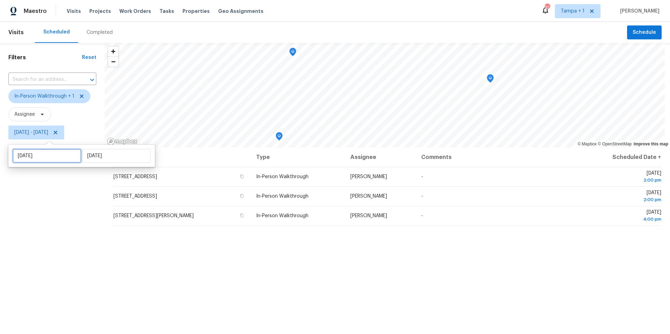
click at [62, 155] on input "[DATE]" at bounding box center [47, 156] width 69 height 14
select select "7"
select select "2025"
select select "8"
select select "2025"
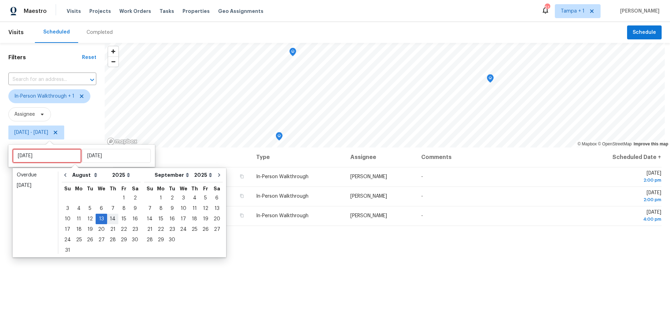
type input "[DATE]"
click at [113, 219] on div "14" at bounding box center [112, 219] width 11 height 10
type input "[DATE]"
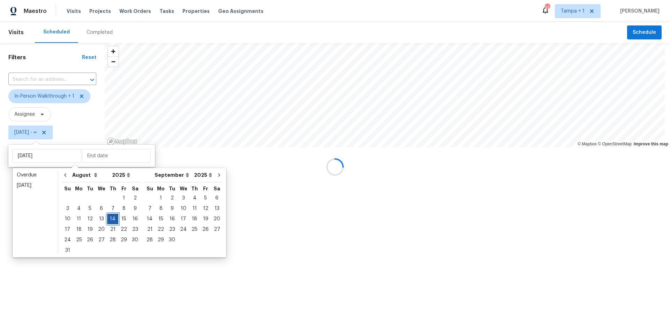
click at [113, 219] on div "14" at bounding box center [112, 219] width 11 height 10
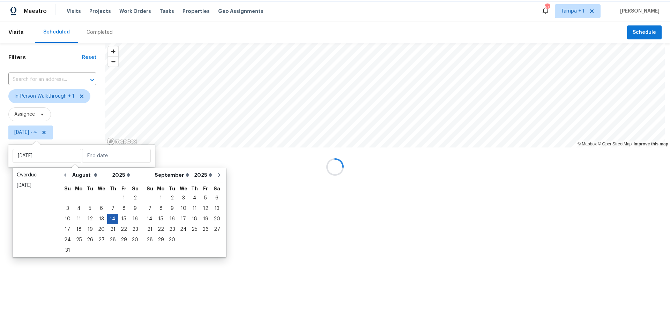
type input "[DATE]"
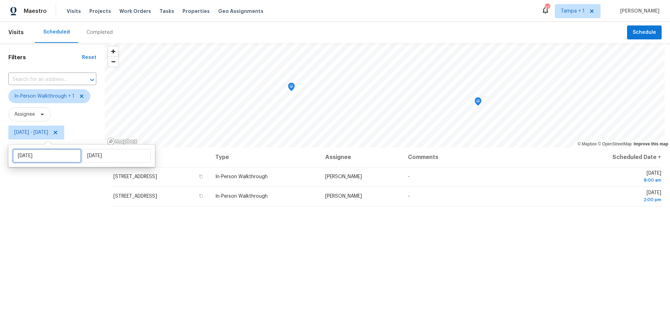
click at [56, 151] on input "[DATE]" at bounding box center [47, 156] width 69 height 14
select select "7"
select select "2025"
select select "8"
select select "2025"
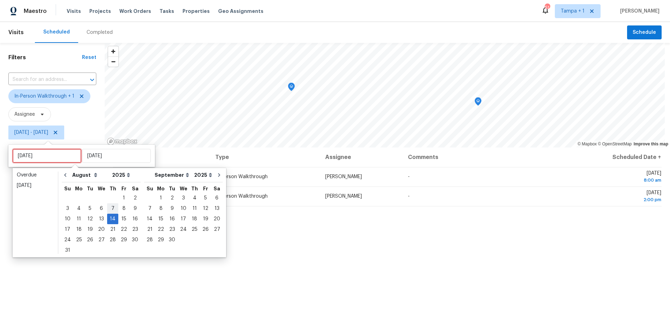
type input "Thu, Aug 07"
click at [118, 216] on div "15" at bounding box center [123, 219] width 11 height 10
type input "[DATE]"
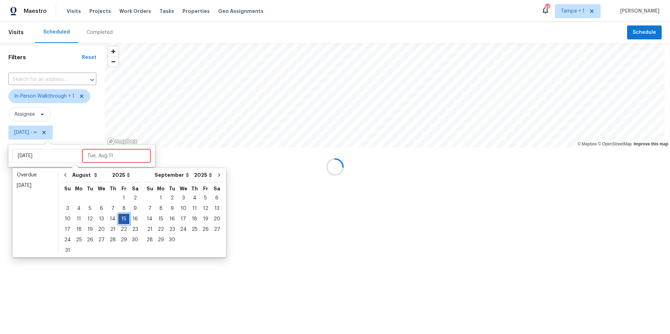
click at [118, 216] on div "15" at bounding box center [123, 219] width 11 height 10
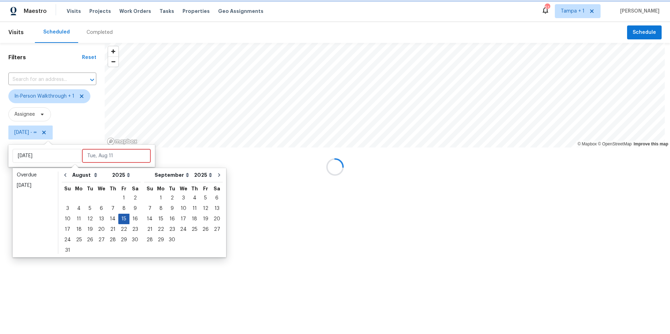
type input "[DATE]"
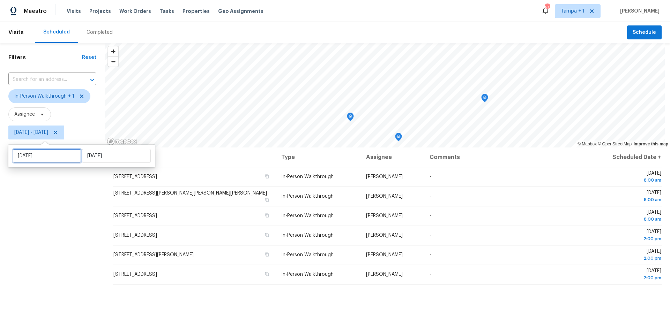
click at [56, 157] on input "[DATE]" at bounding box center [47, 156] width 69 height 14
select select "7"
select select "2025"
select select "8"
select select "2025"
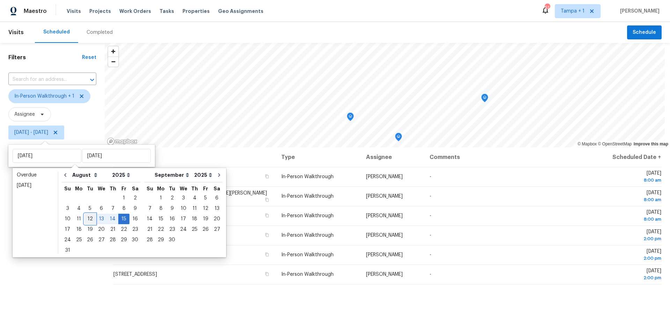
click at [88, 218] on div "12" at bounding box center [89, 219] width 11 height 10
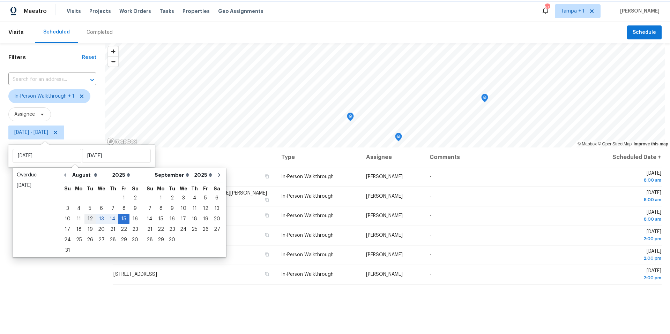
type input "[DATE]"
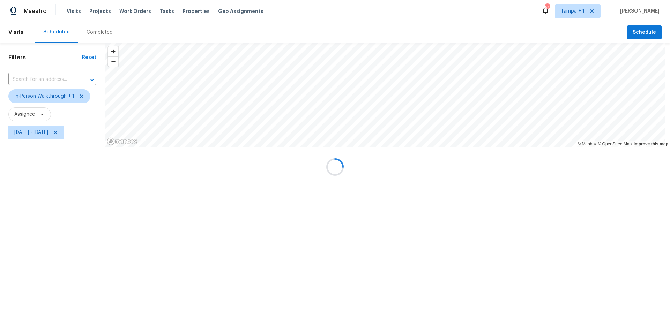
click at [88, 218] on div at bounding box center [335, 167] width 670 height 334
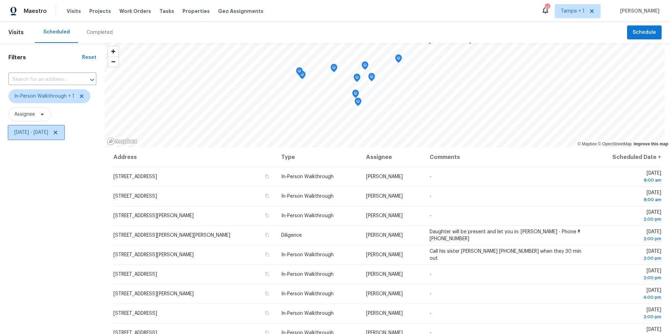
click at [35, 130] on span "Tue, Aug 12 - Fri, Aug 15" at bounding box center [31, 132] width 34 height 7
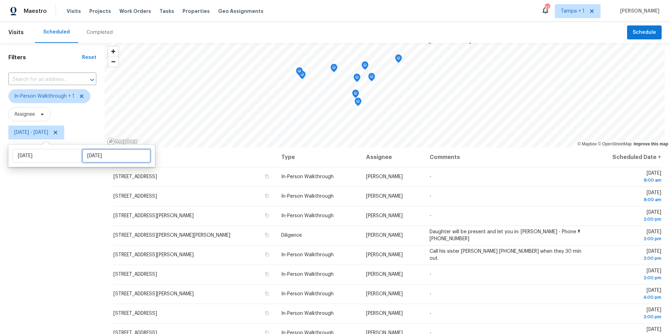
select select "7"
select select "2025"
select select "8"
select select "2025"
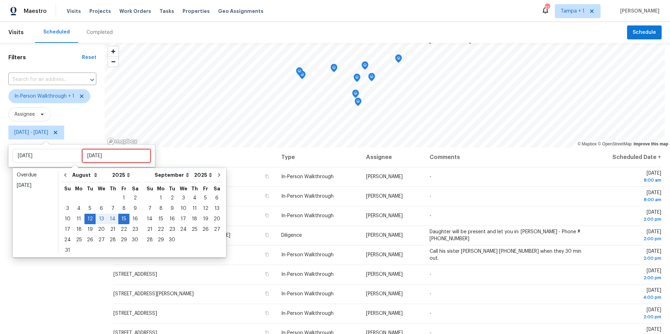
click at [96, 159] on input "[DATE]" at bounding box center [116, 156] width 69 height 14
type input "[DATE]"
click at [91, 222] on div "12" at bounding box center [89, 219] width 11 height 10
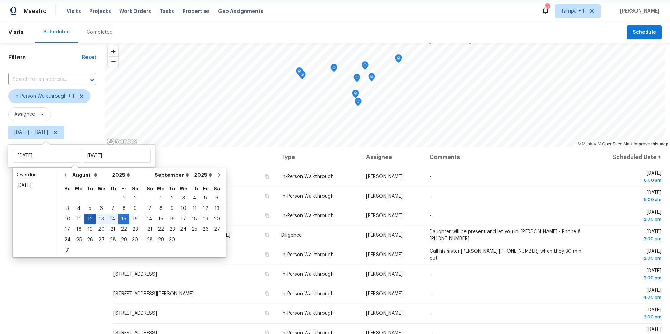
type input "[DATE]"
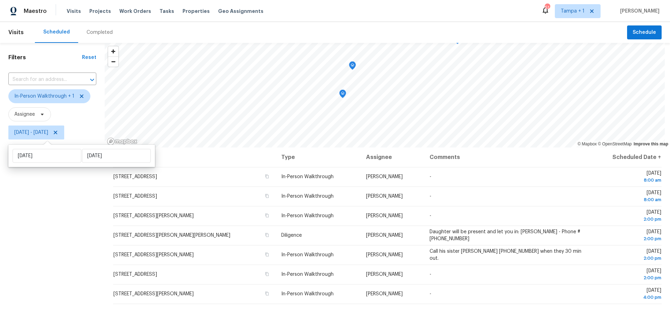
click at [68, 275] on div "Filters Reset ​ In-Person Walkthrough + 1 Assignee Tue, Aug 12 - Tue, Aug 12" at bounding box center [52, 229] width 105 height 372
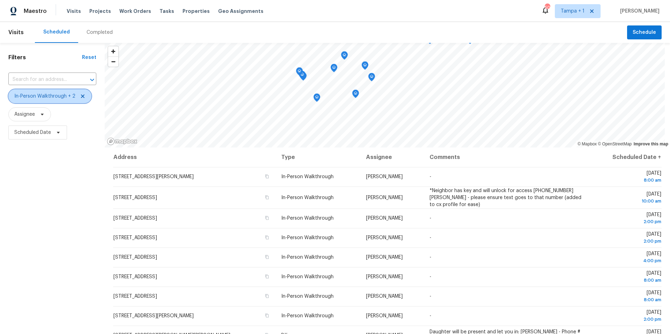
click at [53, 102] on span "In-Person Walkthrough + 2" at bounding box center [49, 96] width 83 height 14
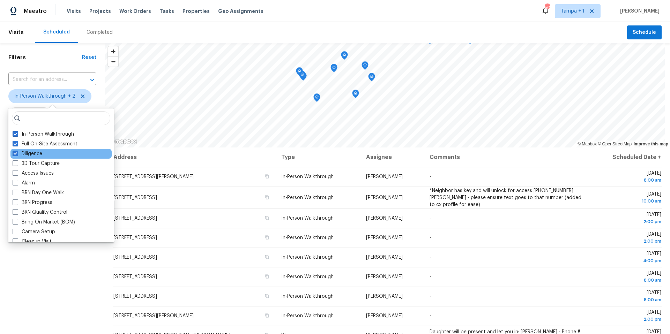
click at [45, 150] on div "Diligence" at bounding box center [60, 154] width 101 height 10
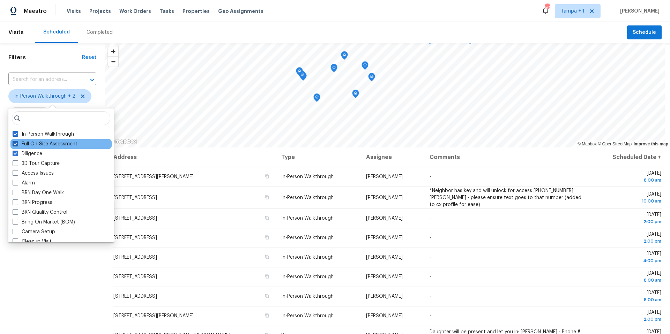
click at [43, 145] on label "Full On-Site Assessment" at bounding box center [45, 144] width 65 height 7
click at [17, 145] on input "Full On-Site Assessment" at bounding box center [15, 143] width 5 height 5
checkbox input "false"
click at [35, 277] on div "Filters Reset ​ In-Person Walkthrough + 1 Assignee Scheduled Date" at bounding box center [52, 229] width 105 height 372
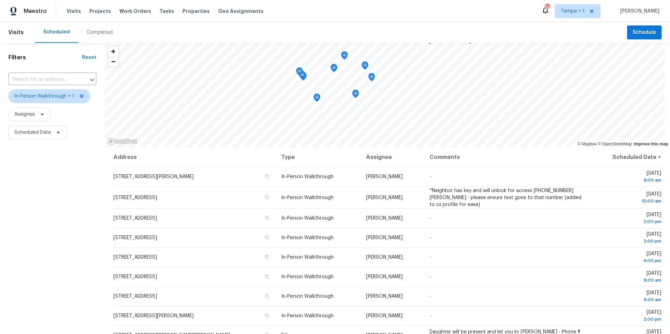
click at [47, 125] on span "Scheduled Date" at bounding box center [52, 132] width 88 height 18
click at [48, 135] on span "Scheduled Date" at bounding box center [32, 132] width 37 height 7
select select "7"
select select "2025"
select select "8"
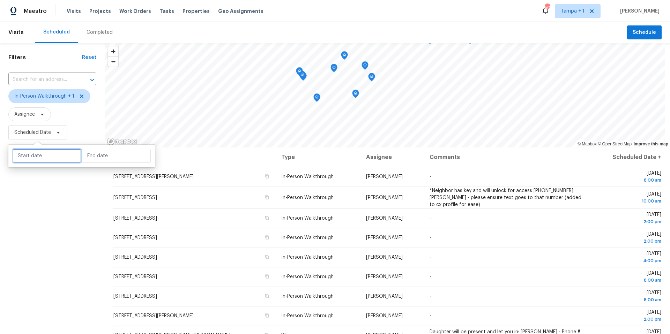
select select "2025"
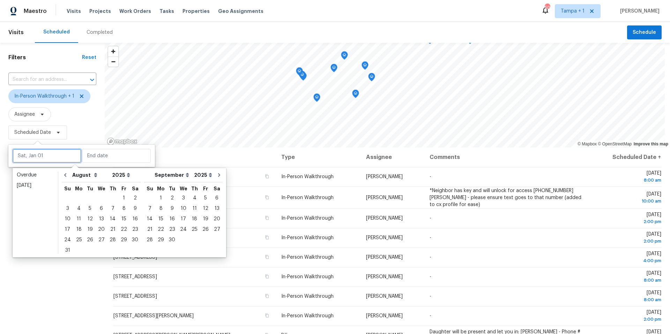
click at [55, 163] on input "text" at bounding box center [47, 156] width 69 height 14
click at [87, 218] on div "12" at bounding box center [89, 219] width 11 height 10
type input "[DATE]"
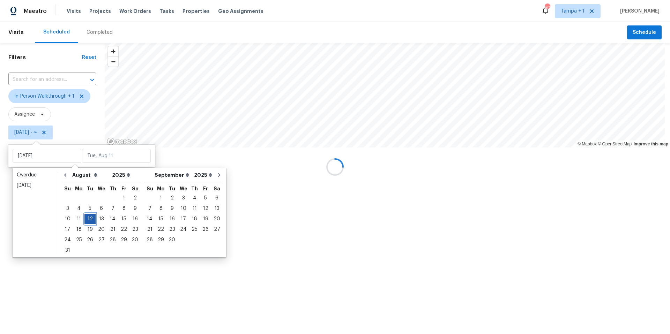
click at [87, 218] on div "12" at bounding box center [89, 219] width 11 height 10
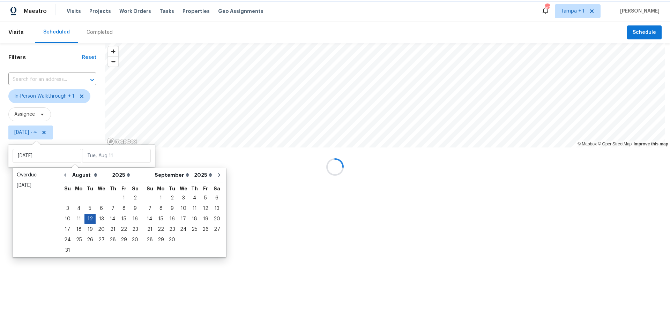
type input "[DATE]"
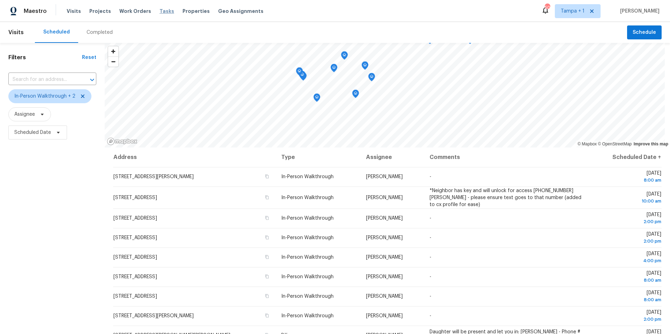
click at [161, 12] on span "Tasks" at bounding box center [166, 11] width 15 height 5
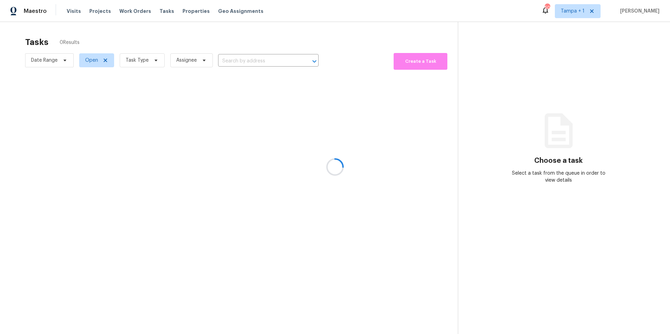
click at [148, 63] on div at bounding box center [335, 167] width 670 height 334
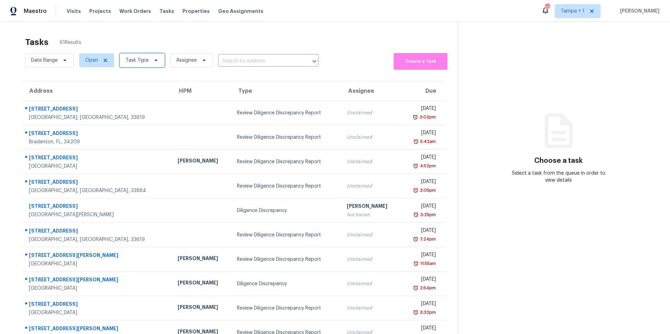
click at [148, 63] on span "Task Type" at bounding box center [142, 60] width 45 height 14
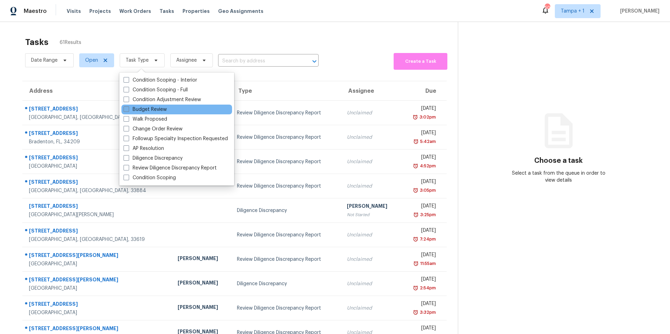
click at [149, 112] on label "Budget Review" at bounding box center [144, 109] width 43 height 7
click at [128, 111] on input "Budget Review" at bounding box center [125, 108] width 5 height 5
checkbox input "true"
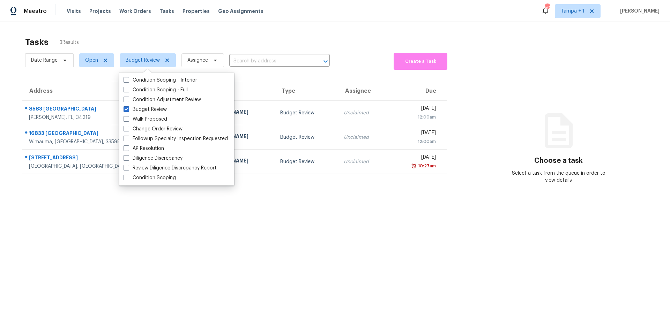
click at [211, 254] on section "Tasks 3 Results Date Range Open Budget Review Assignee ​ Create a Task Address …" at bounding box center [234, 194] width 446 height 323
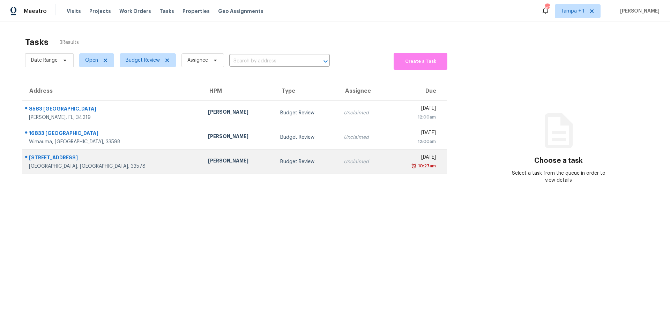
click at [202, 166] on td "[PERSON_NAME]" at bounding box center [238, 162] width 72 height 24
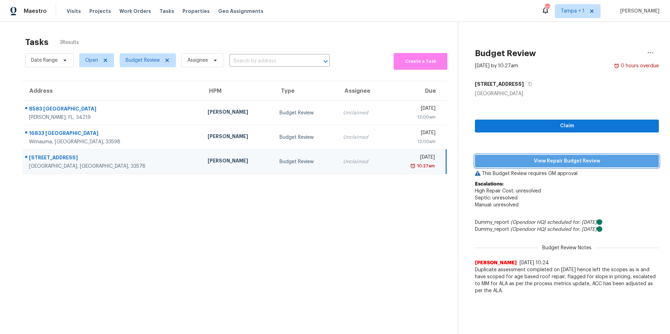
click at [510, 162] on span "View Repair Budget Review" at bounding box center [566, 161] width 173 height 9
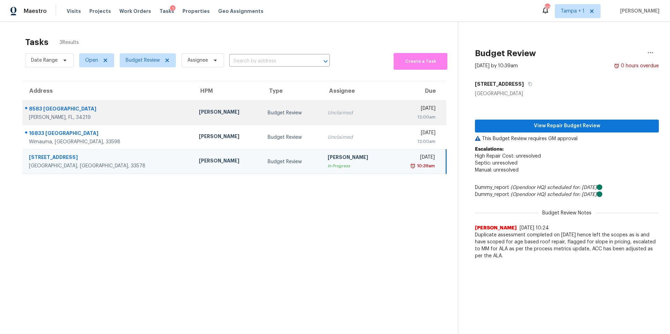
click at [262, 106] on td "Budget Review" at bounding box center [292, 113] width 60 height 24
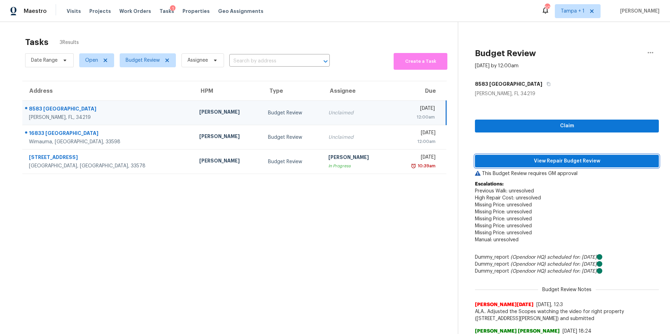
click at [504, 164] on span "View Repair Budget Review" at bounding box center [566, 161] width 173 height 9
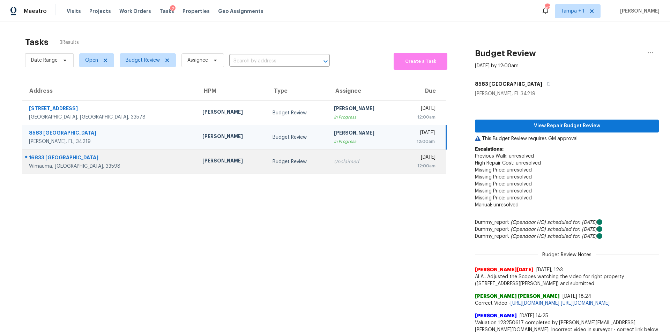
click at [267, 154] on td "Budget Review" at bounding box center [297, 162] width 61 height 24
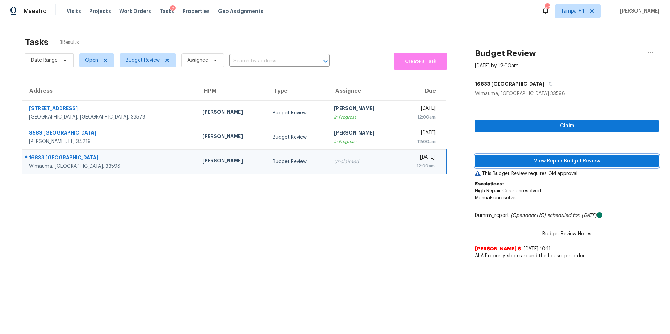
click at [539, 161] on span "View Repair Budget Review" at bounding box center [566, 161] width 173 height 9
